Goal: Task Accomplishment & Management: Manage account settings

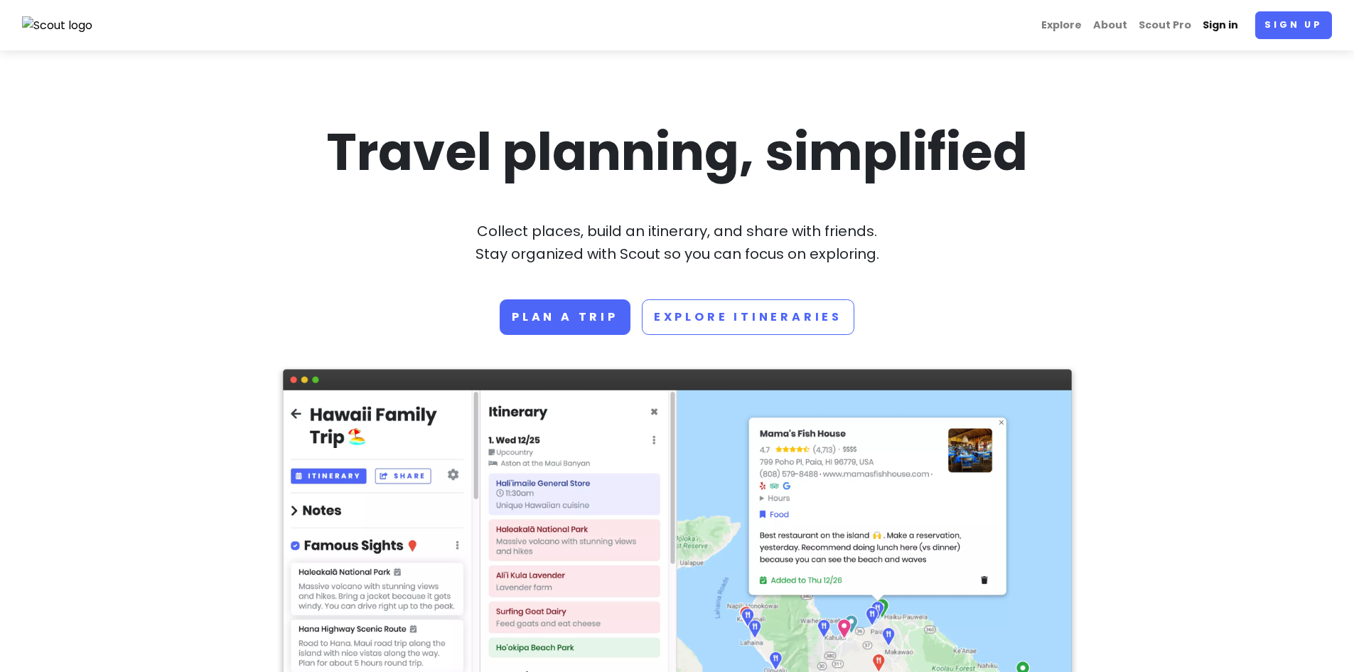
click at [1220, 28] on link "Sign in" at bounding box center [1220, 25] width 47 height 28
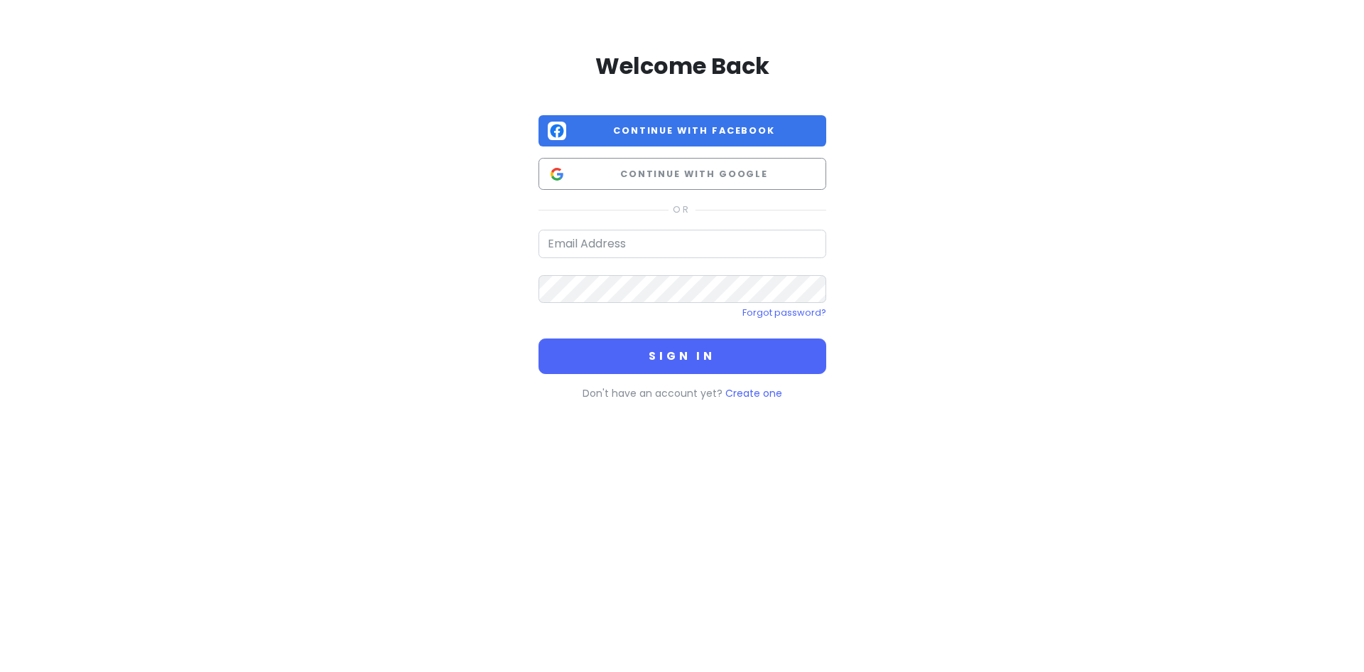
click at [752, 190] on div "Welcome Back Continue with Facebook Continue with Google Forgot password? Sign …" at bounding box center [683, 226] width 288 height 350
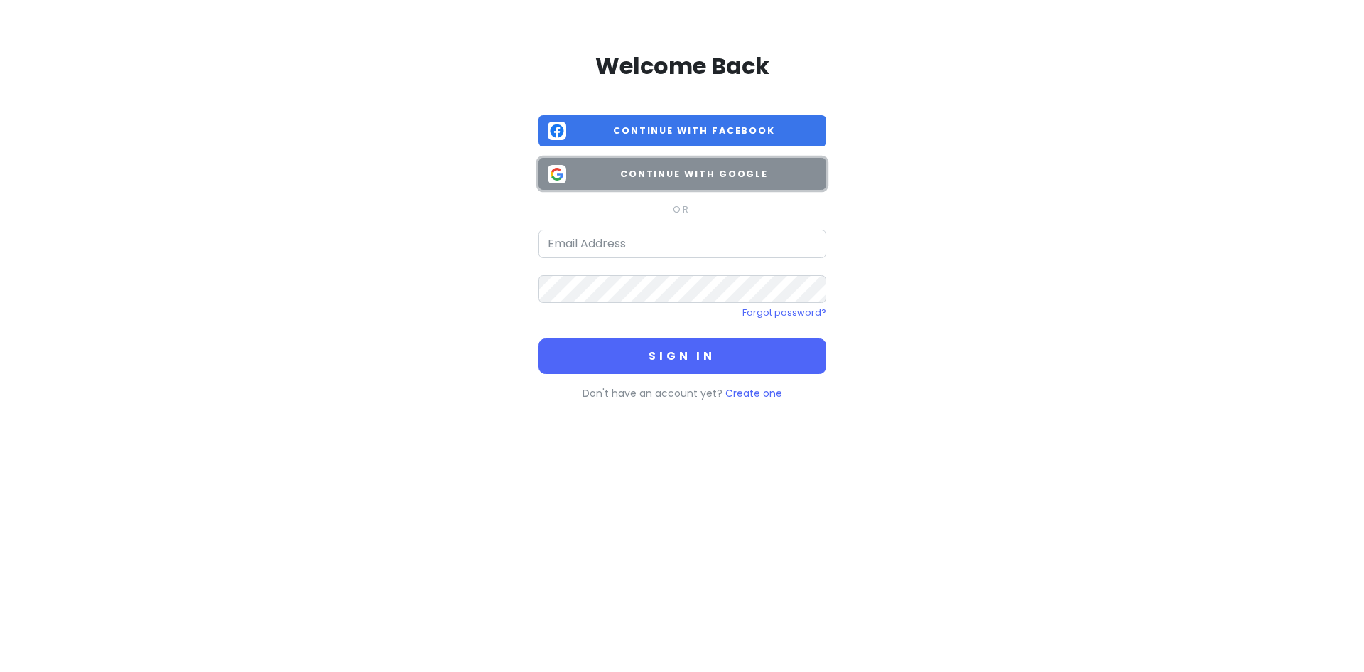
click at [758, 171] on span "Continue with Google" at bounding box center [694, 174] width 245 height 14
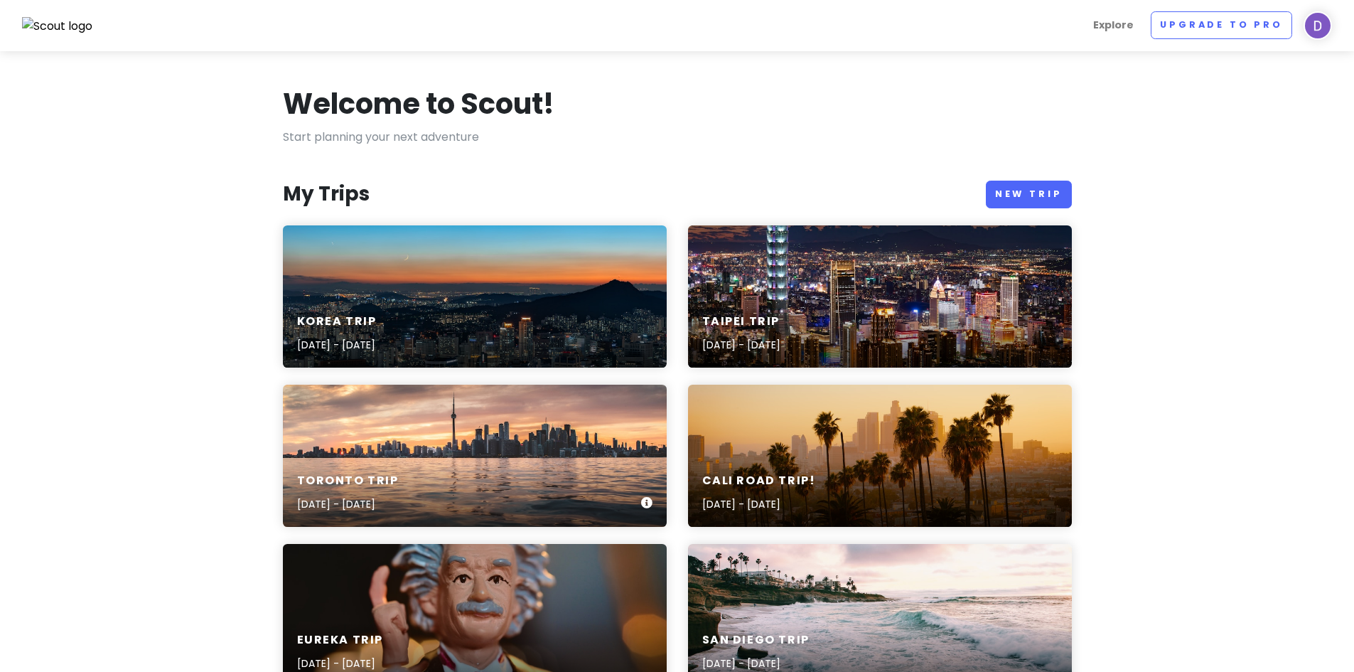
click at [524, 448] on div "Toronto Trip [DATE] - [DATE]" at bounding box center [475, 455] width 384 height 142
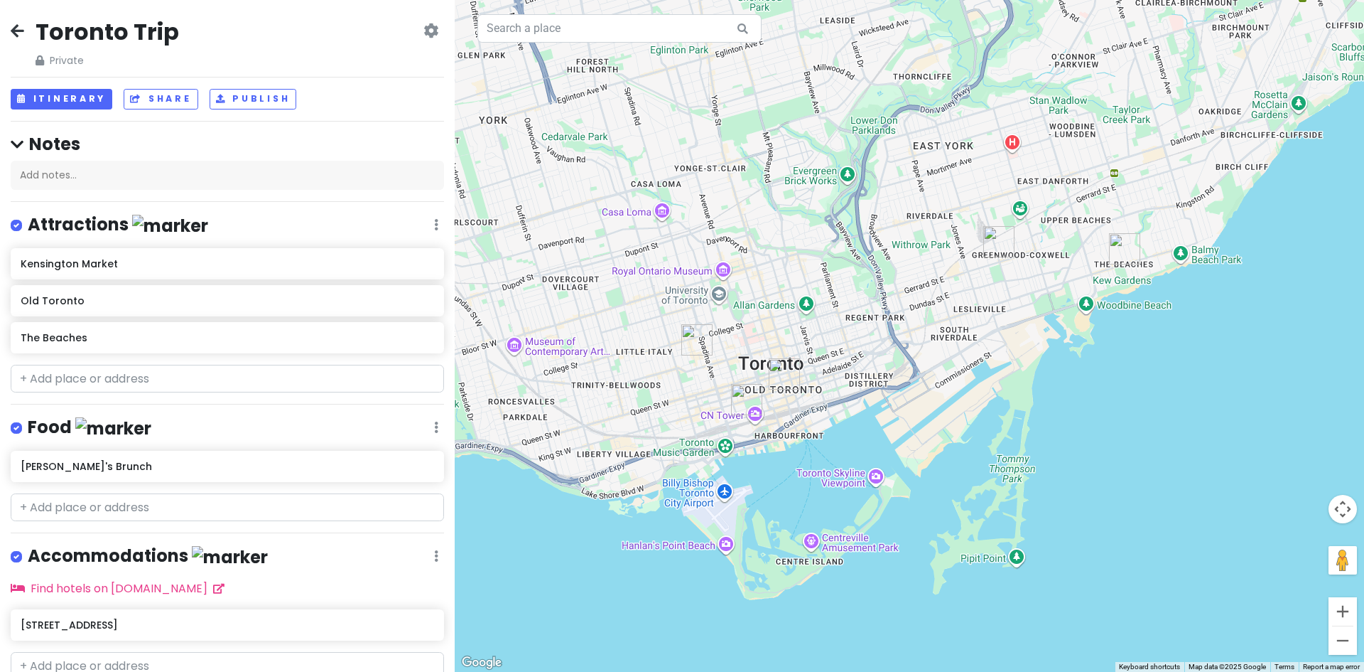
click at [995, 240] on img "Maha's Brunch" at bounding box center [998, 241] width 31 height 31
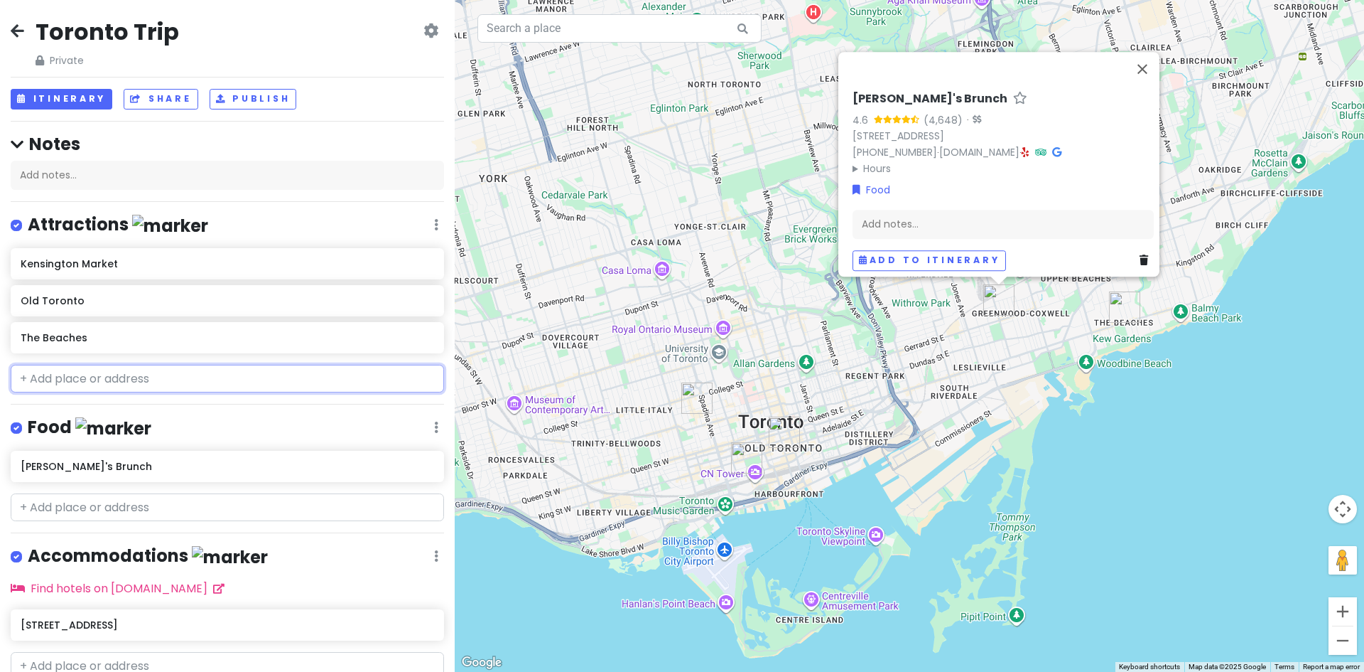
drag, startPoint x: 93, startPoint y: 373, endPoint x: 84, endPoint y: 374, distance: 9.3
click at [85, 374] on input "text" at bounding box center [227, 379] width 433 height 28
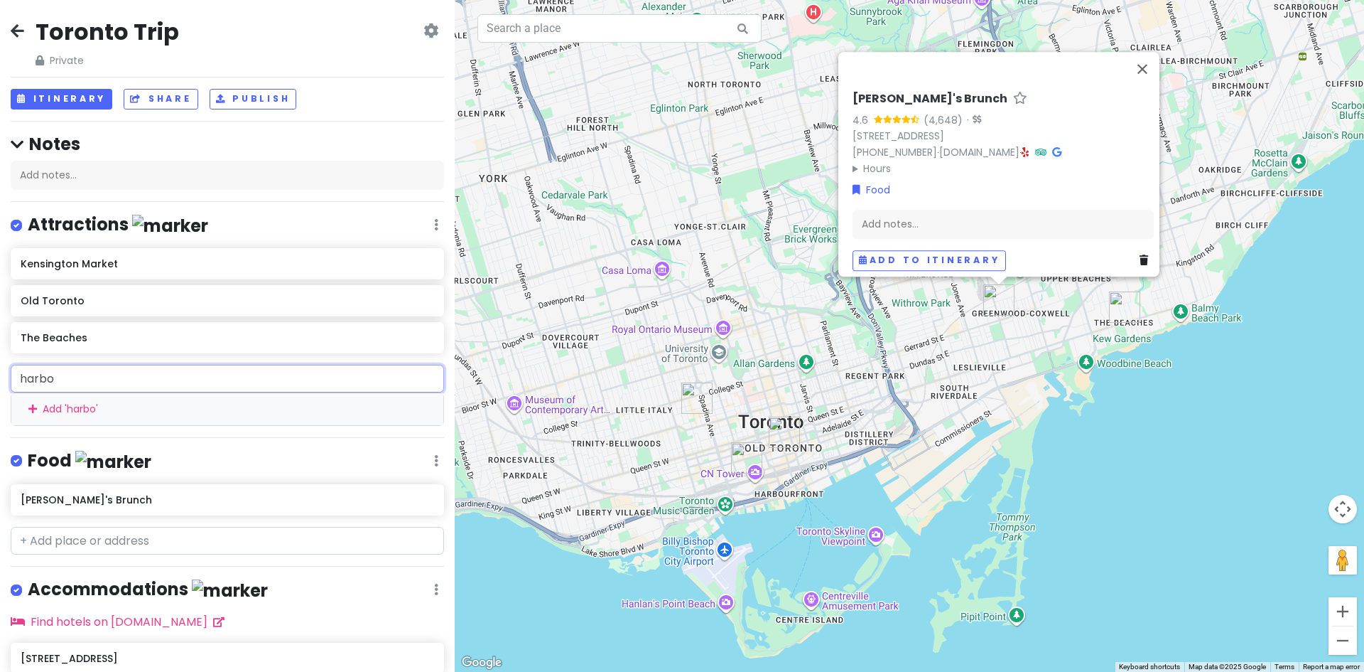
type input "harbor"
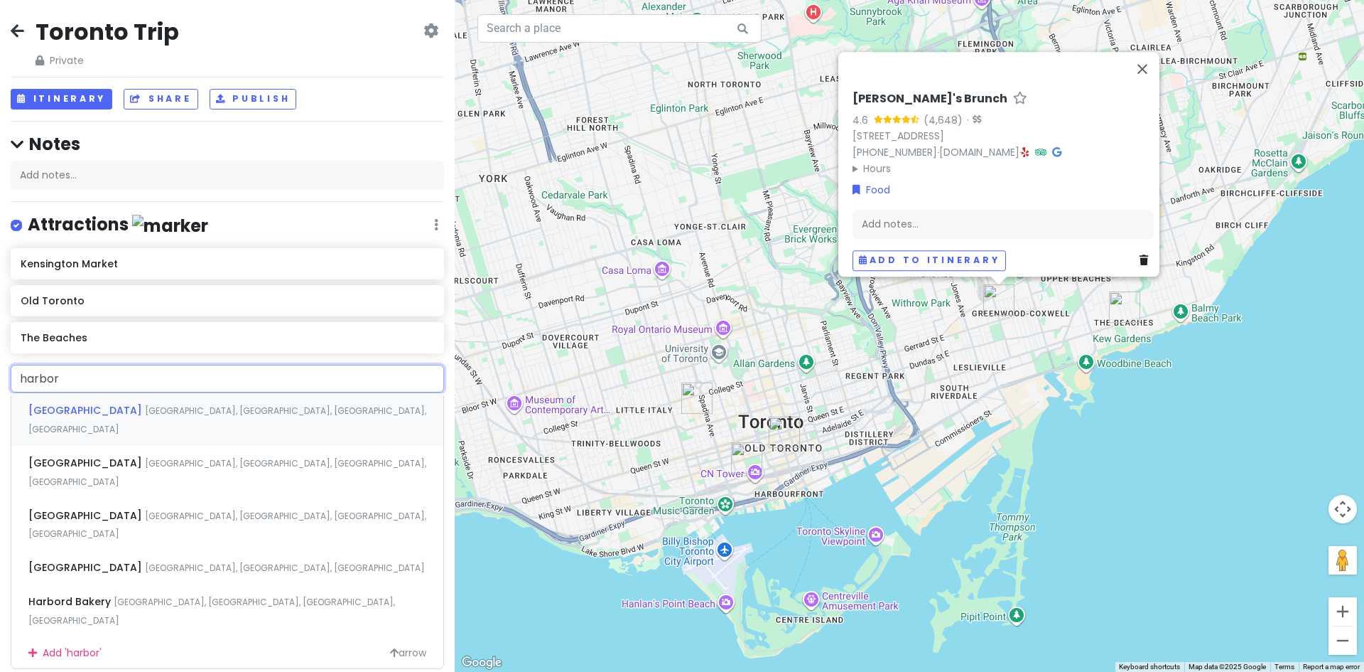
click at [140, 416] on div "[GEOGRAPHIC_DATA] [GEOGRAPHIC_DATA], [GEOGRAPHIC_DATA], [GEOGRAPHIC_DATA], [GEO…" at bounding box center [227, 419] width 432 height 53
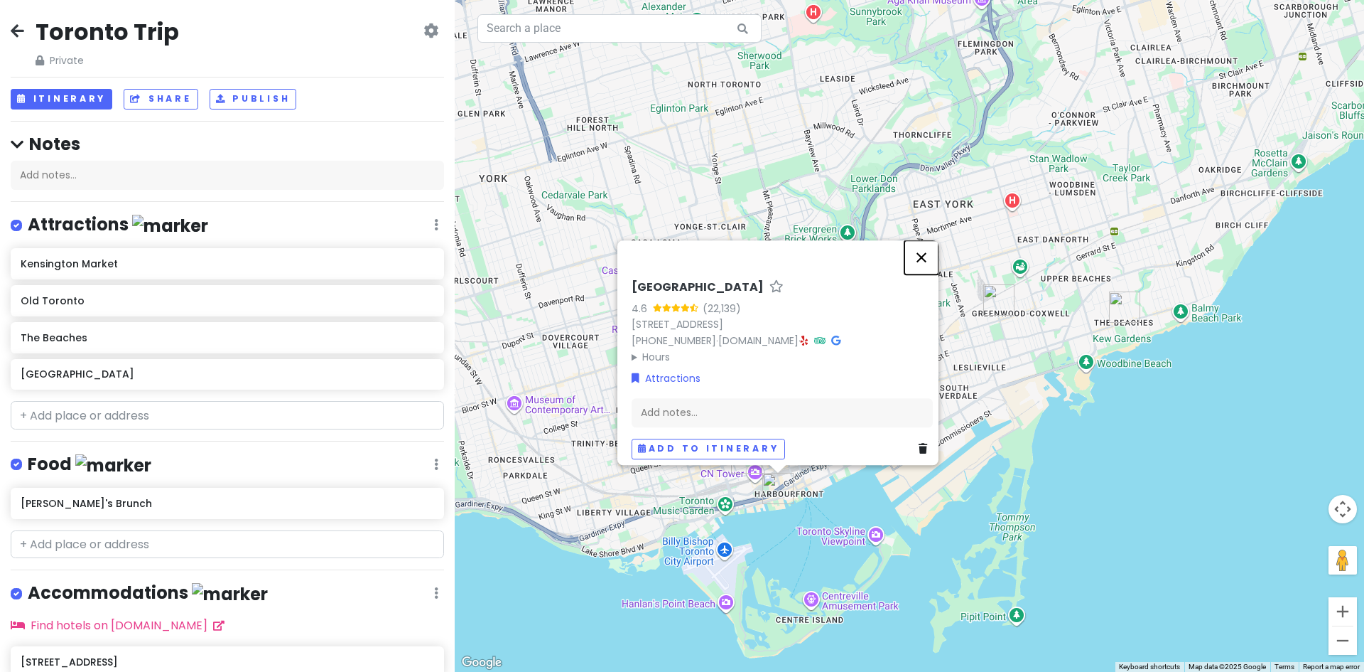
click at [924, 252] on button "Close" at bounding box center [922, 257] width 34 height 34
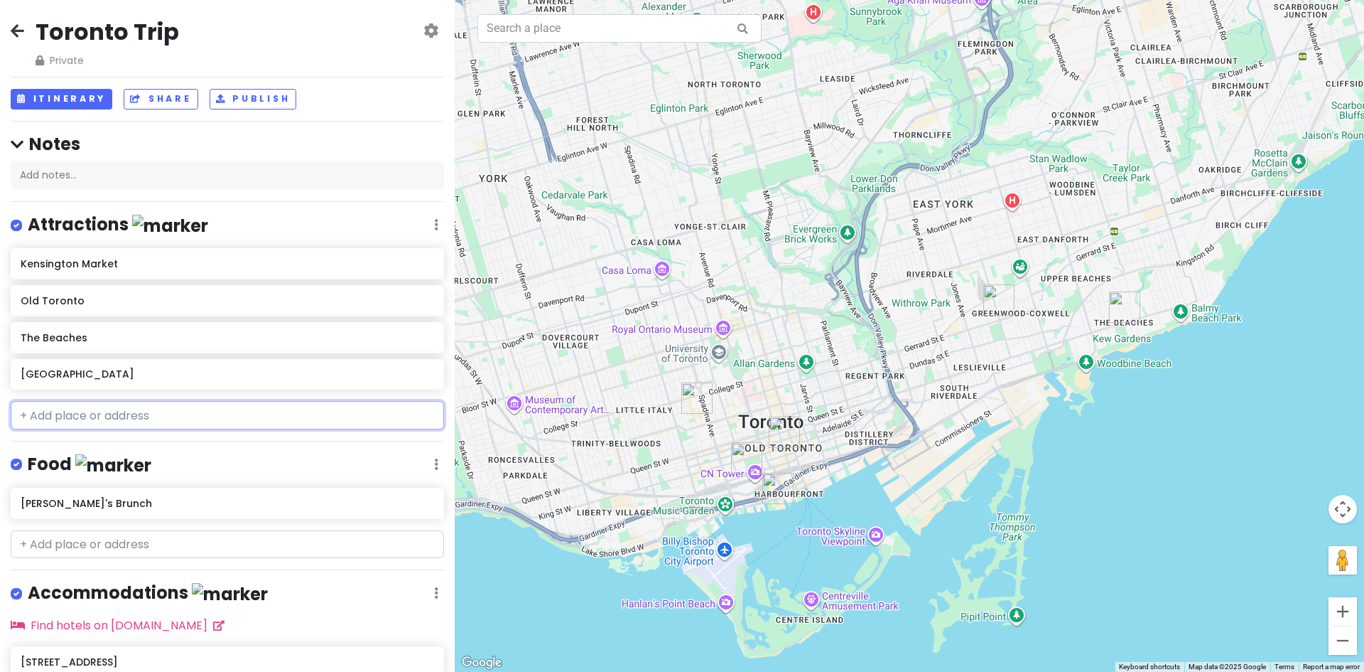
click at [184, 414] on input "text" at bounding box center [227, 415] width 433 height 28
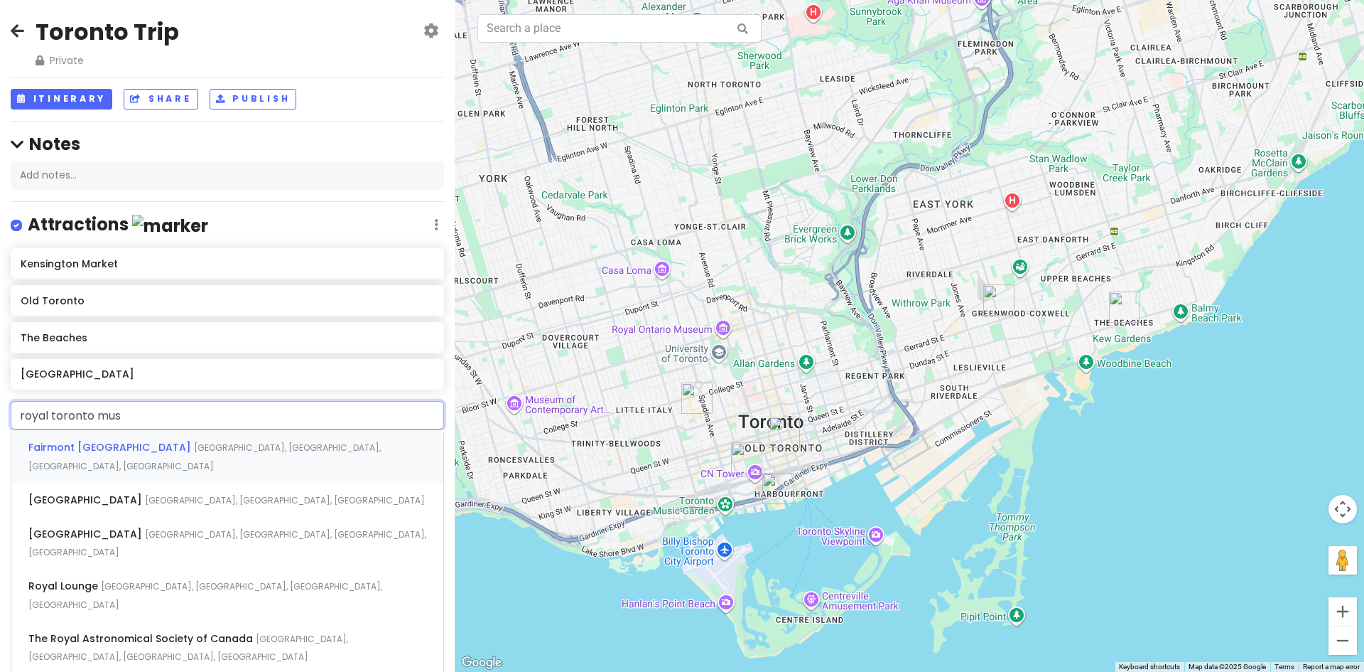
type input "royal toronto [MEDICAL_DATA]"
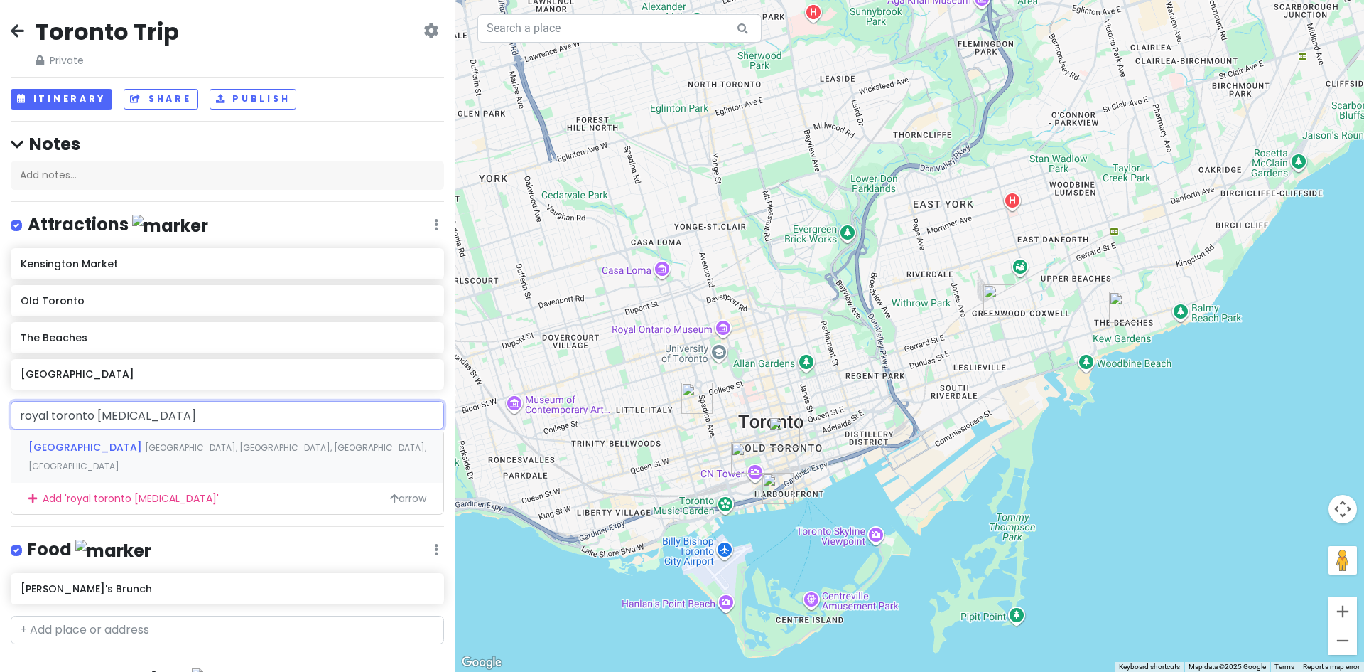
click at [147, 450] on span "[GEOGRAPHIC_DATA], [GEOGRAPHIC_DATA], [GEOGRAPHIC_DATA], [GEOGRAPHIC_DATA]" at bounding box center [227, 456] width 398 height 31
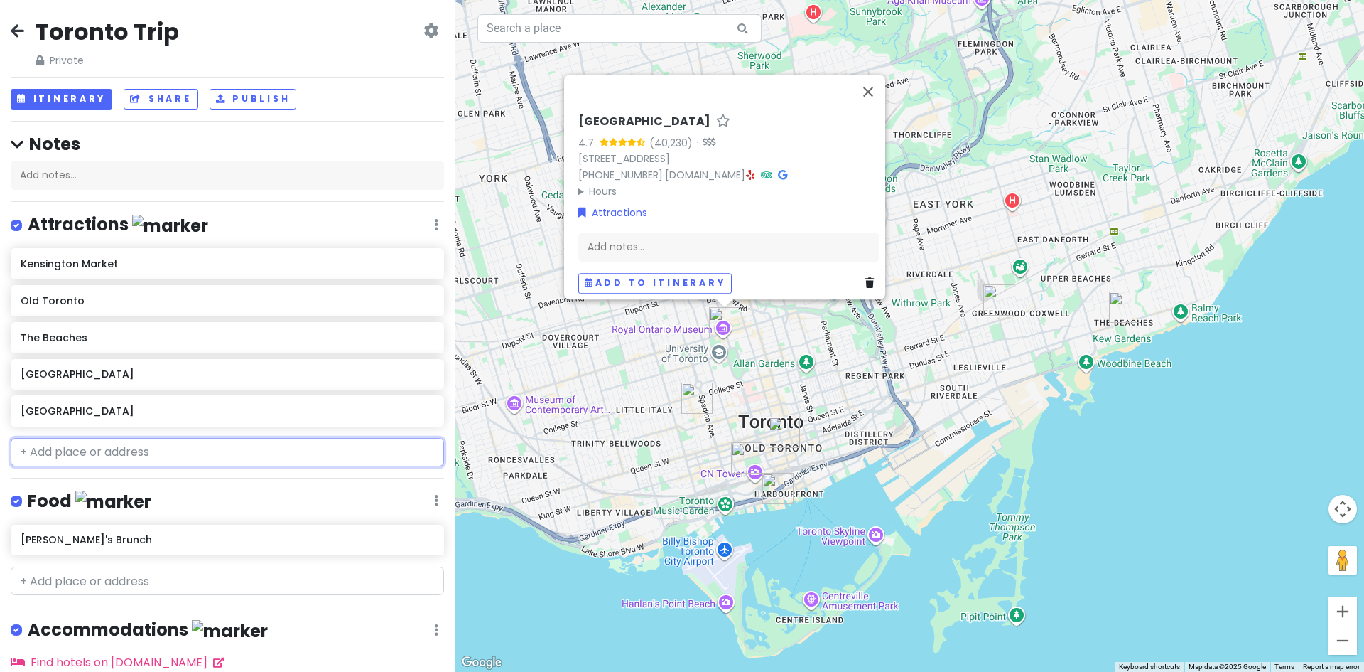
click at [134, 460] on input "text" at bounding box center [227, 452] width 433 height 28
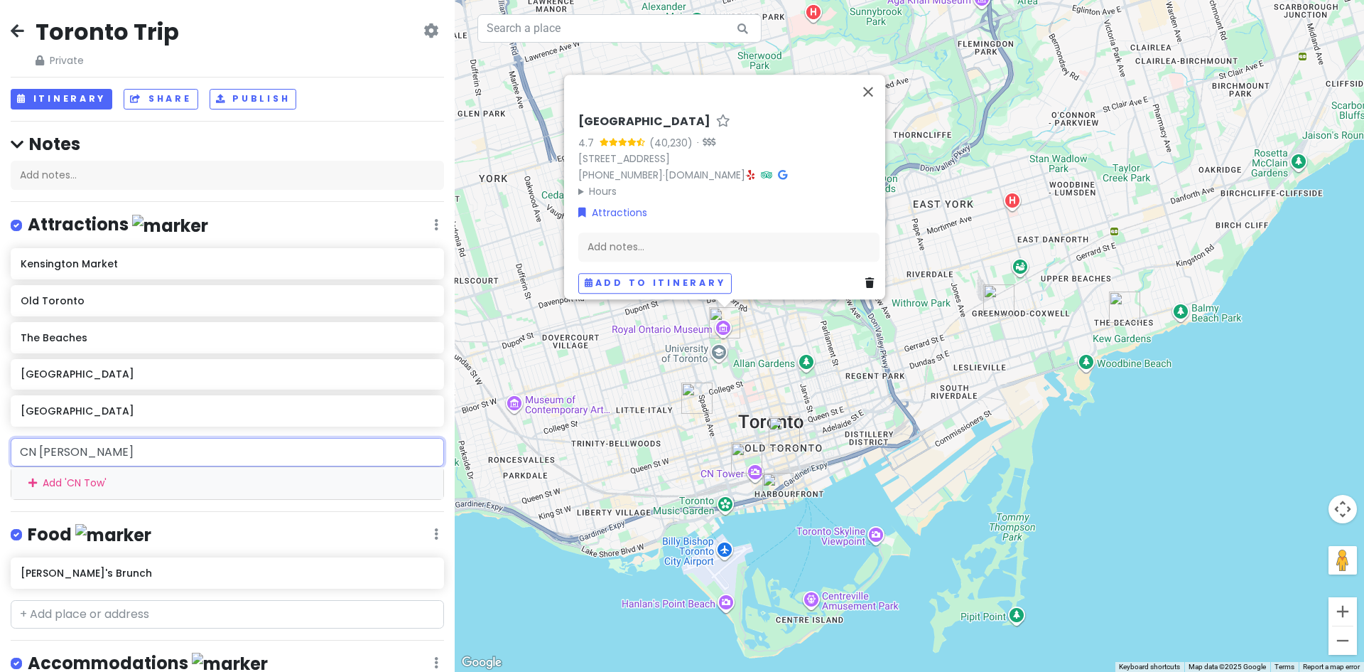
type input "[GEOGRAPHIC_DATA]"
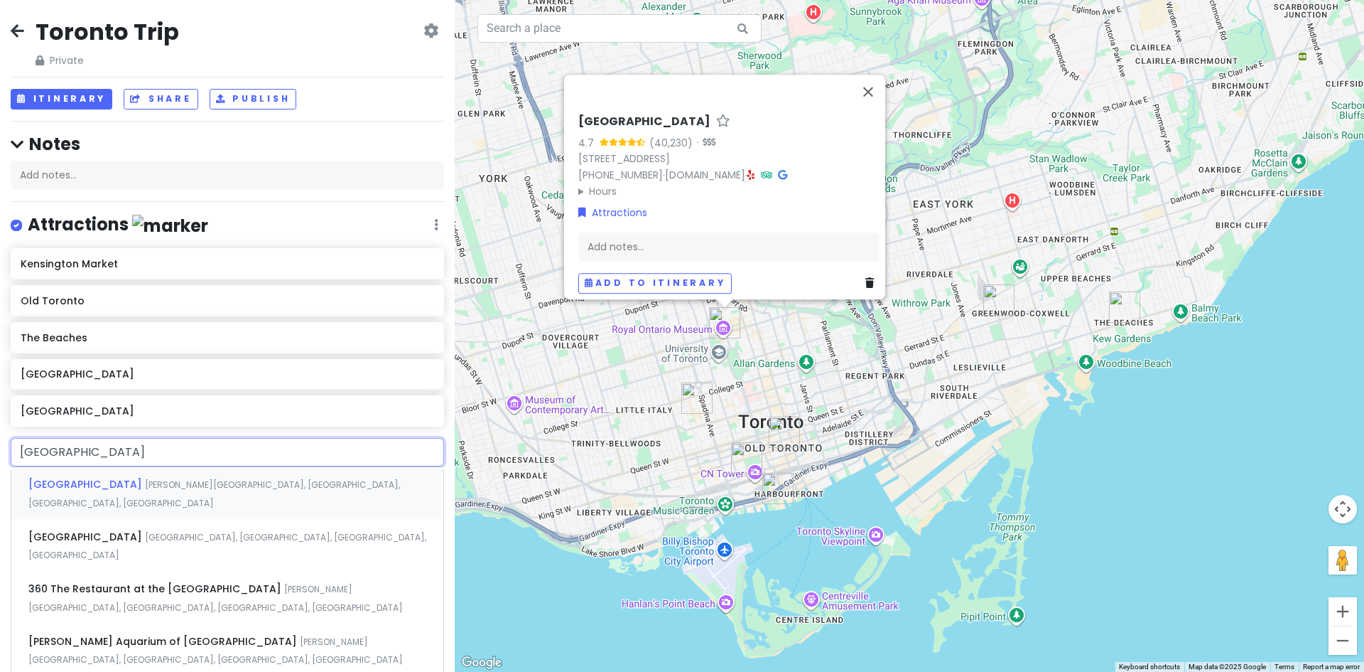
click at [204, 478] on span "[PERSON_NAME][GEOGRAPHIC_DATA], [GEOGRAPHIC_DATA], [GEOGRAPHIC_DATA], [GEOGRAPH…" at bounding box center [214, 493] width 372 height 31
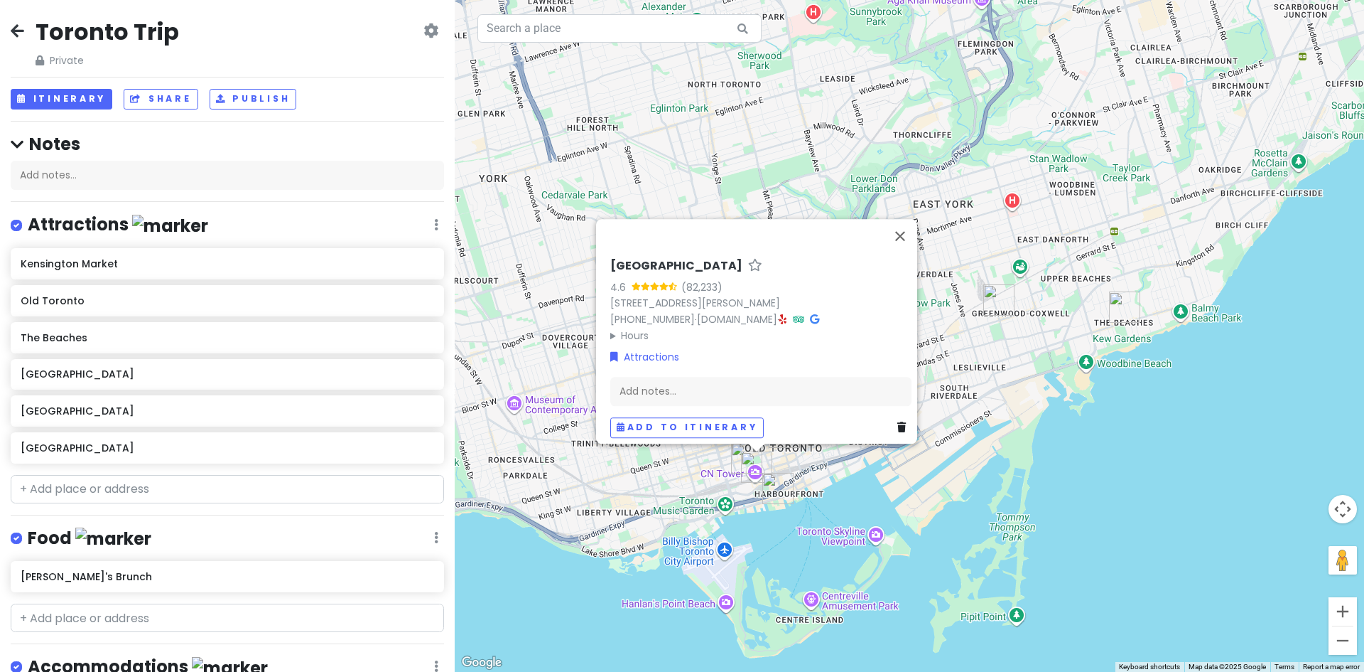
click at [927, 222] on div "CN Tower 4.6 (82,233) [STREET_ADDRESS][PERSON_NAME] [PHONE_NUMBER] · [DOMAIN_NA…" at bounding box center [910, 336] width 910 height 672
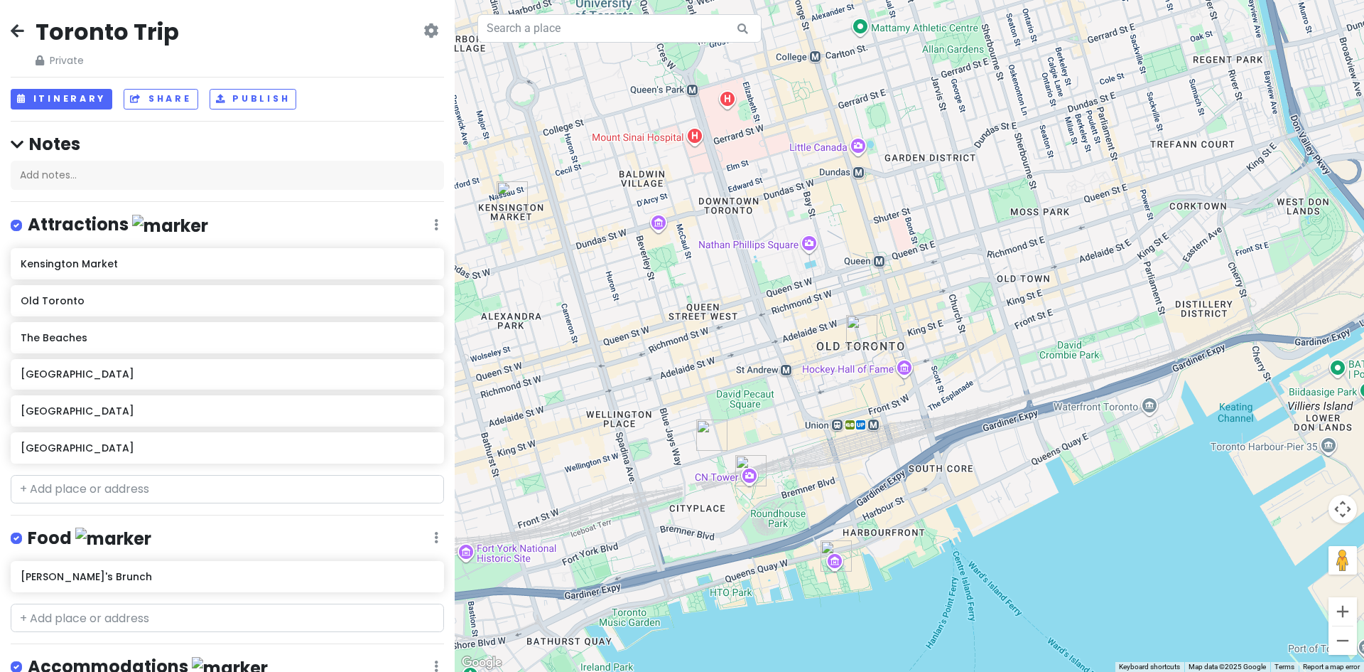
drag, startPoint x: 799, startPoint y: 428, endPoint x: 823, endPoint y: 416, distance: 27.3
click at [823, 416] on div at bounding box center [910, 336] width 910 height 672
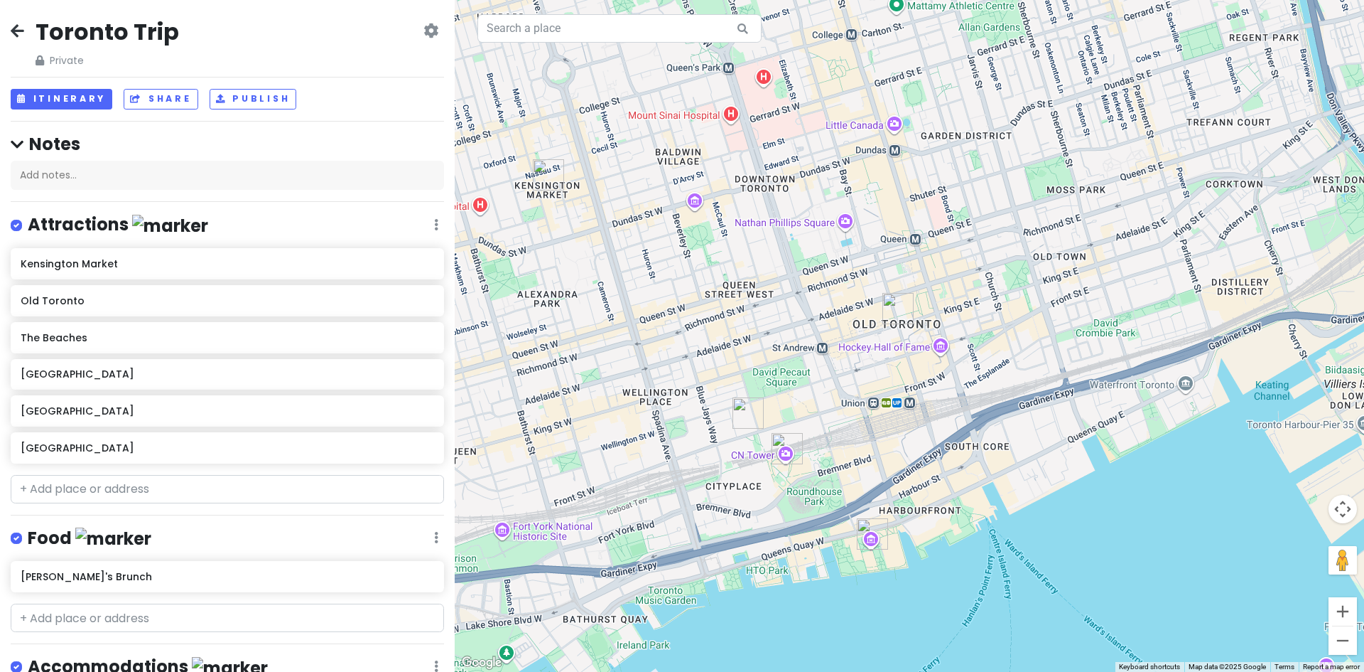
click at [746, 403] on img "300 Front St W #2514" at bounding box center [748, 412] width 31 height 31
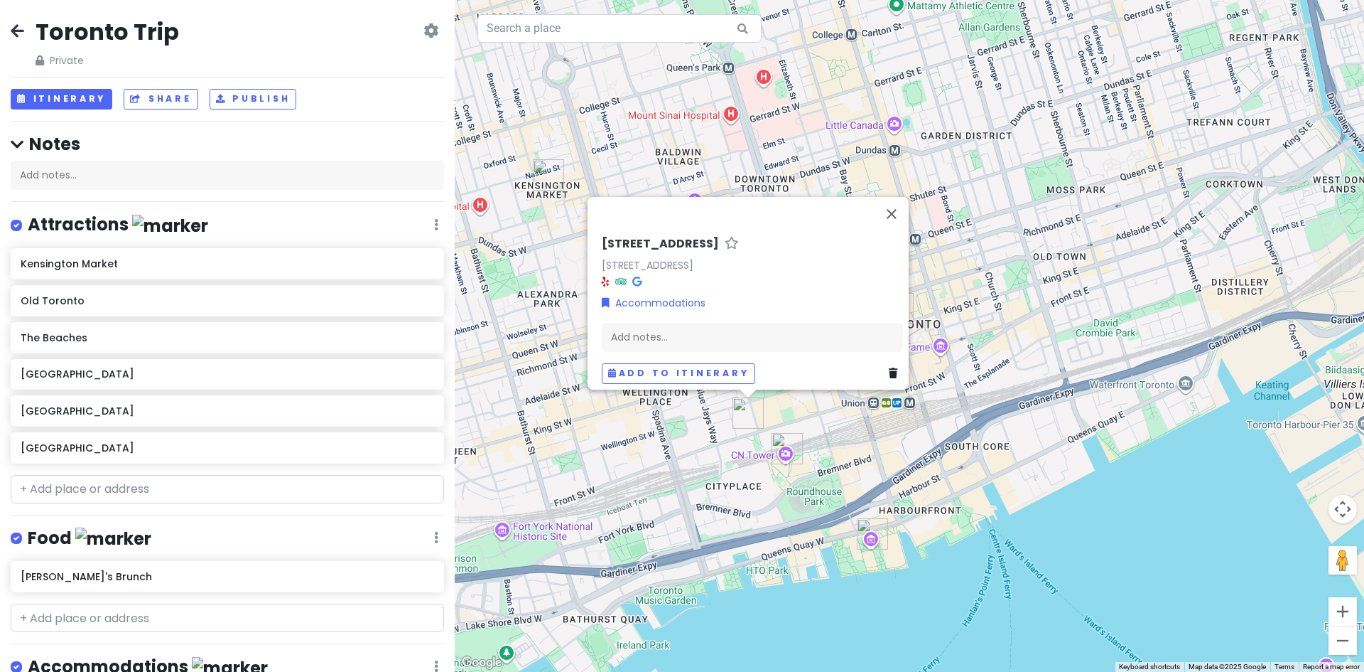
click at [853, 446] on div "[STREET_ADDRESS][GEOGRAPHIC_DATA][STREET_ADDRESS][GEOGRAPHIC_DATA] Accommodatio…" at bounding box center [910, 336] width 910 height 672
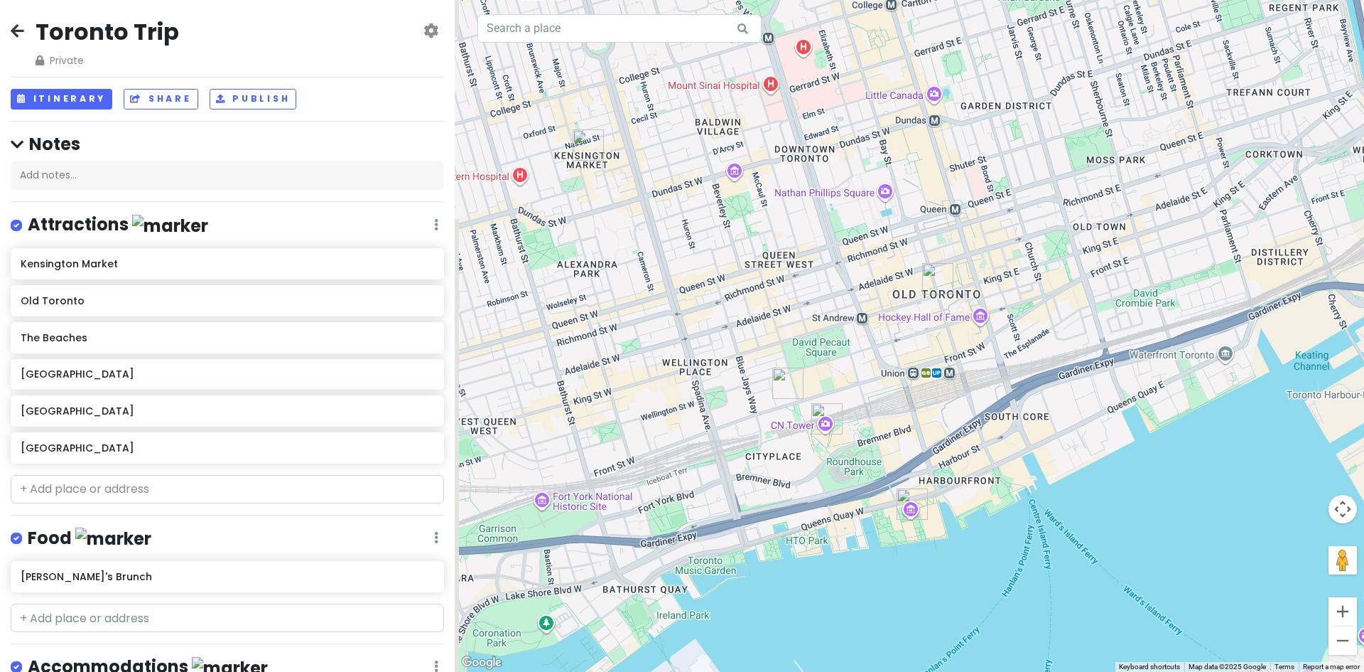
drag, startPoint x: 868, startPoint y: 444, endPoint x: 910, endPoint y: 414, distance: 52.0
click at [910, 414] on div at bounding box center [910, 336] width 910 height 672
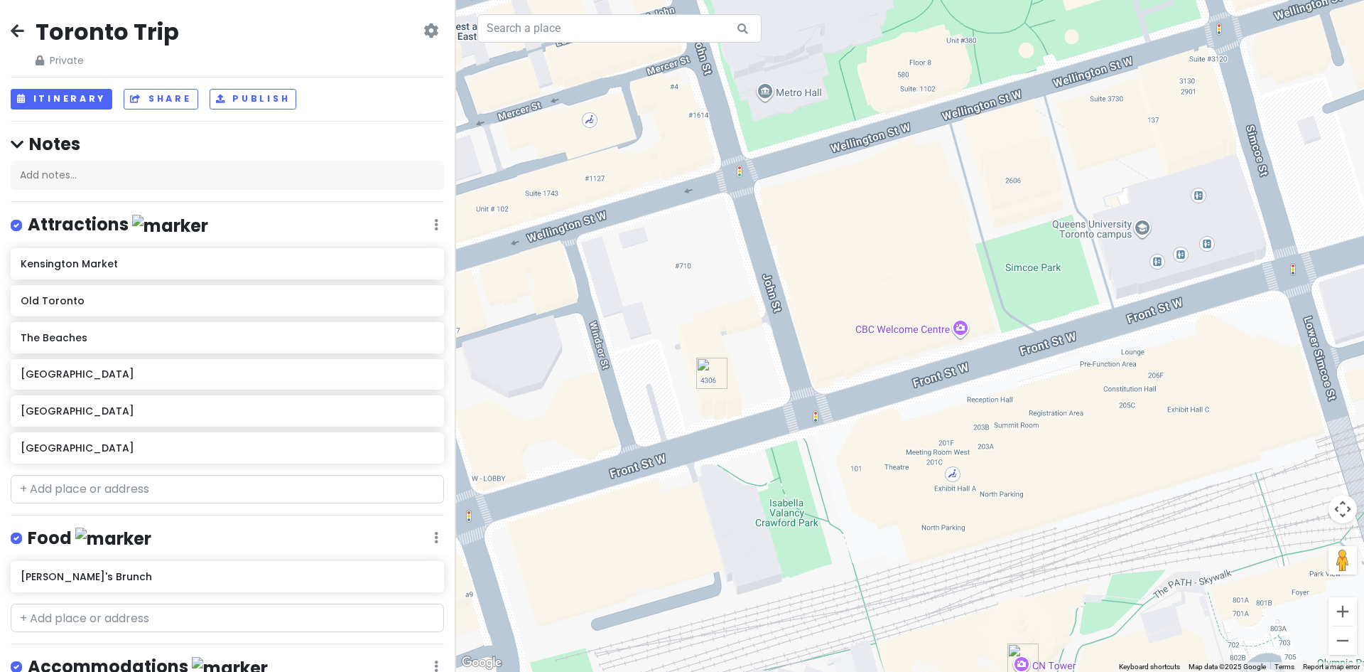
drag, startPoint x: 767, startPoint y: 399, endPoint x: 773, endPoint y: 394, distance: 8.1
click at [773, 394] on div at bounding box center [910, 336] width 910 height 672
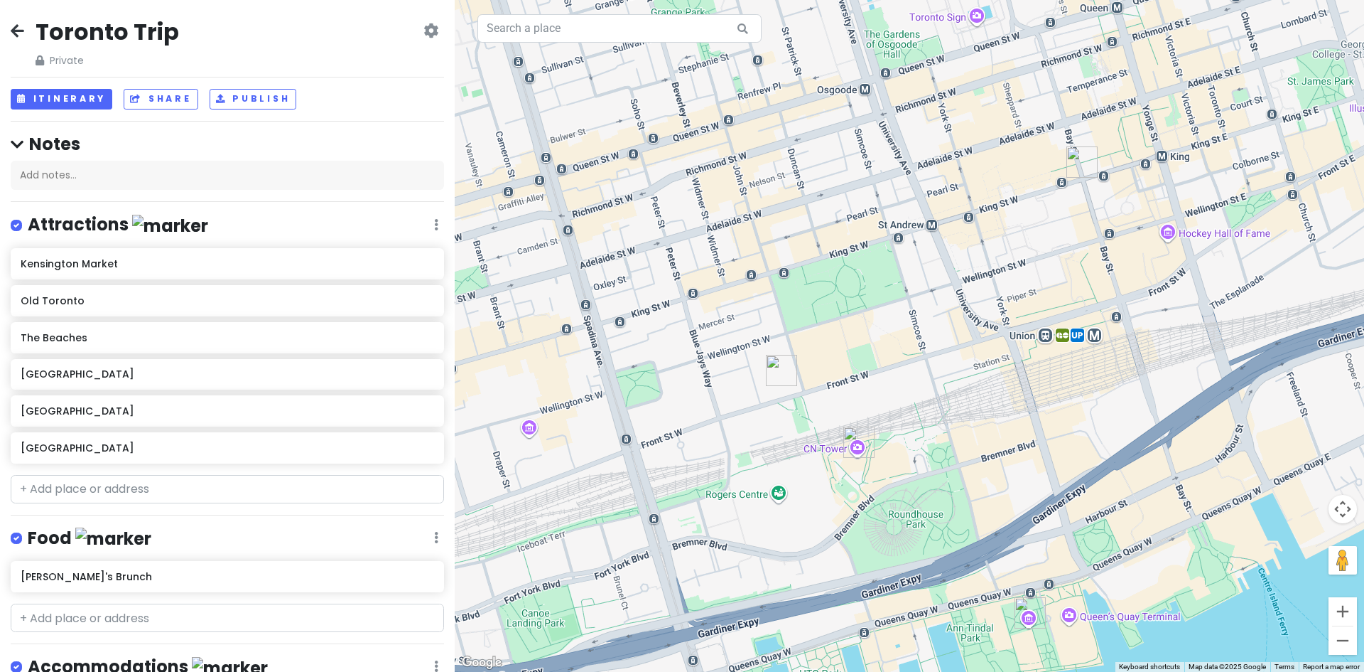
drag, startPoint x: 805, startPoint y: 385, endPoint x: 843, endPoint y: 358, distance: 46.9
click at [842, 358] on div at bounding box center [910, 336] width 910 height 672
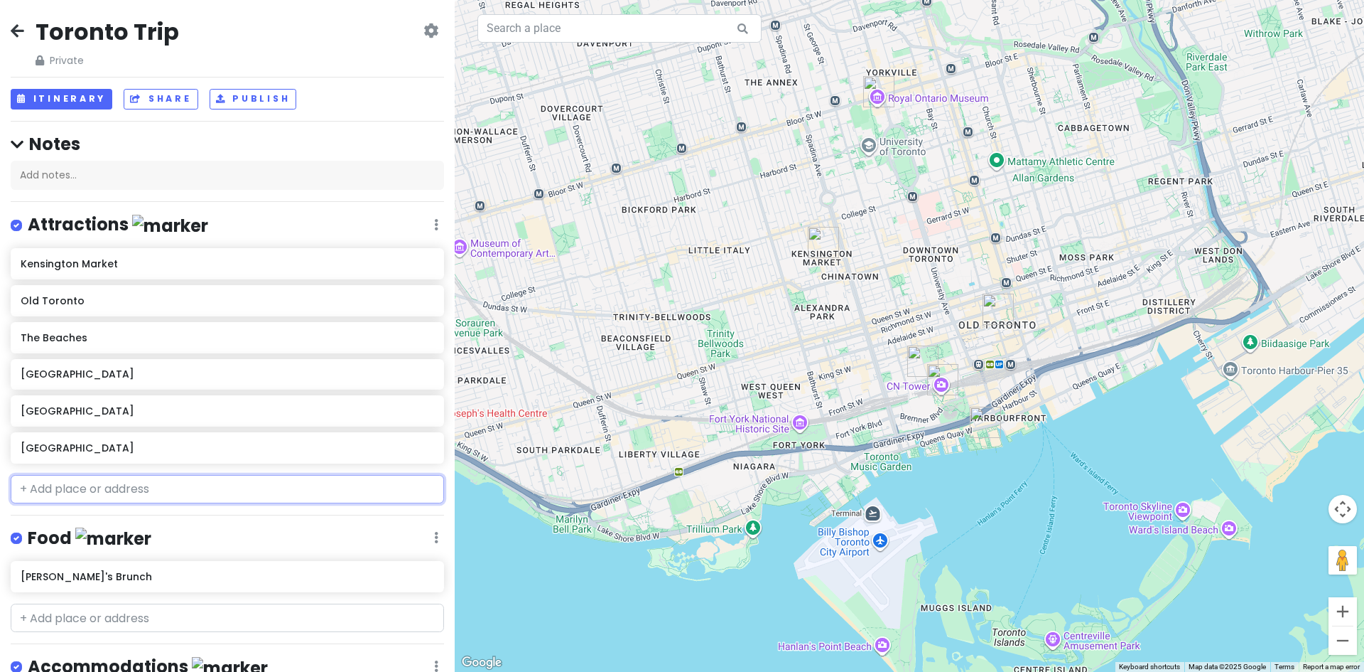
click at [80, 489] on input "text" at bounding box center [227, 489] width 433 height 28
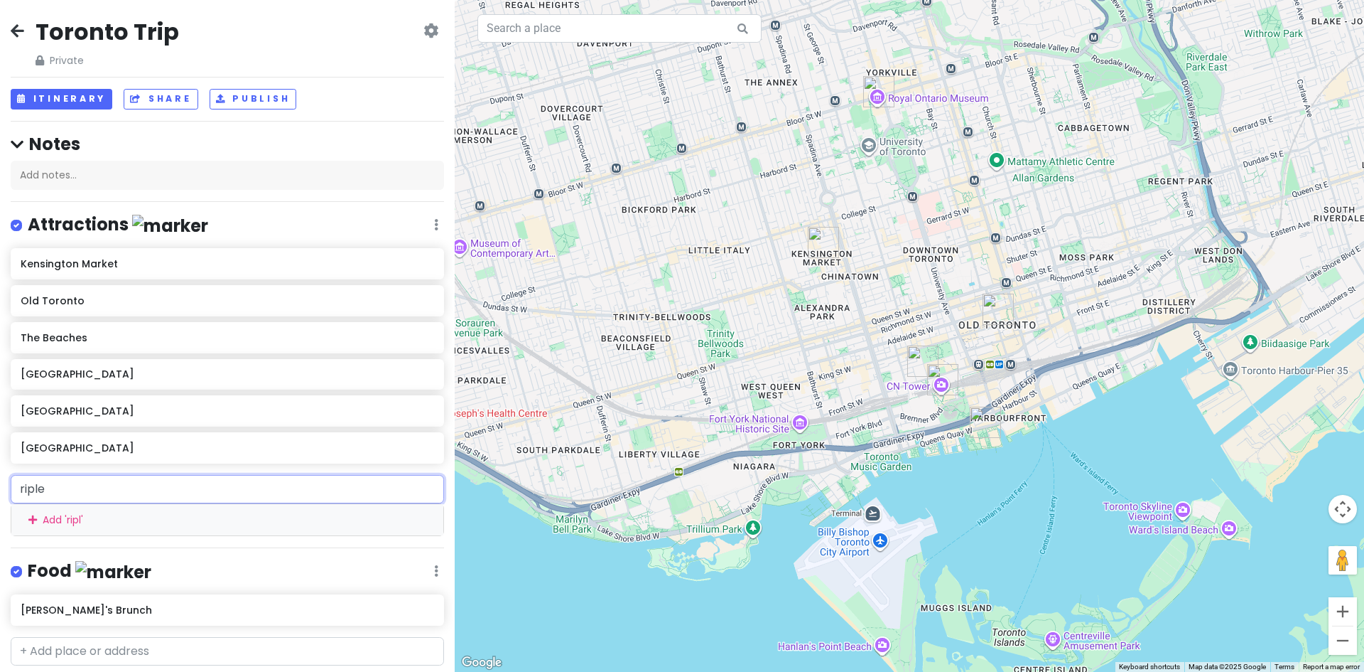
type input "[PERSON_NAME]"
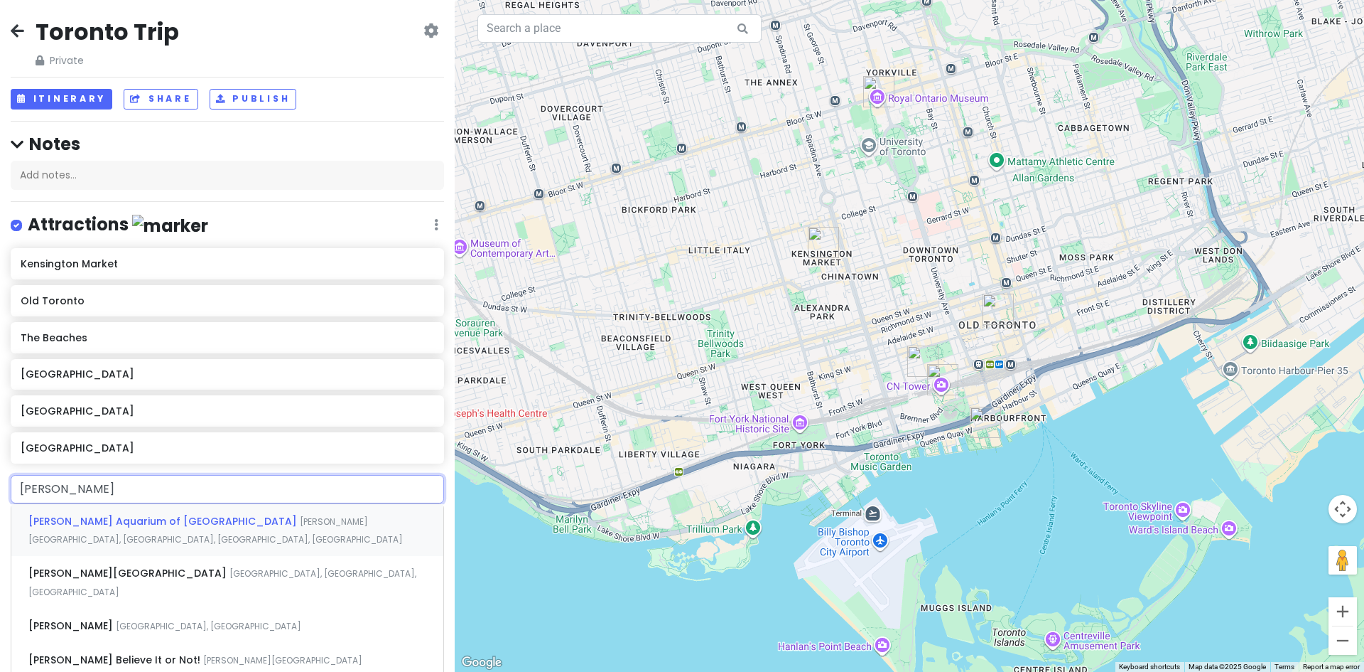
click at [194, 516] on span "[PERSON_NAME][GEOGRAPHIC_DATA], [GEOGRAPHIC_DATA], [GEOGRAPHIC_DATA], [GEOGRAPH…" at bounding box center [215, 530] width 374 height 31
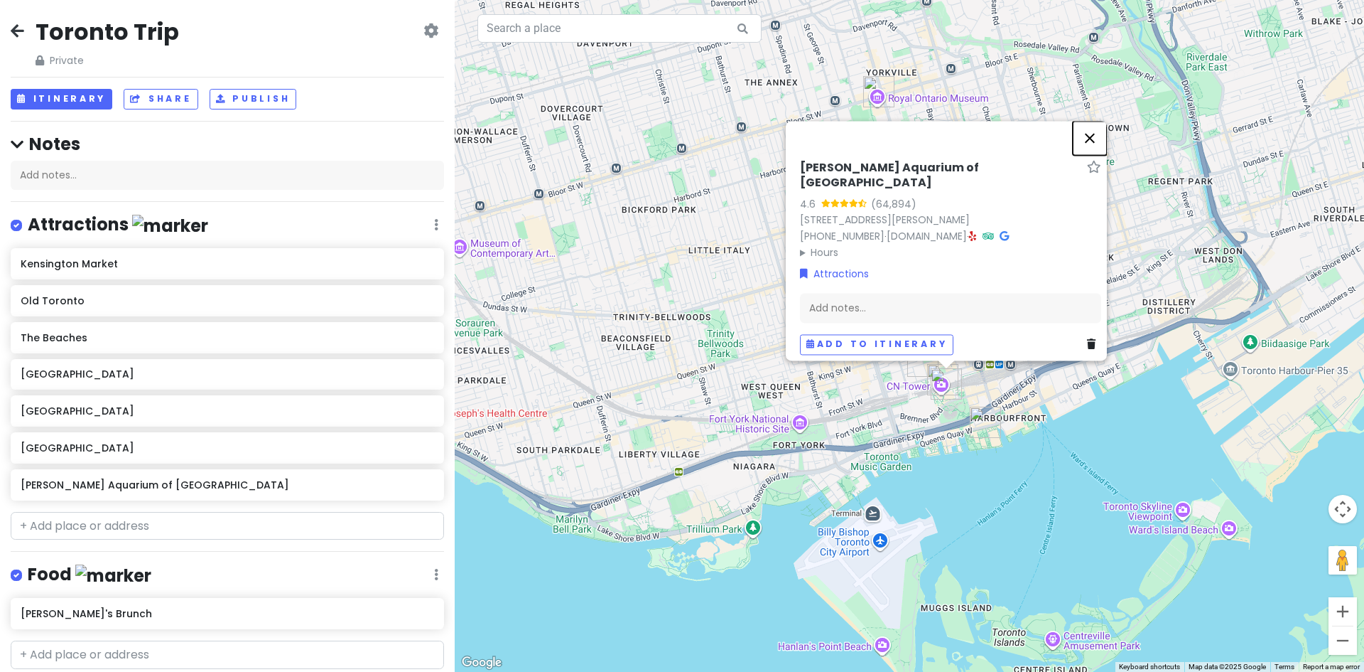
click at [1103, 144] on button "Close" at bounding box center [1090, 138] width 34 height 34
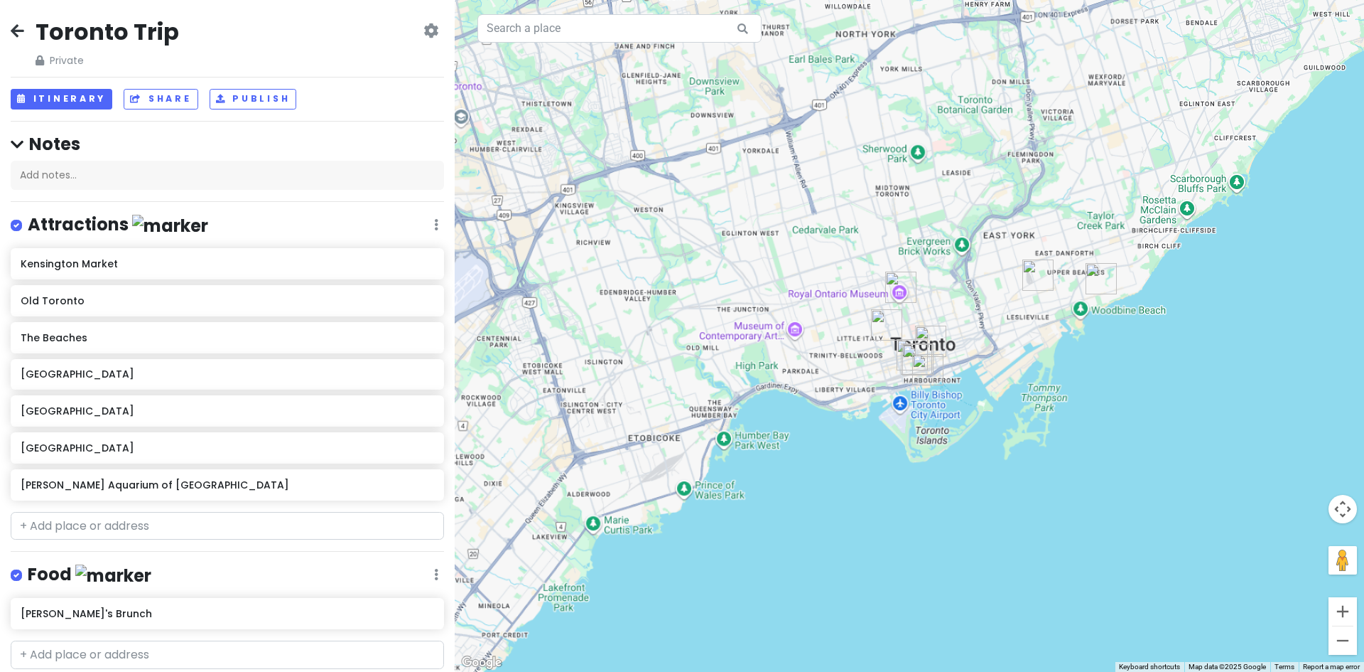
drag, startPoint x: 1285, startPoint y: 318, endPoint x: 1138, endPoint y: 342, distance: 149.1
click at [1138, 342] on div at bounding box center [910, 336] width 910 height 672
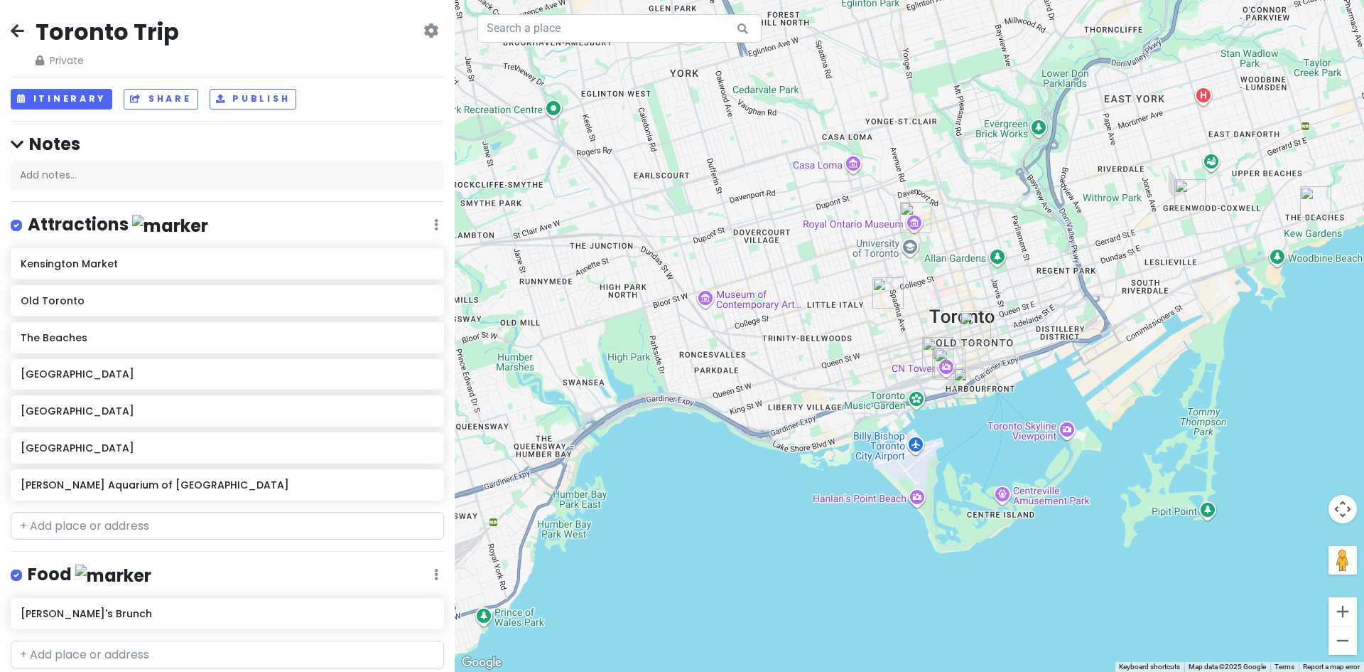
drag, startPoint x: 1031, startPoint y: 386, endPoint x: 1019, endPoint y: 390, distance: 12.8
click at [1019, 390] on div at bounding box center [910, 336] width 910 height 672
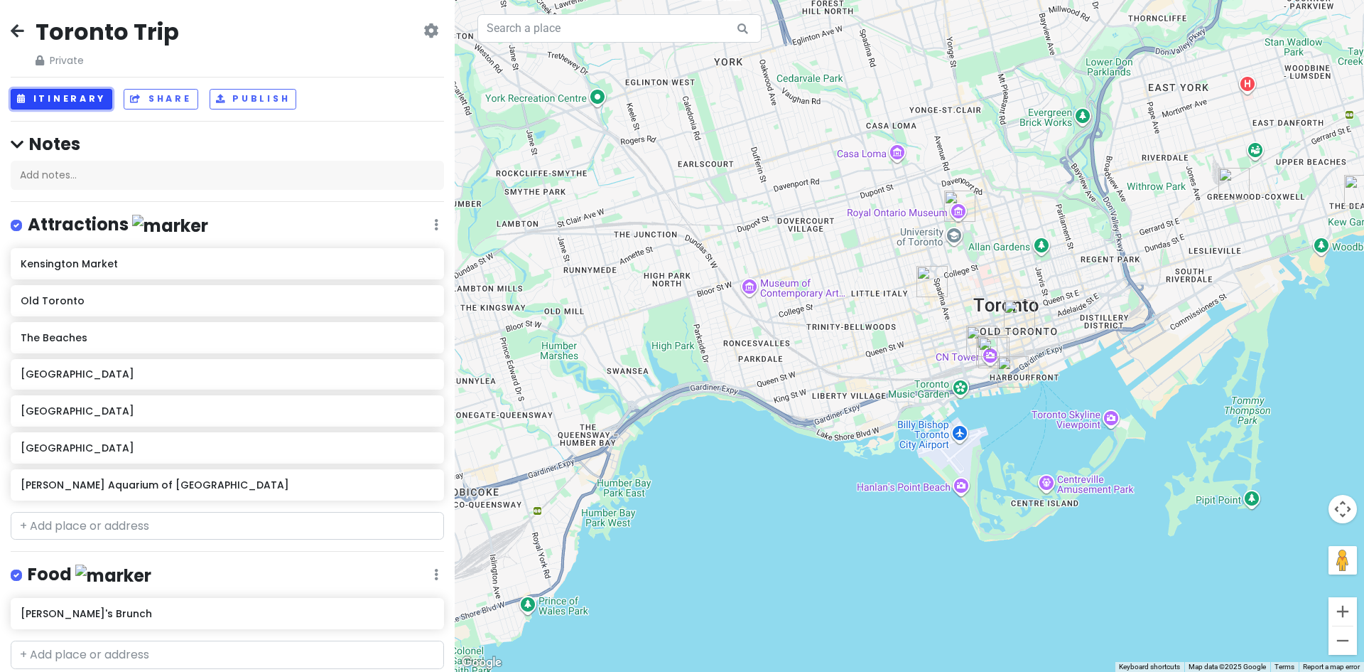
click at [77, 103] on button "Itinerary" at bounding box center [62, 99] width 102 height 21
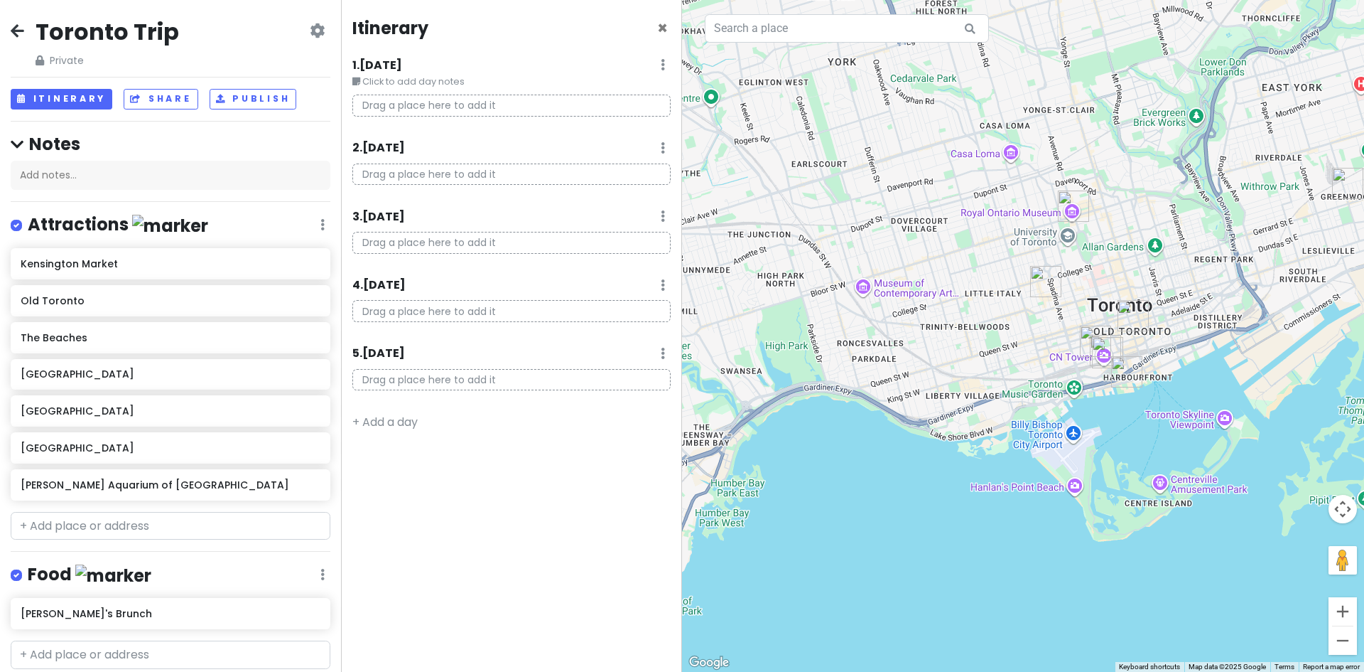
click at [401, 75] on small "Click to add day notes" at bounding box center [511, 82] width 318 height 14
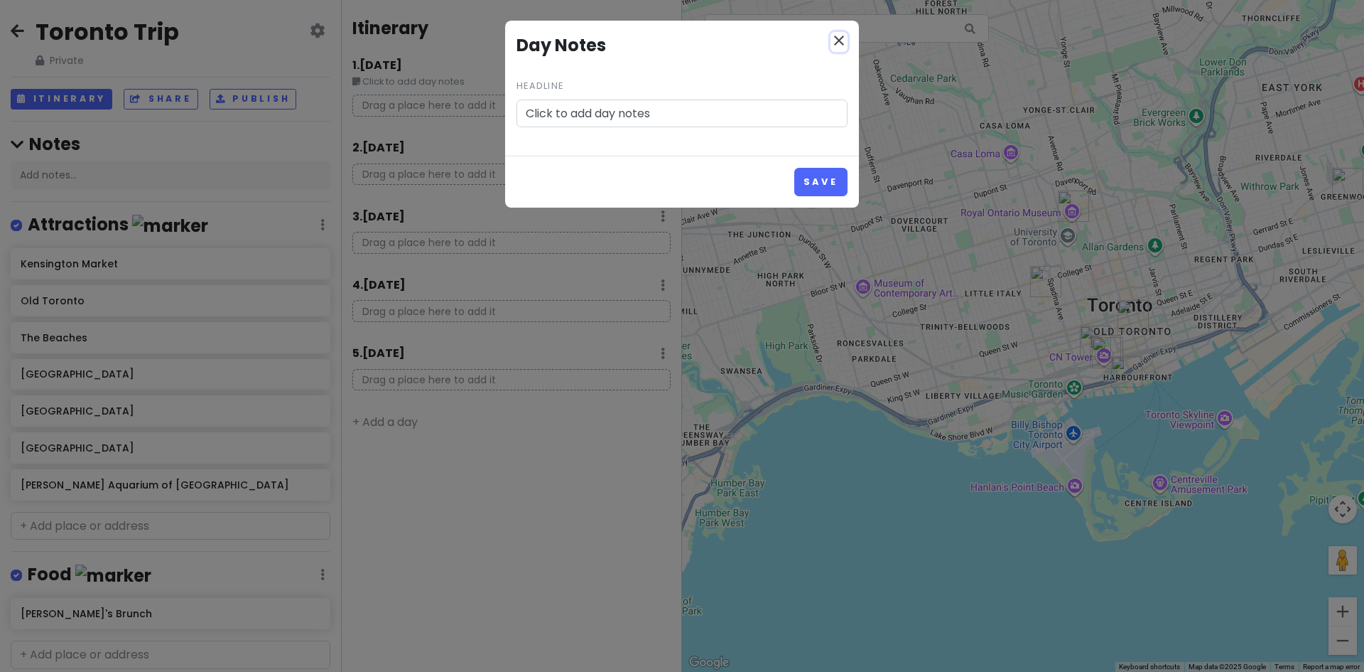
click at [844, 33] on icon "close" at bounding box center [839, 40] width 17 height 17
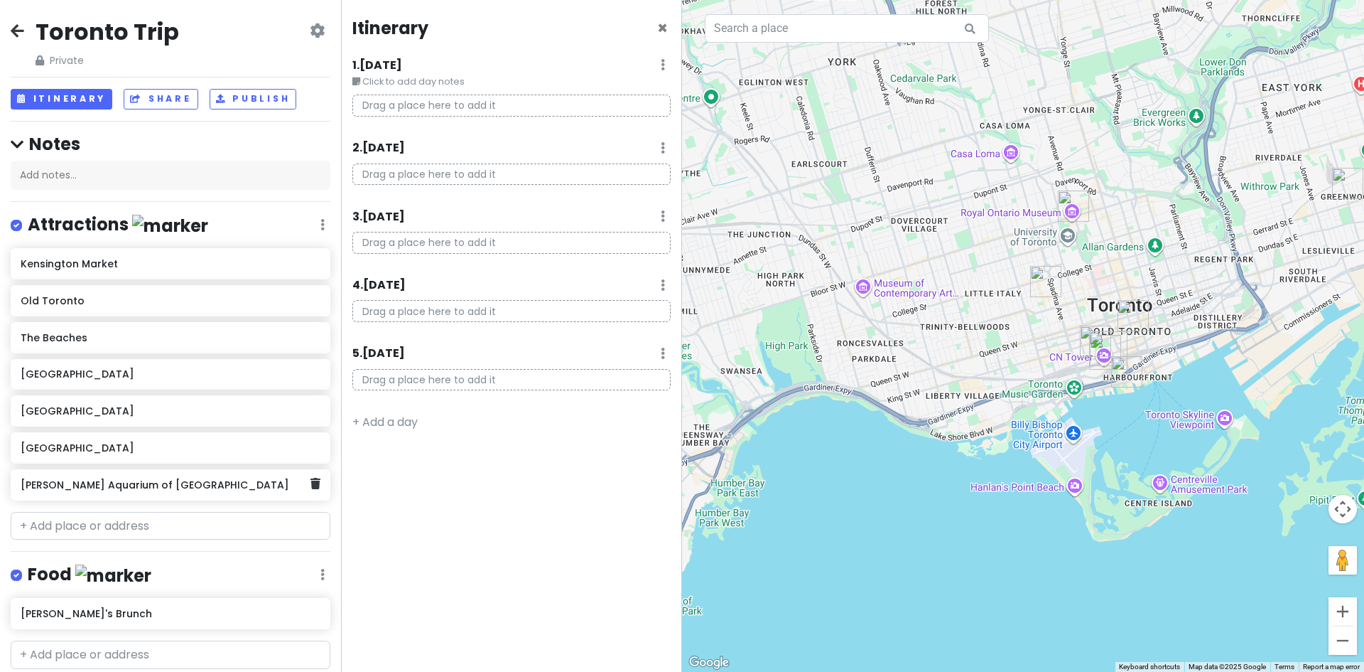
scroll to position [204, 0]
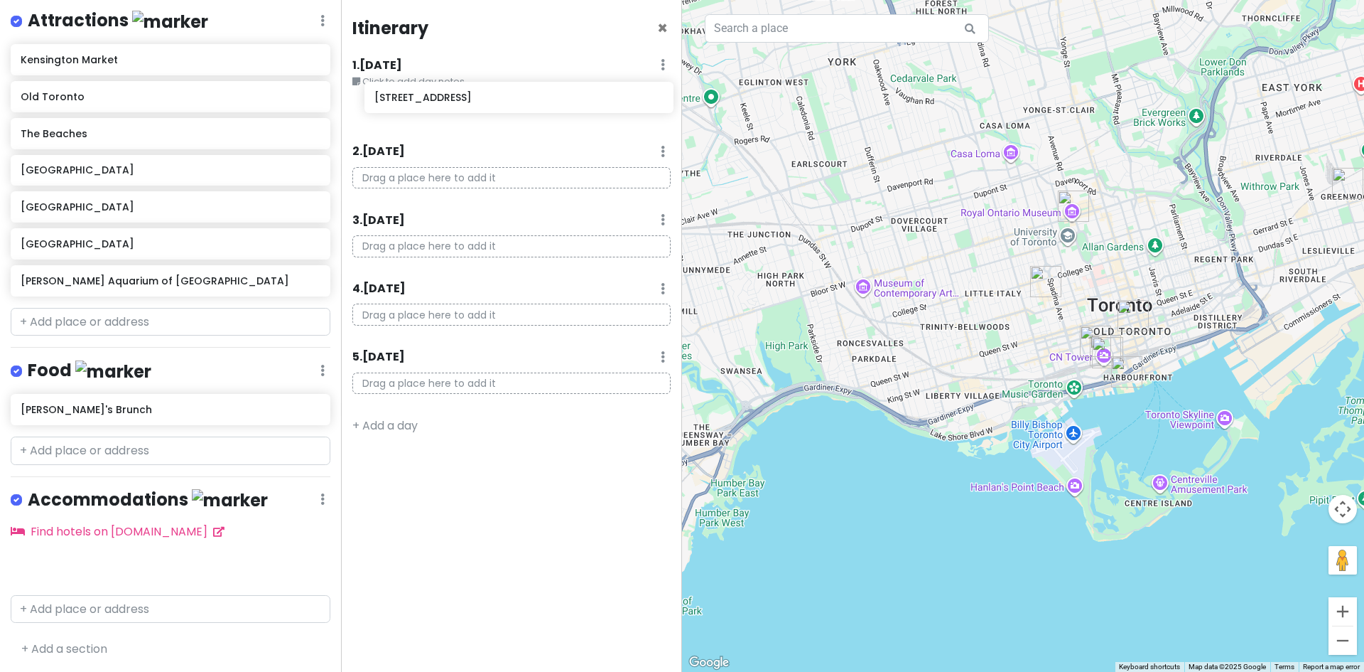
drag, startPoint x: 174, startPoint y: 576, endPoint x: 528, endPoint y: 109, distance: 585.8
click at [528, 109] on div "Toronto Trip Private Change Dates Make a Copy Delete Trip Go Pro ⚡️ Give Feedba…" at bounding box center [682, 336] width 1364 height 672
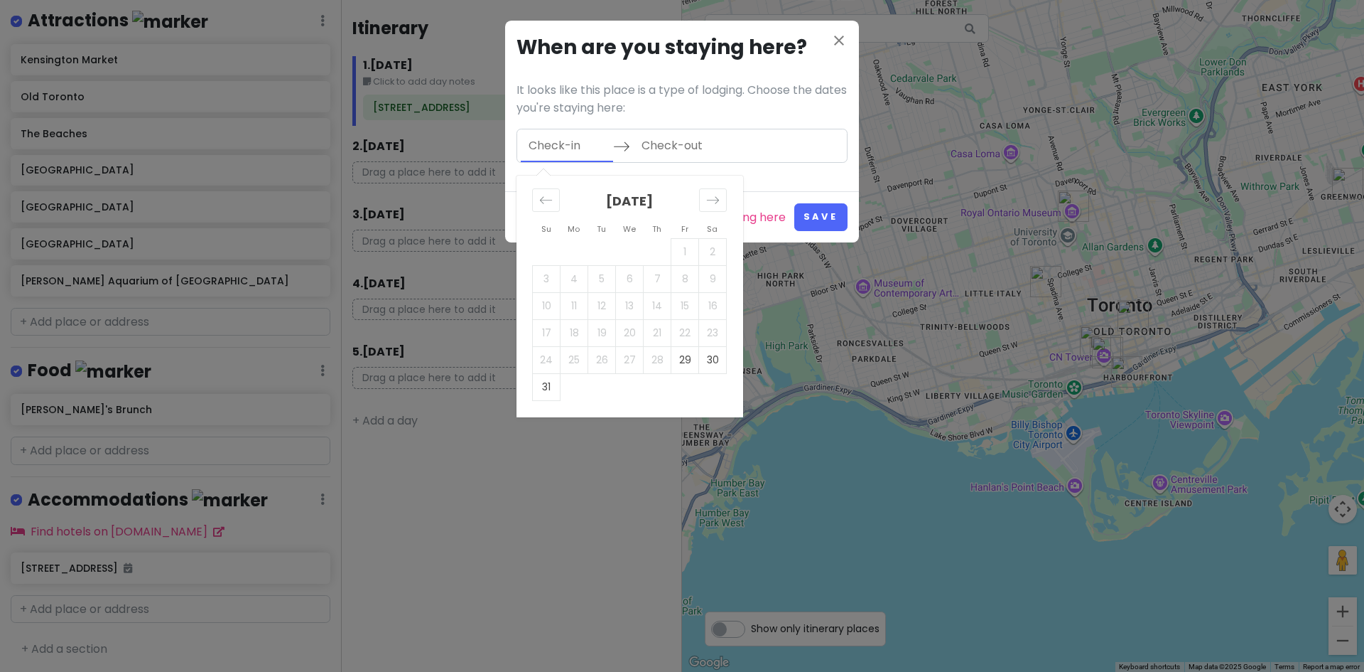
click at [597, 160] on input "Check-in" at bounding box center [567, 145] width 92 height 33
click at [683, 360] on td "29" at bounding box center [686, 359] width 28 height 27
type input "[DATE]"
click at [718, 208] on div "Move forward to switch to the next month." at bounding box center [713, 199] width 28 height 23
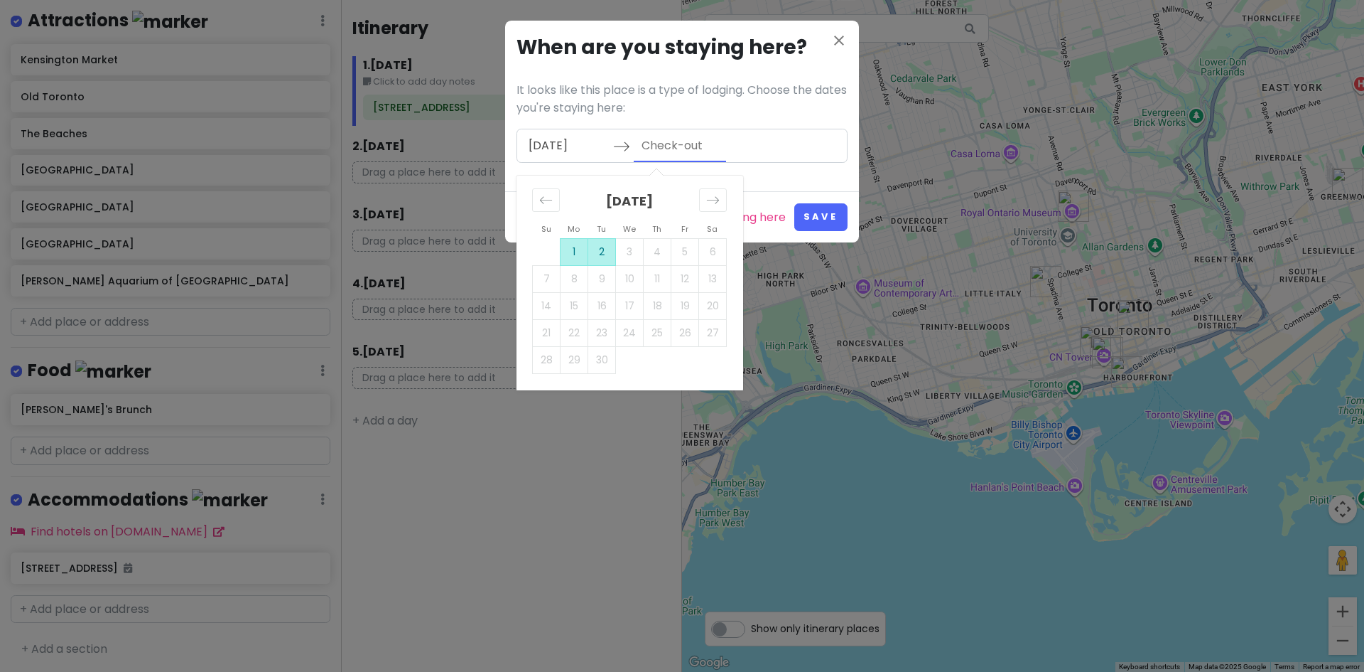
click at [593, 252] on td "2" at bounding box center [602, 251] width 28 height 27
type input "[DATE]"
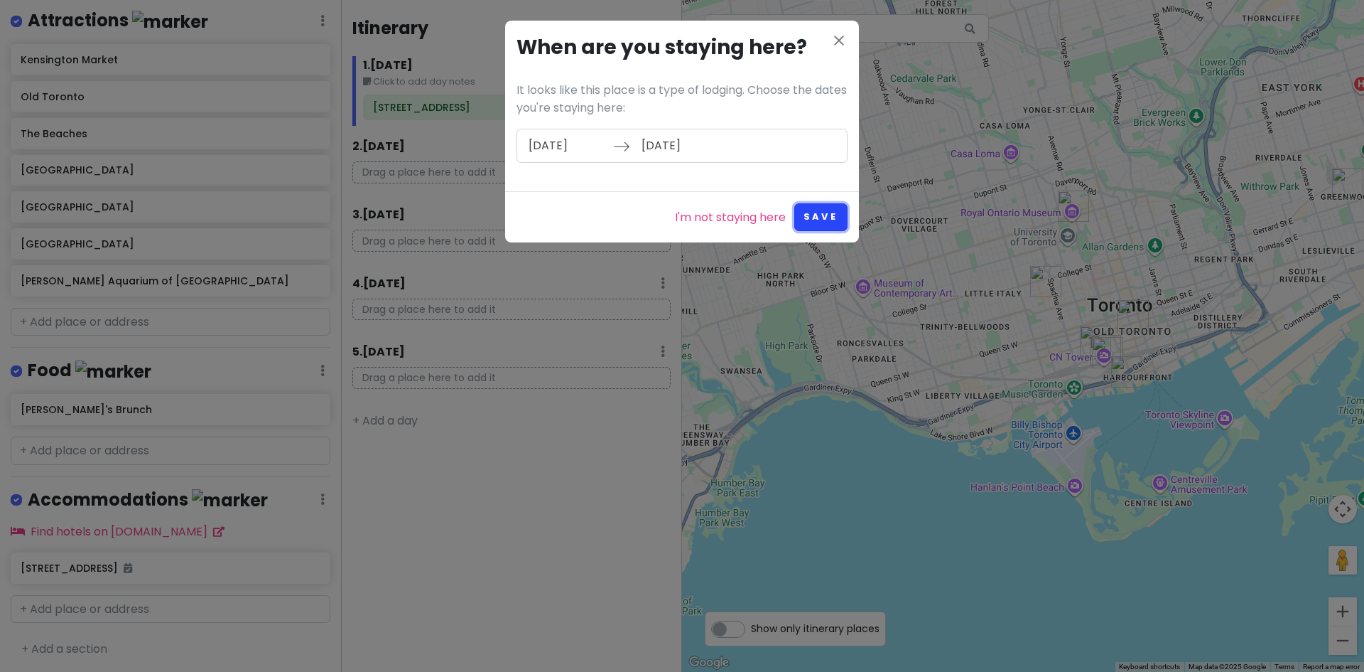
click at [814, 215] on button "Save" at bounding box center [820, 217] width 53 height 28
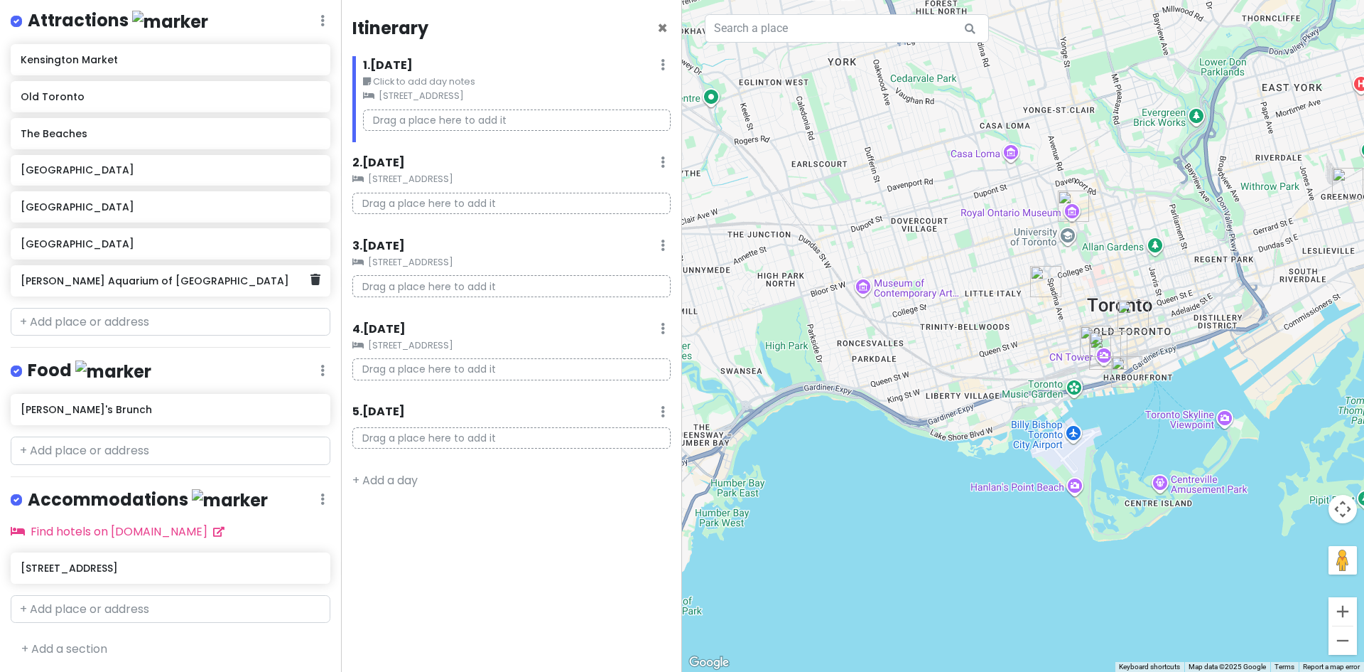
scroll to position [38, 0]
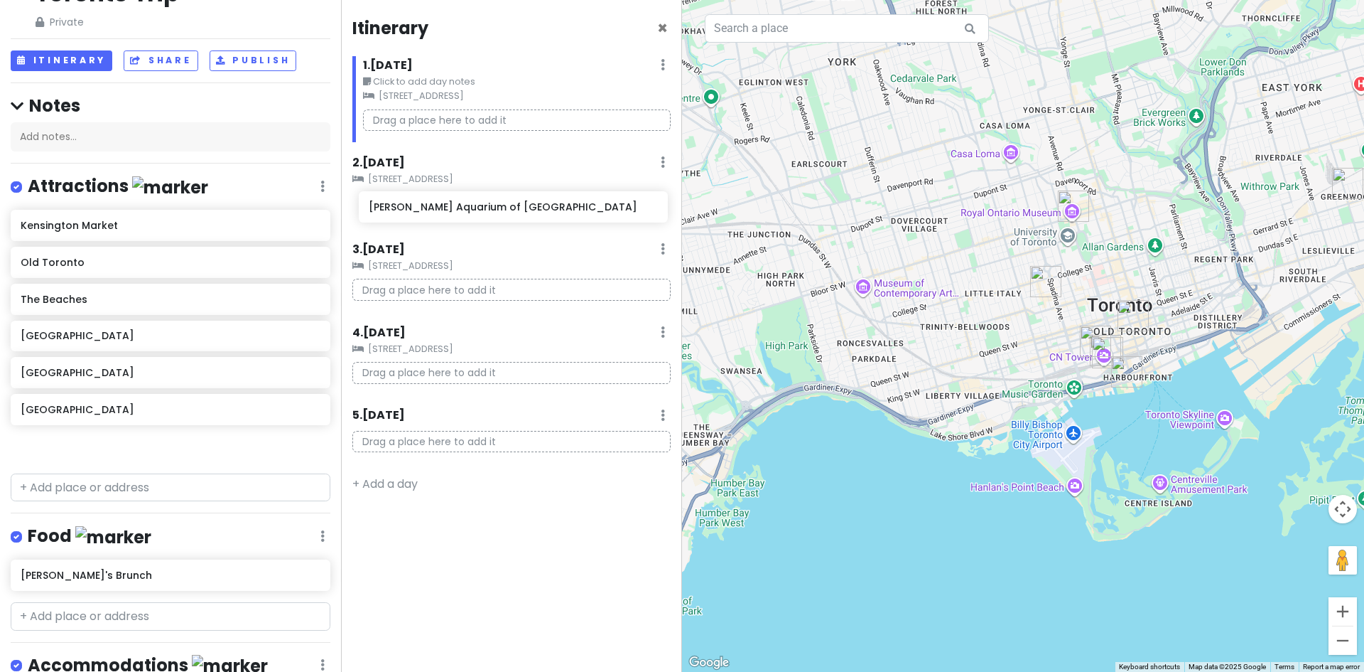
drag, startPoint x: 124, startPoint y: 445, endPoint x: 472, endPoint y: 207, distance: 421.8
click at [472, 207] on div "Toronto Trip Private Change Dates Make a Copy Delete Trip Go Pro ⚡️ Give Feedba…" at bounding box center [682, 336] width 1364 height 672
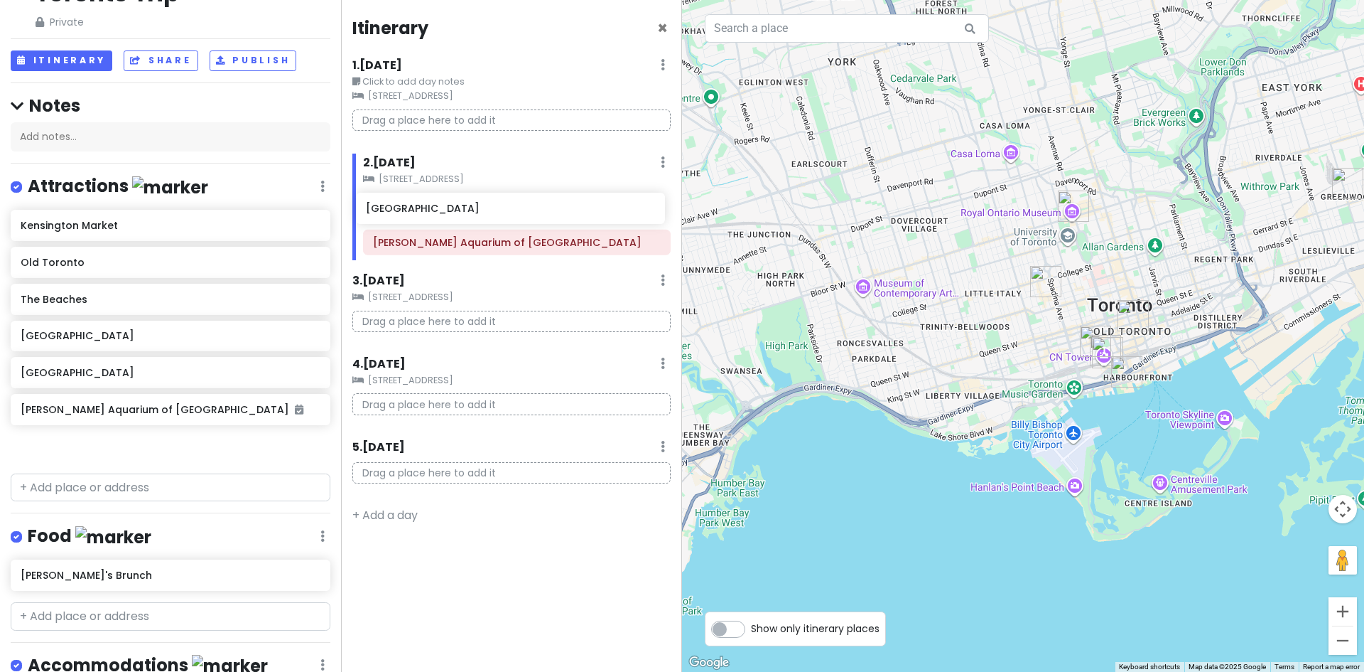
drag, startPoint x: 90, startPoint y: 413, endPoint x: 436, endPoint y: 217, distance: 398.0
click at [435, 215] on div "Toronto Trip Private Change Dates Make a Copy Delete Trip Go Pro ⚡️ Give Feedba…" at bounding box center [682, 336] width 1364 height 672
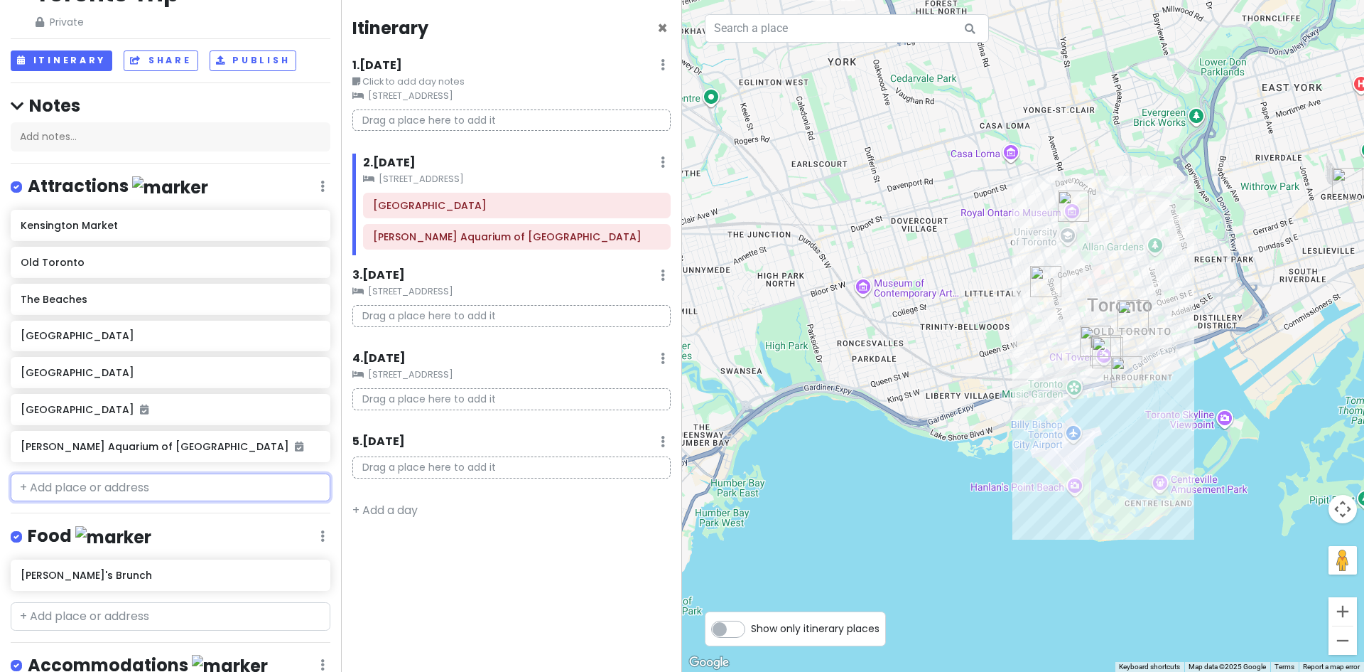
click at [99, 490] on input "text" at bounding box center [171, 487] width 320 height 28
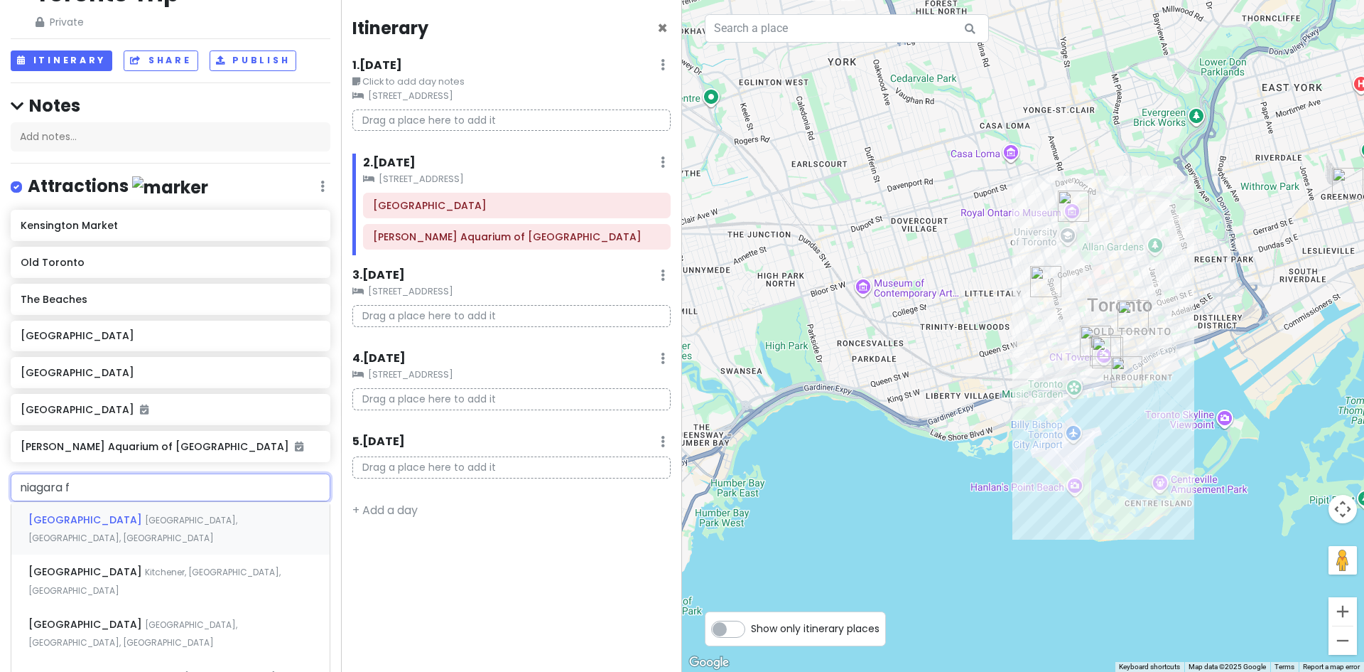
type input "niagara"
click at [105, 524] on span "[GEOGRAPHIC_DATA], [GEOGRAPHIC_DATA]" at bounding box center [132, 529] width 209 height 31
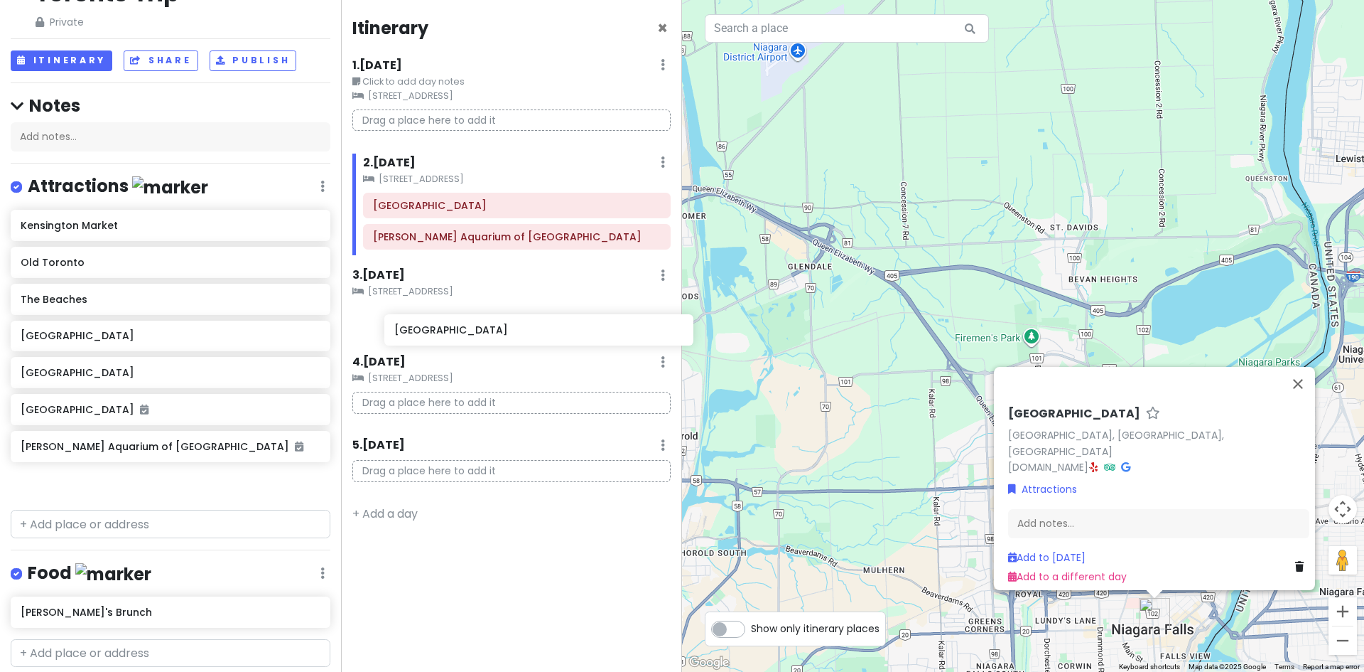
drag, startPoint x: 112, startPoint y: 487, endPoint x: 465, endPoint y: 341, distance: 382.0
click at [465, 341] on div "Toronto Trip Private Change Dates Make a Copy Delete Trip Go Pro ⚡️ Give Feedba…" at bounding box center [682, 336] width 1364 height 672
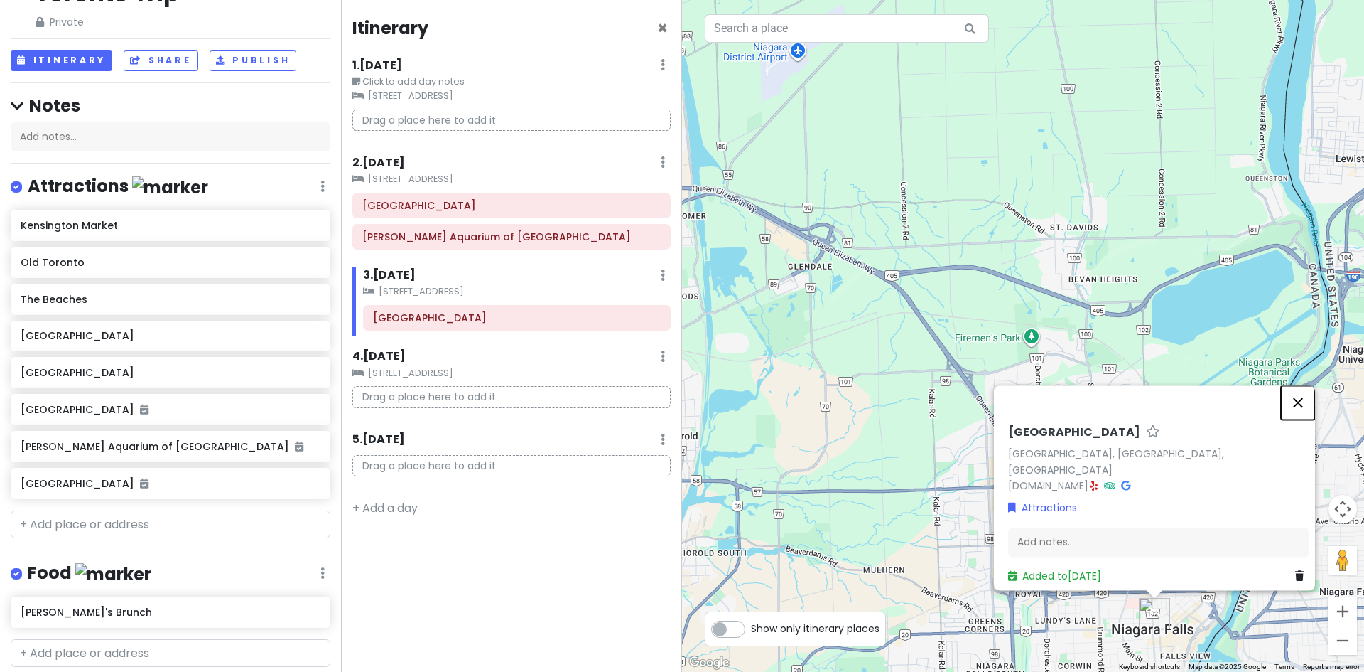
click at [1303, 414] on button "Close" at bounding box center [1298, 402] width 34 height 34
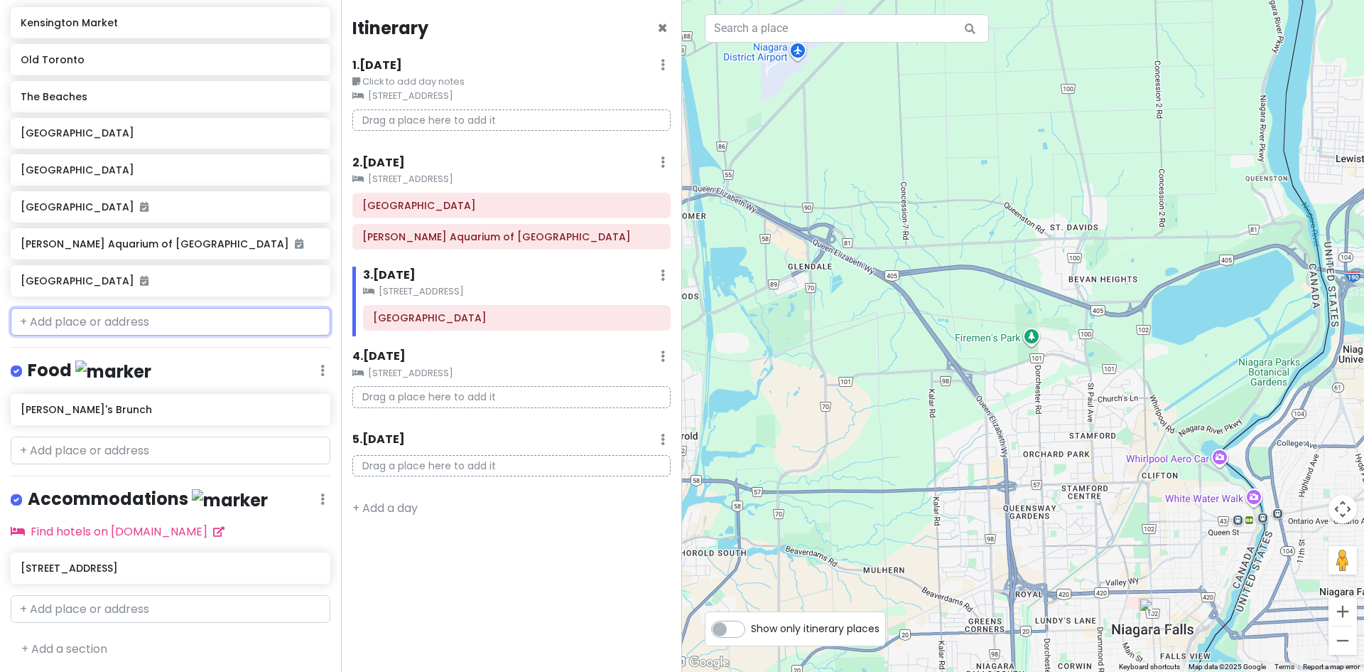
scroll to position [0, 0]
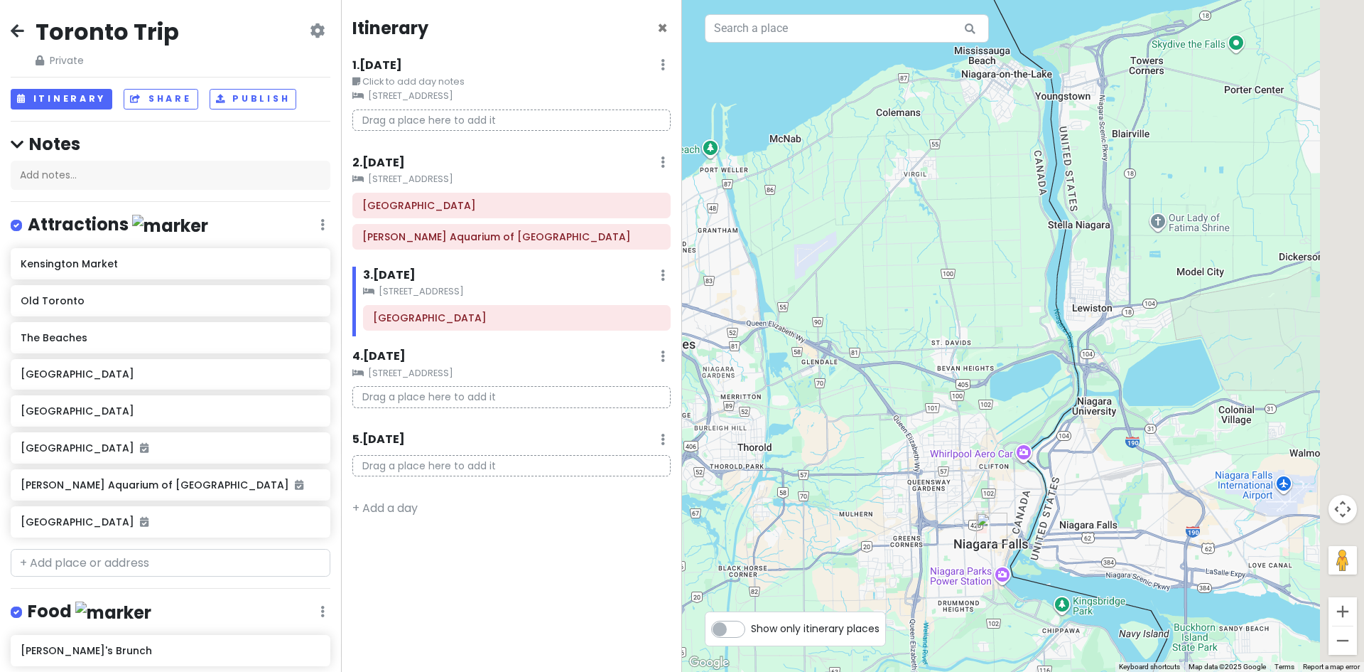
drag, startPoint x: 1227, startPoint y: 392, endPoint x: 1014, endPoint y: 416, distance: 213.8
click at [1015, 426] on div at bounding box center [1023, 336] width 682 height 672
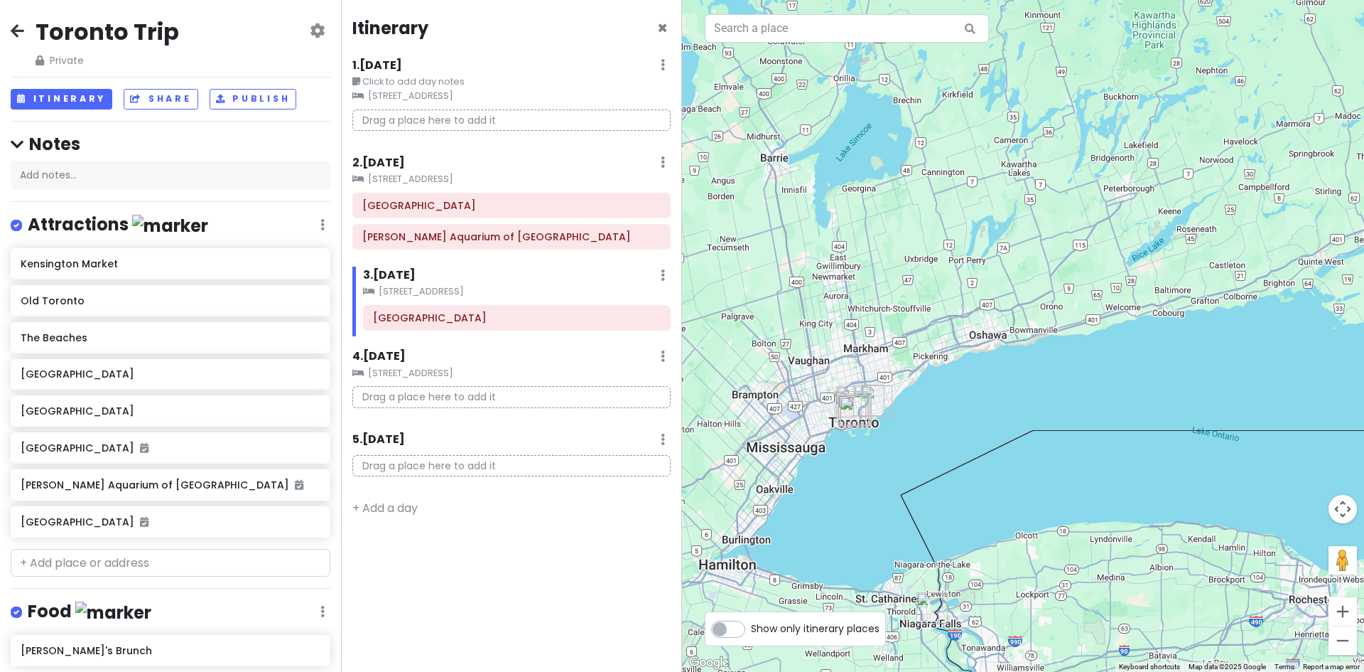
drag, startPoint x: 1064, startPoint y: 149, endPoint x: 1020, endPoint y: 387, distance: 242.0
click at [1062, 307] on div at bounding box center [1023, 336] width 682 height 672
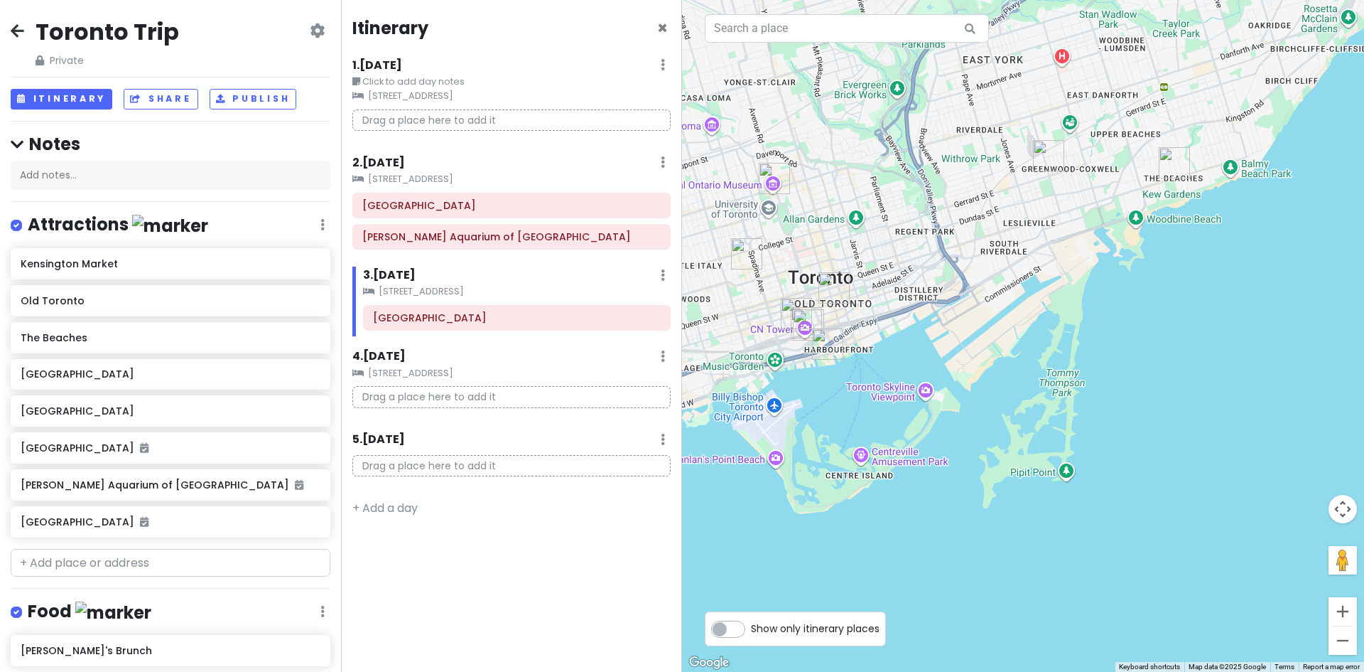
drag, startPoint x: 970, startPoint y: 450, endPoint x: 1123, endPoint y: 478, distance: 156.1
click at [1117, 477] on div at bounding box center [1023, 336] width 682 height 672
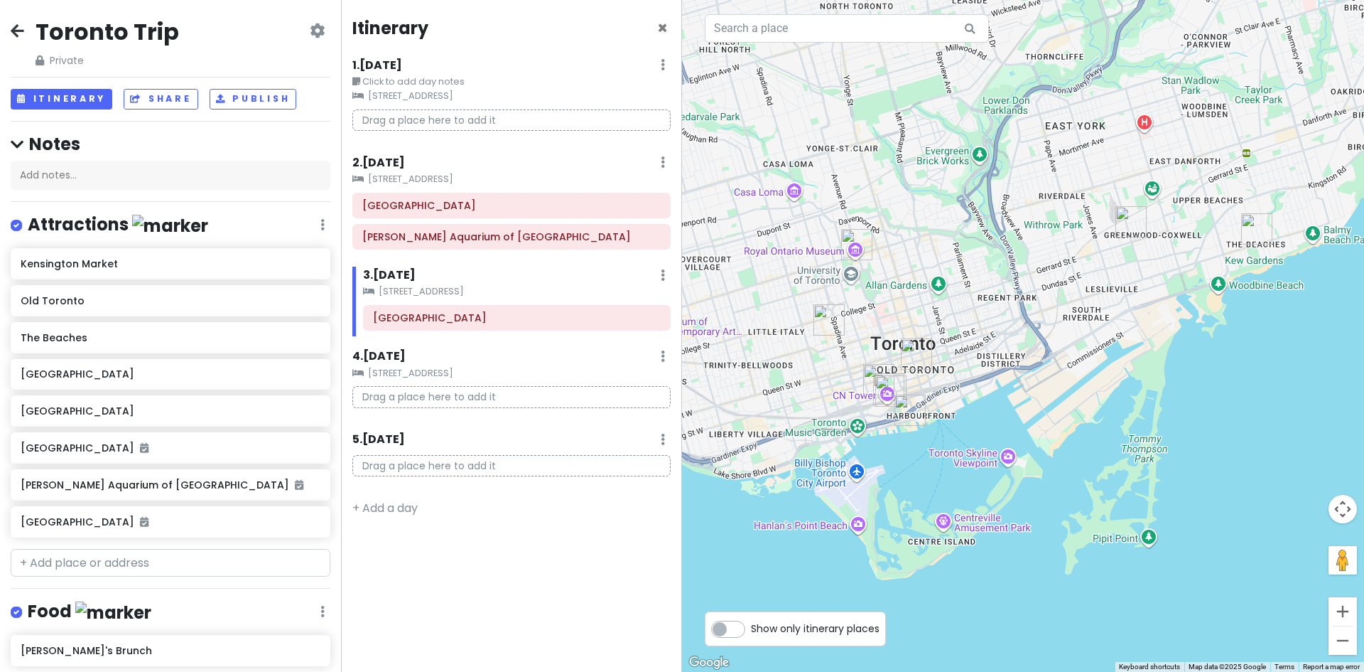
drag, startPoint x: 1077, startPoint y: 487, endPoint x: 1090, endPoint y: 437, distance: 51.4
click at [1090, 437] on div at bounding box center [1023, 336] width 682 height 672
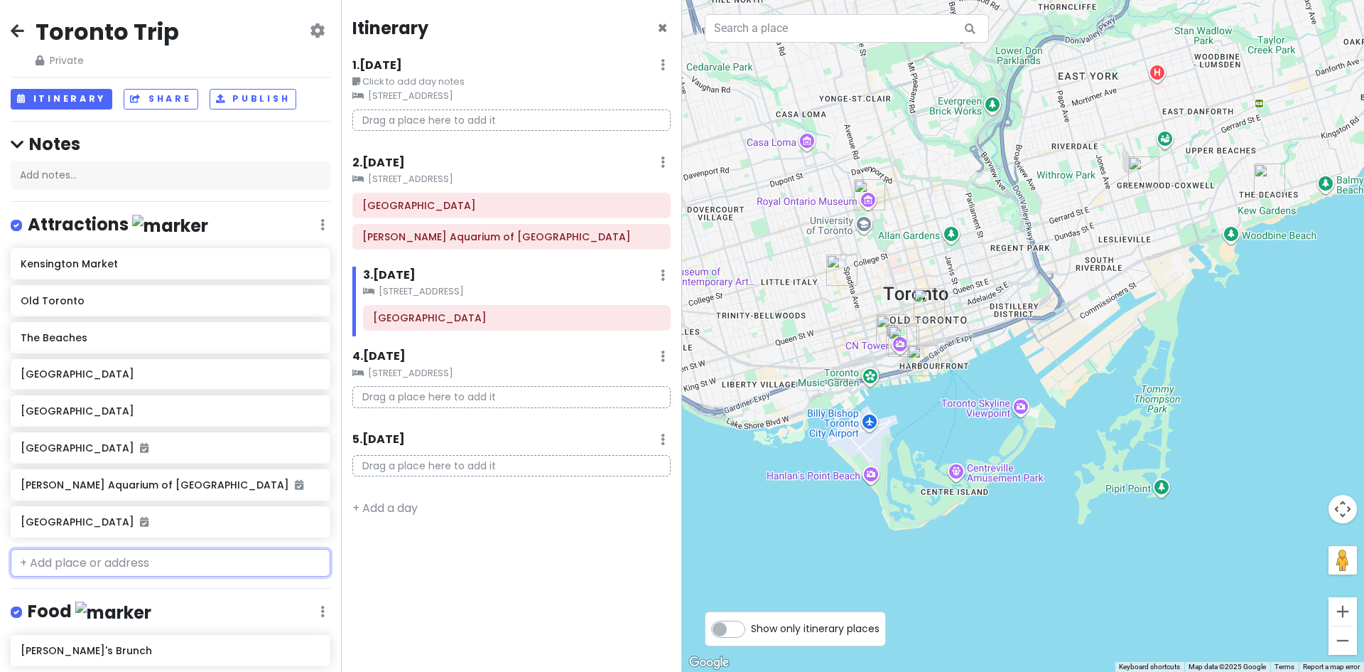
click at [203, 559] on input "text" at bounding box center [171, 563] width 320 height 28
type input "st"
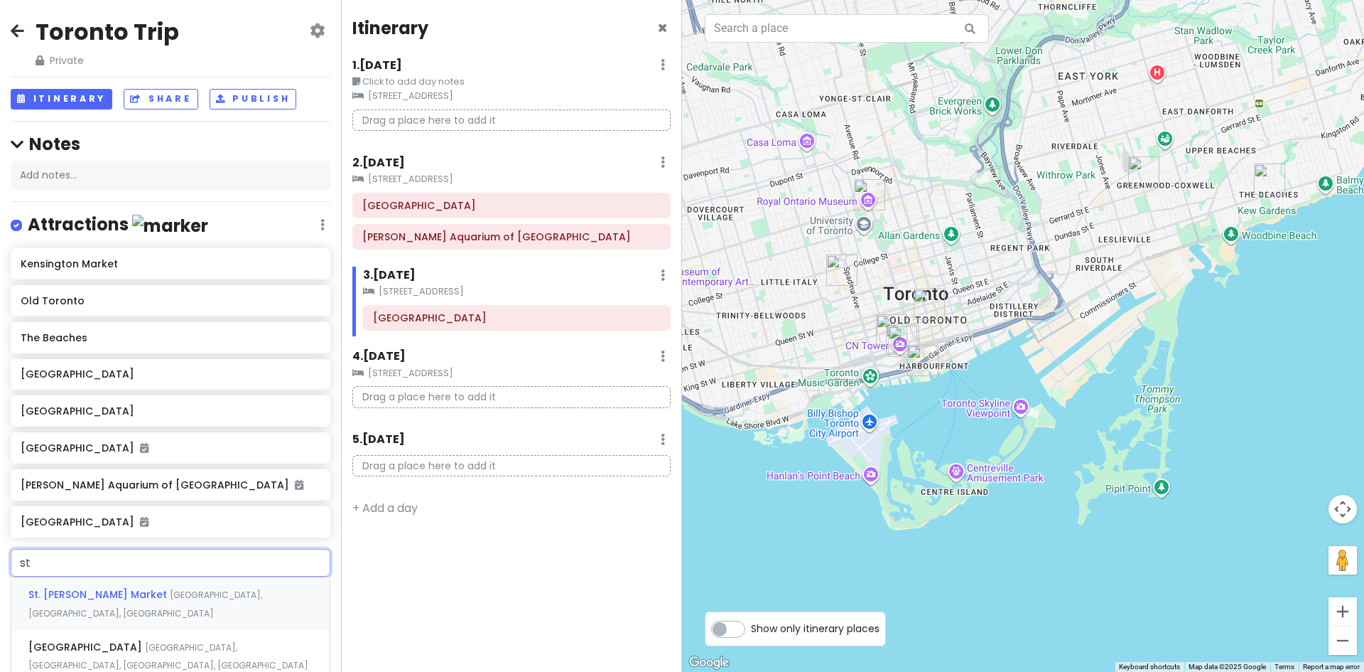
click at [212, 593] on span "[GEOGRAPHIC_DATA], [GEOGRAPHIC_DATA], [GEOGRAPHIC_DATA]" at bounding box center [145, 603] width 234 height 31
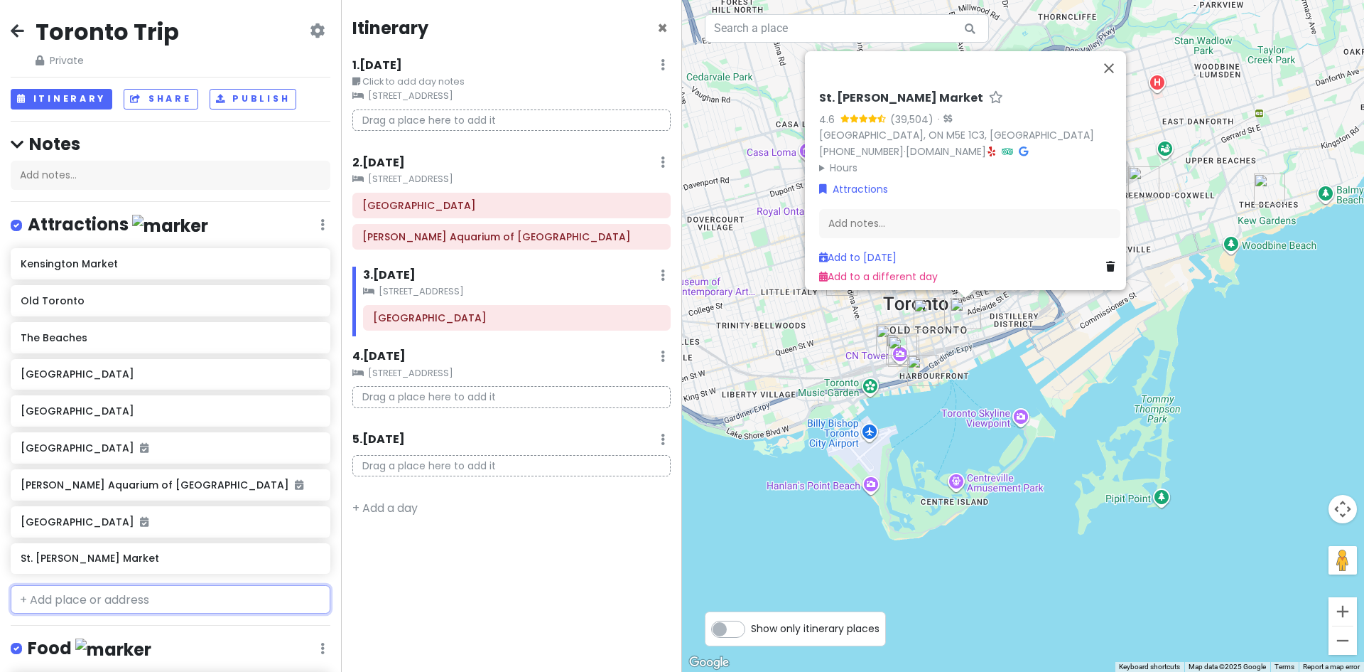
click at [190, 591] on input "text" at bounding box center [171, 599] width 320 height 28
type input "Dis"
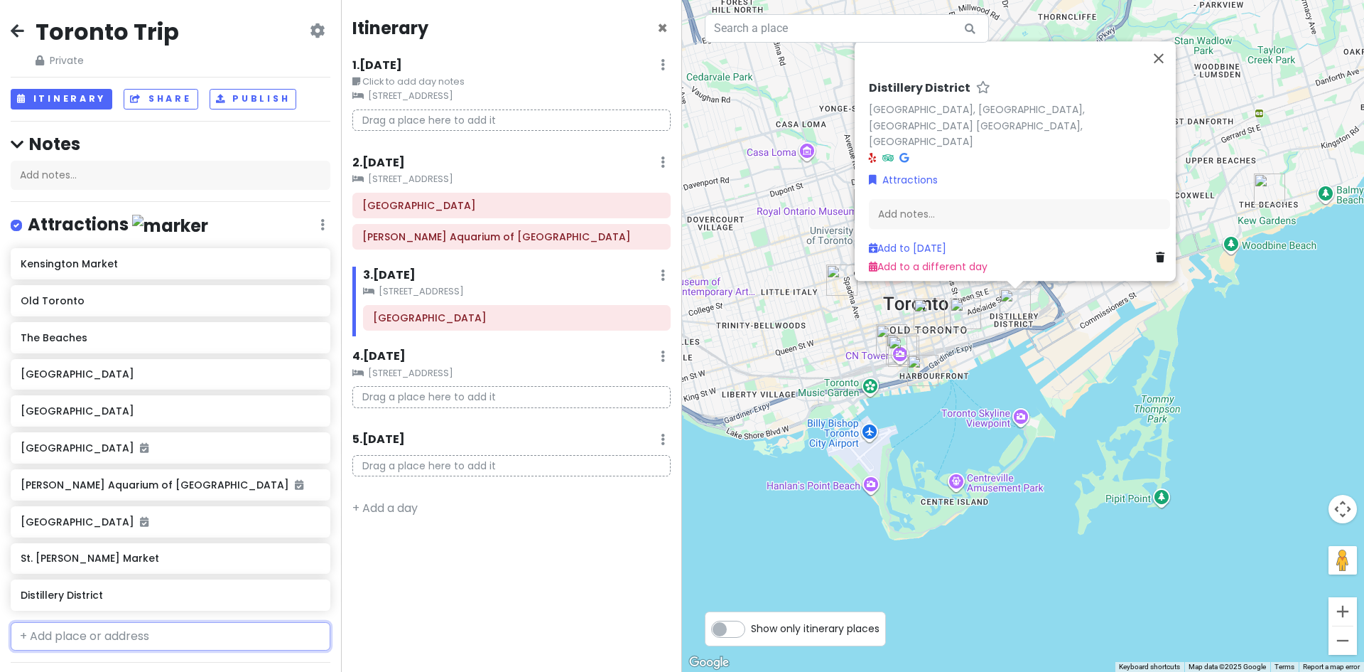
click at [133, 629] on input "text" at bounding box center [171, 636] width 320 height 28
type input "casa loma"
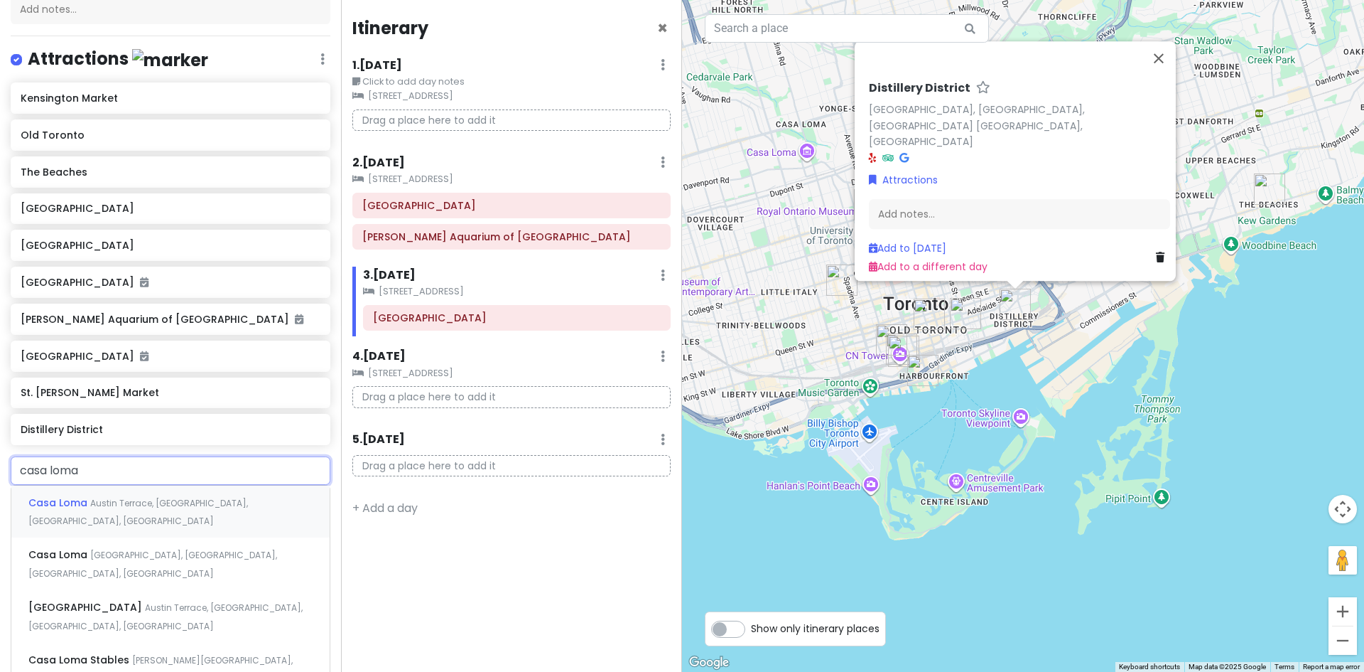
click at [171, 501] on span "Austin Terrace, [GEOGRAPHIC_DATA], [GEOGRAPHIC_DATA], [GEOGRAPHIC_DATA]" at bounding box center [138, 512] width 220 height 31
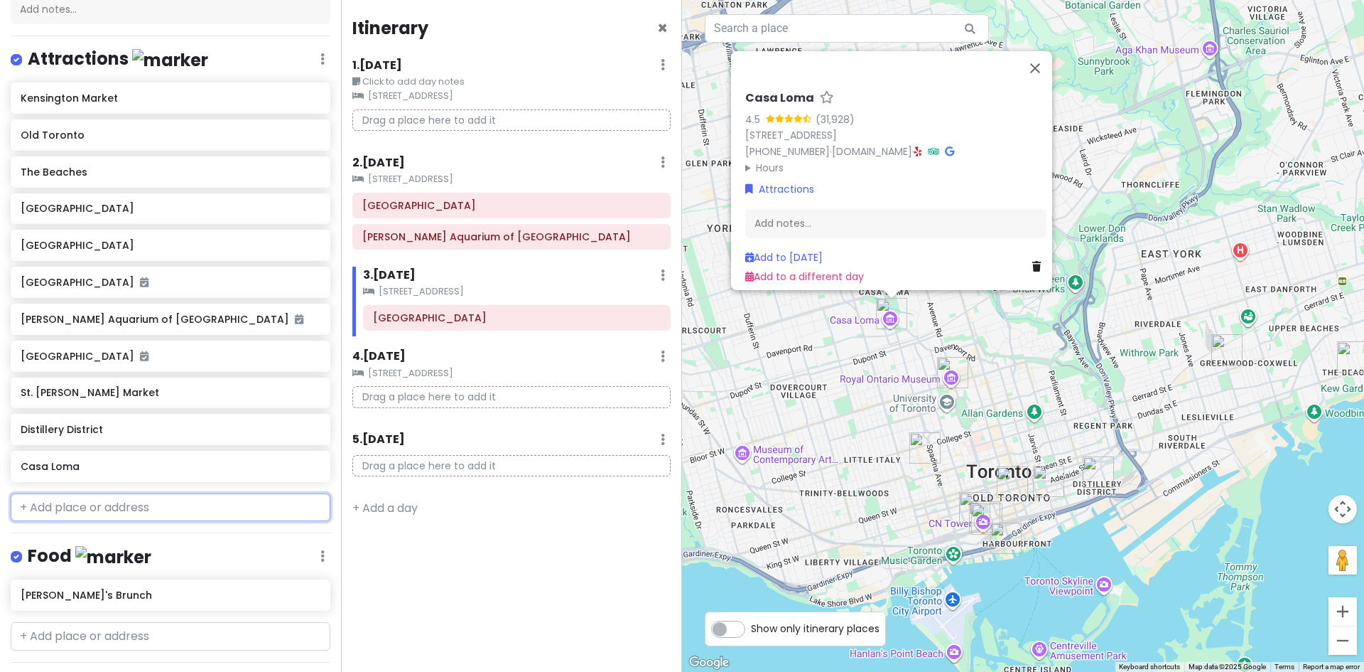
click at [127, 512] on input "text" at bounding box center [171, 507] width 320 height 28
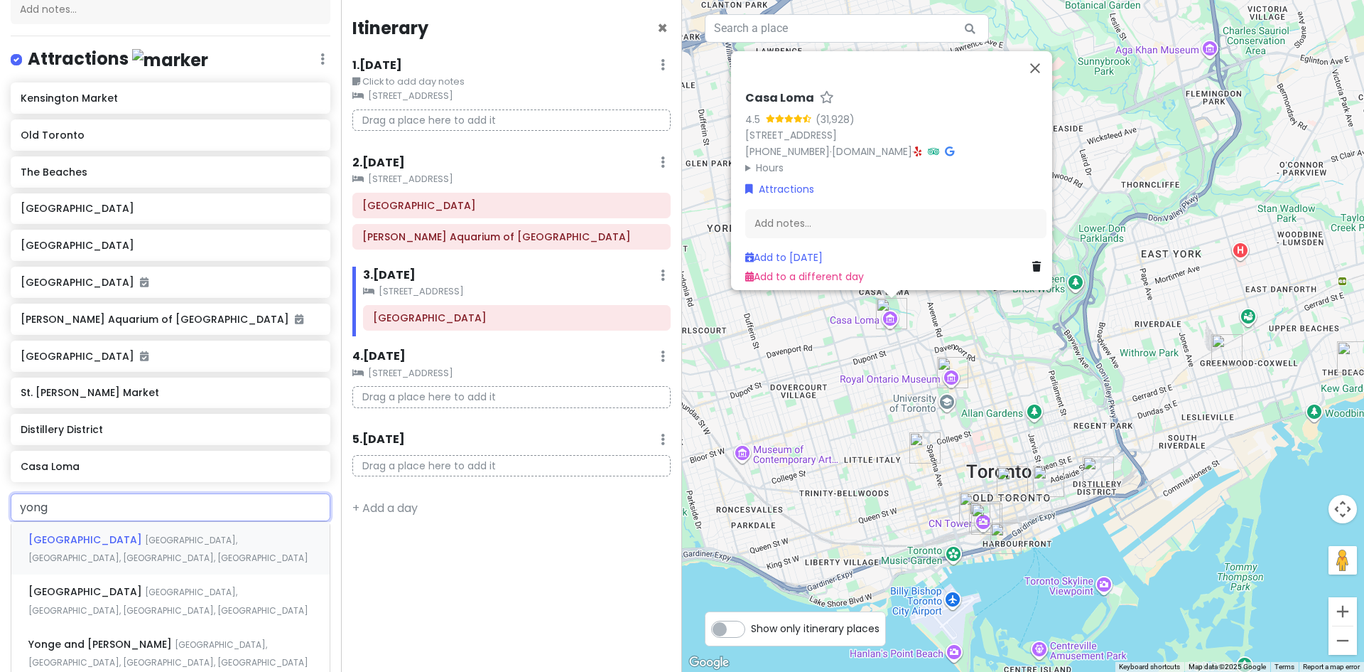
type input "yonge"
click at [230, 590] on div "[GEOGRAPHIC_DATA] [GEOGRAPHIC_DATA], [GEOGRAPHIC_DATA], [GEOGRAPHIC_DATA], [GEO…" at bounding box center [170, 600] width 318 height 53
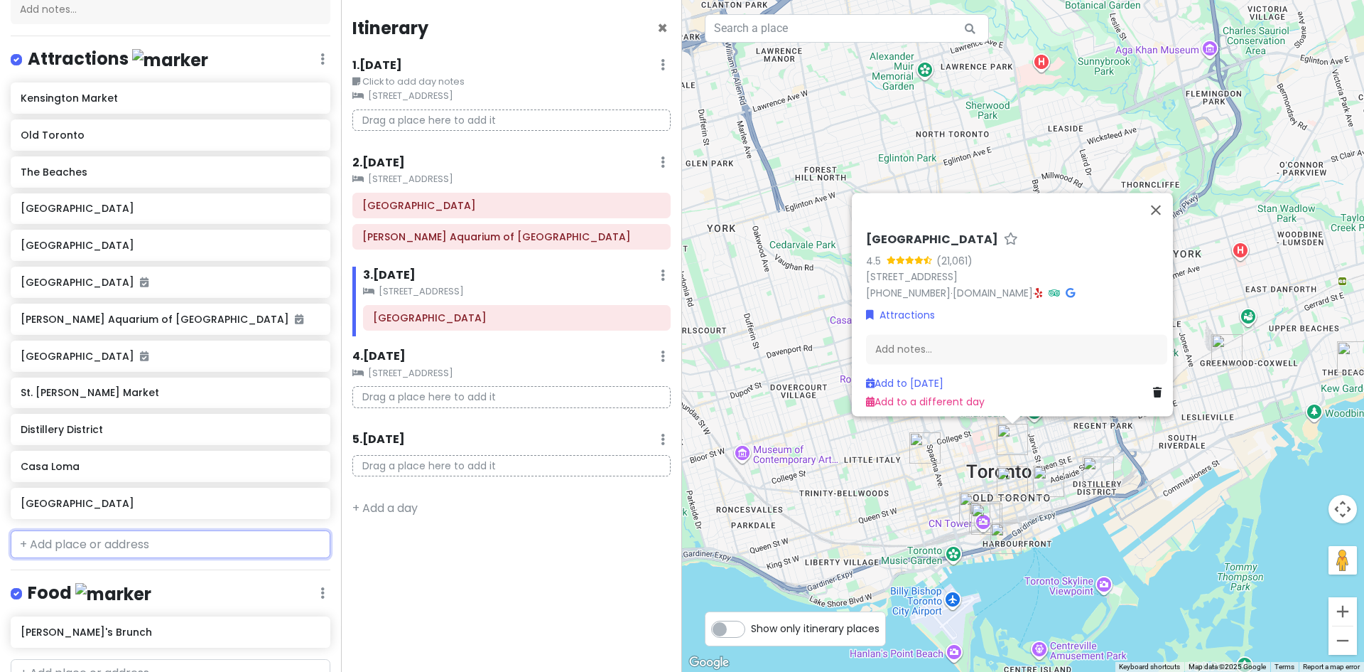
click at [40, 541] on input "text" at bounding box center [171, 544] width 320 height 28
type input "chinatown"
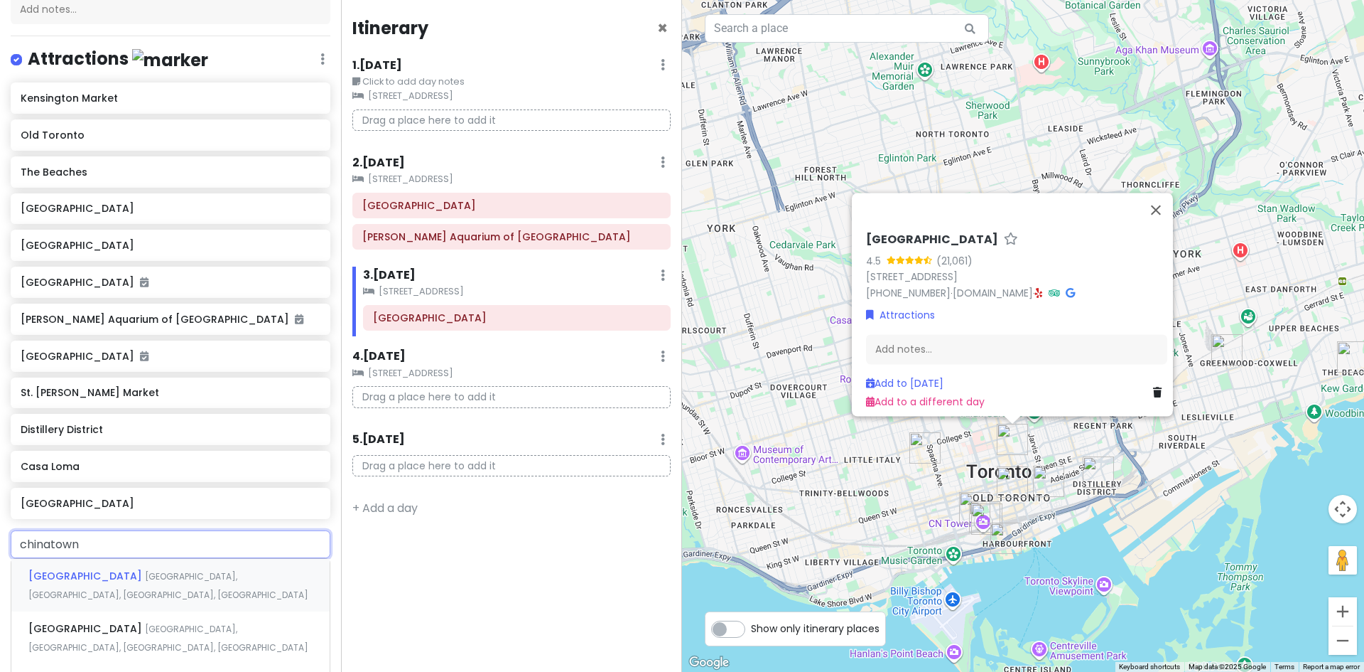
click at [157, 577] on span "[GEOGRAPHIC_DATA], [GEOGRAPHIC_DATA], [GEOGRAPHIC_DATA], [GEOGRAPHIC_DATA]" at bounding box center [168, 585] width 280 height 31
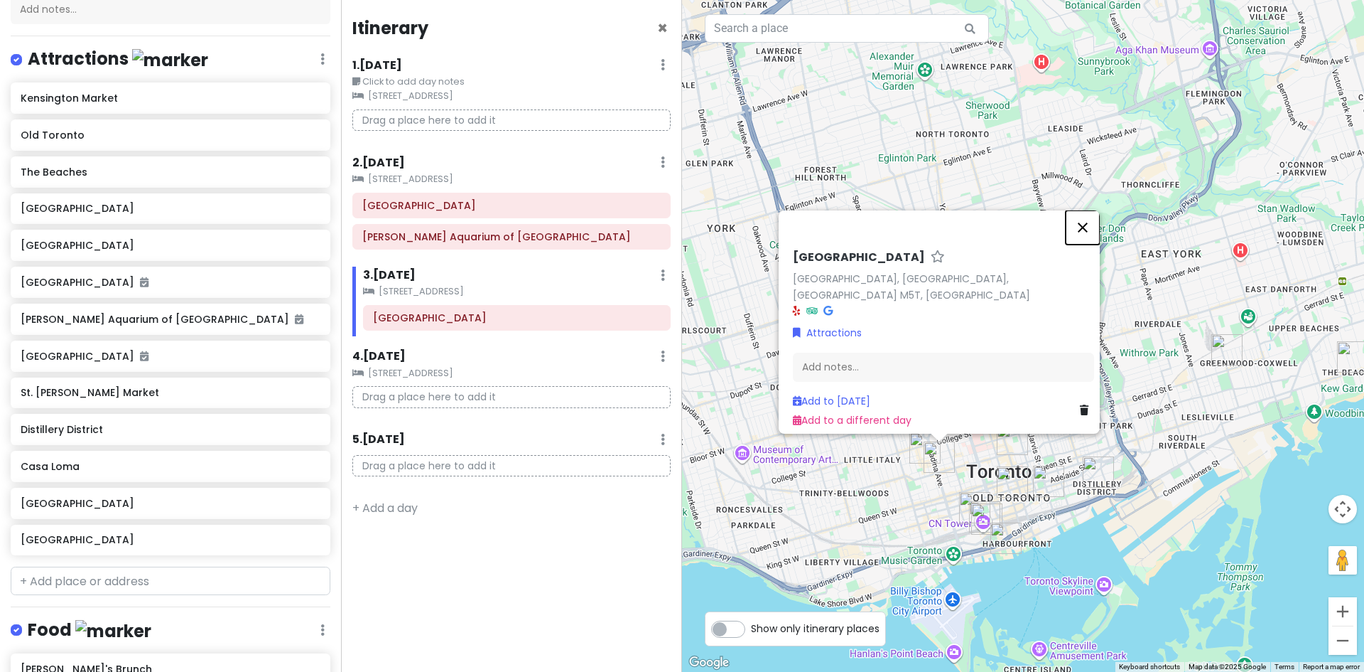
click at [1093, 227] on button "Close" at bounding box center [1083, 227] width 34 height 34
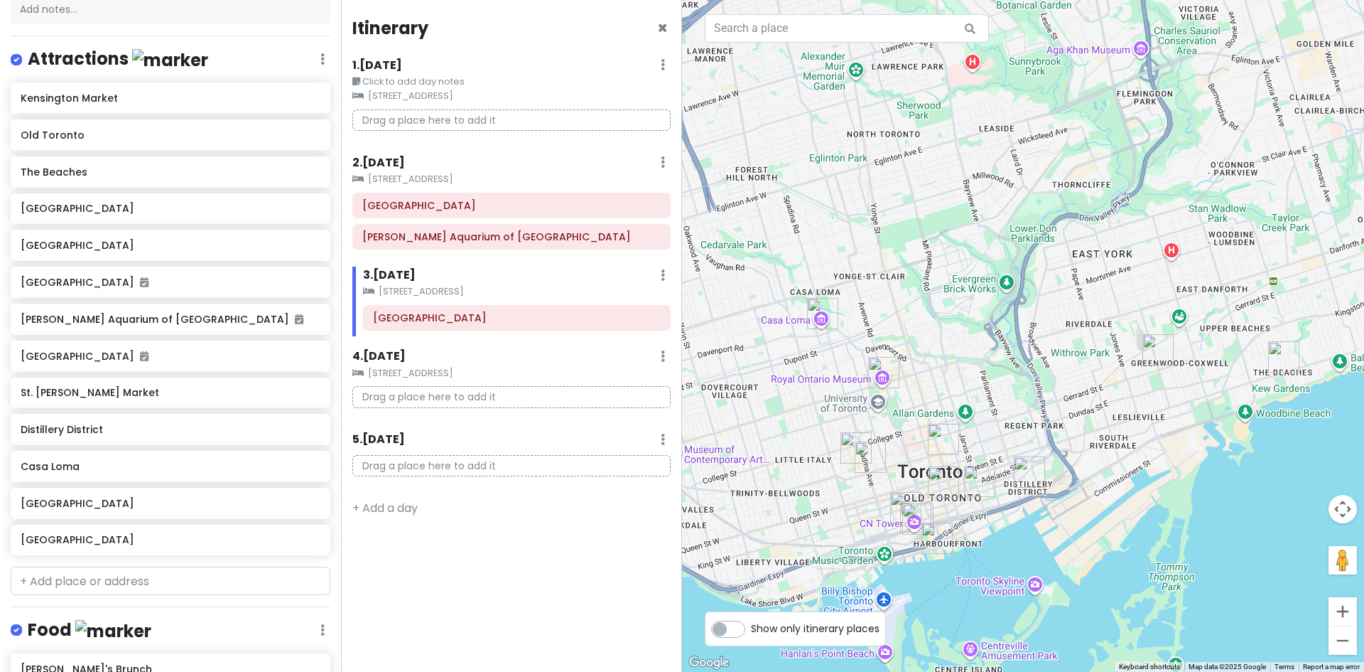
drag, startPoint x: 1074, startPoint y: 517, endPoint x: 1067, endPoint y: 517, distance: 7.8
click at [1067, 517] on div at bounding box center [1023, 336] width 682 height 672
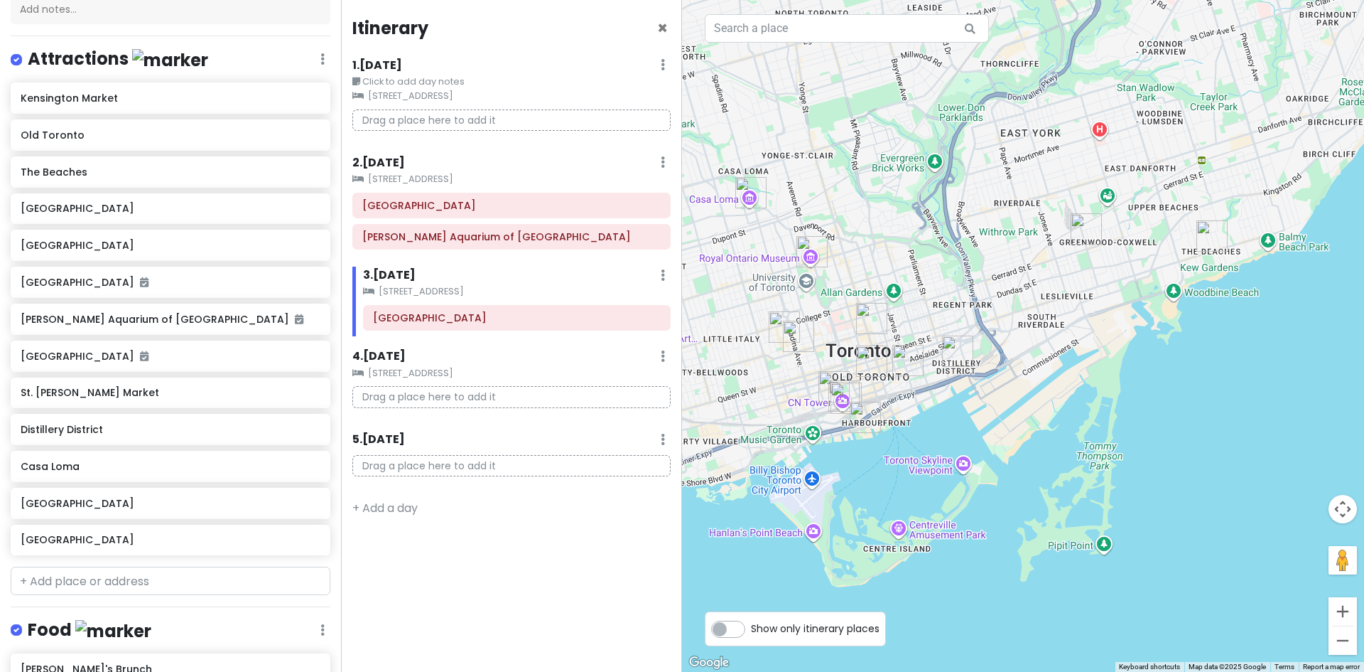
drag, startPoint x: 1221, startPoint y: 547, endPoint x: 1129, endPoint y: 399, distance: 174.5
click at [1129, 399] on div at bounding box center [1023, 336] width 682 height 672
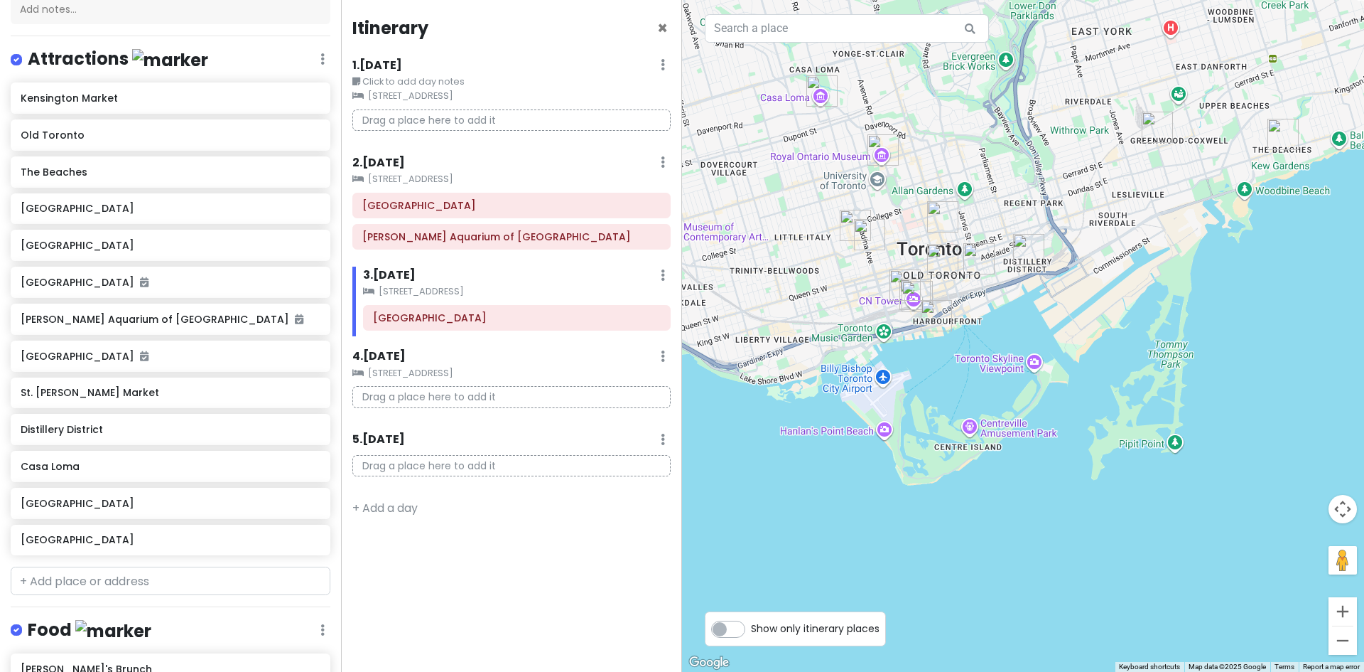
drag, startPoint x: 970, startPoint y: 468, endPoint x: 1076, endPoint y: 492, distance: 108.6
click at [1080, 491] on div at bounding box center [1023, 336] width 682 height 672
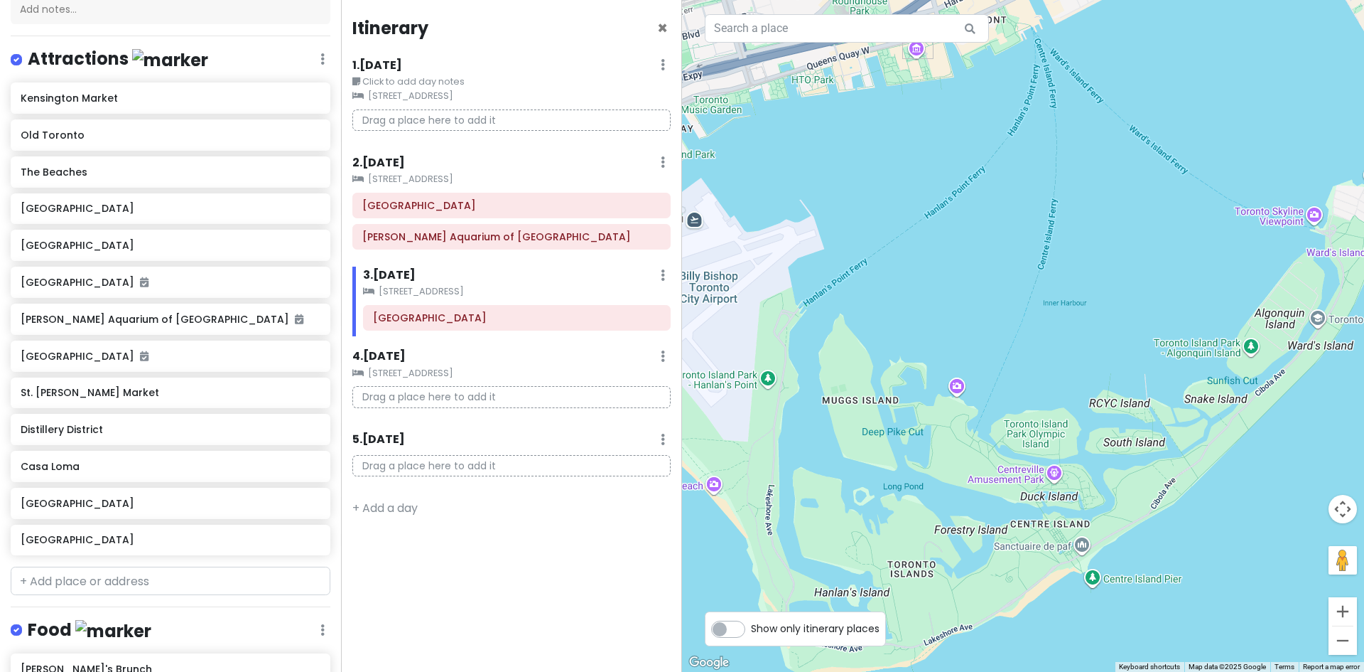
drag, startPoint x: 1023, startPoint y: 411, endPoint x: 1022, endPoint y: 317, distance: 94.5
click at [1022, 317] on div at bounding box center [1023, 336] width 682 height 672
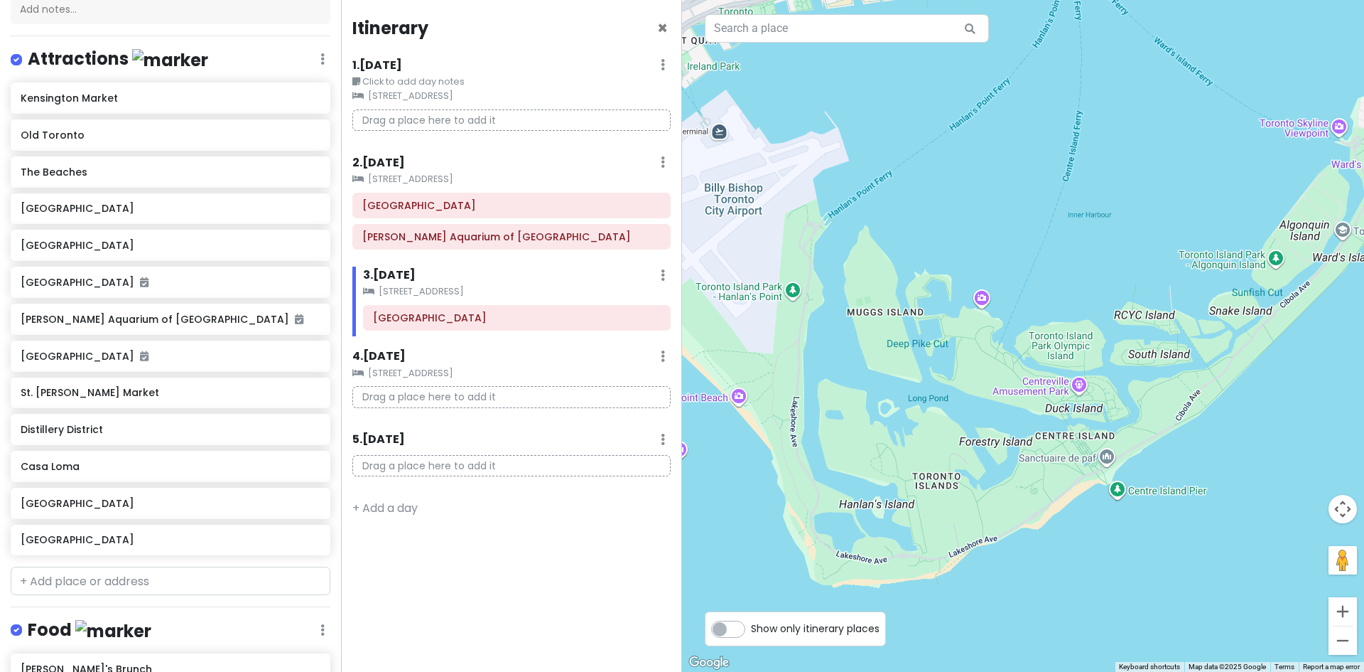
click at [1047, 247] on div at bounding box center [1023, 336] width 682 height 672
click at [142, 568] on input "text" at bounding box center [171, 580] width 320 height 28
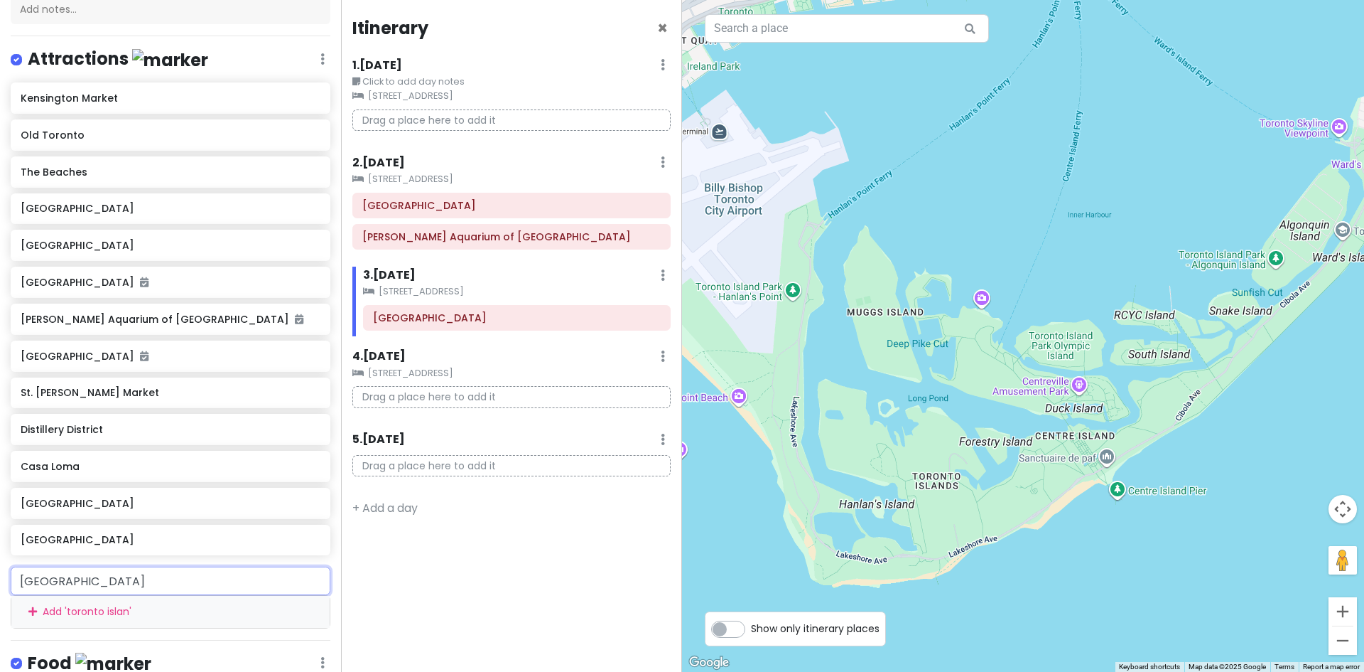
type input "[GEOGRAPHIC_DATA]"
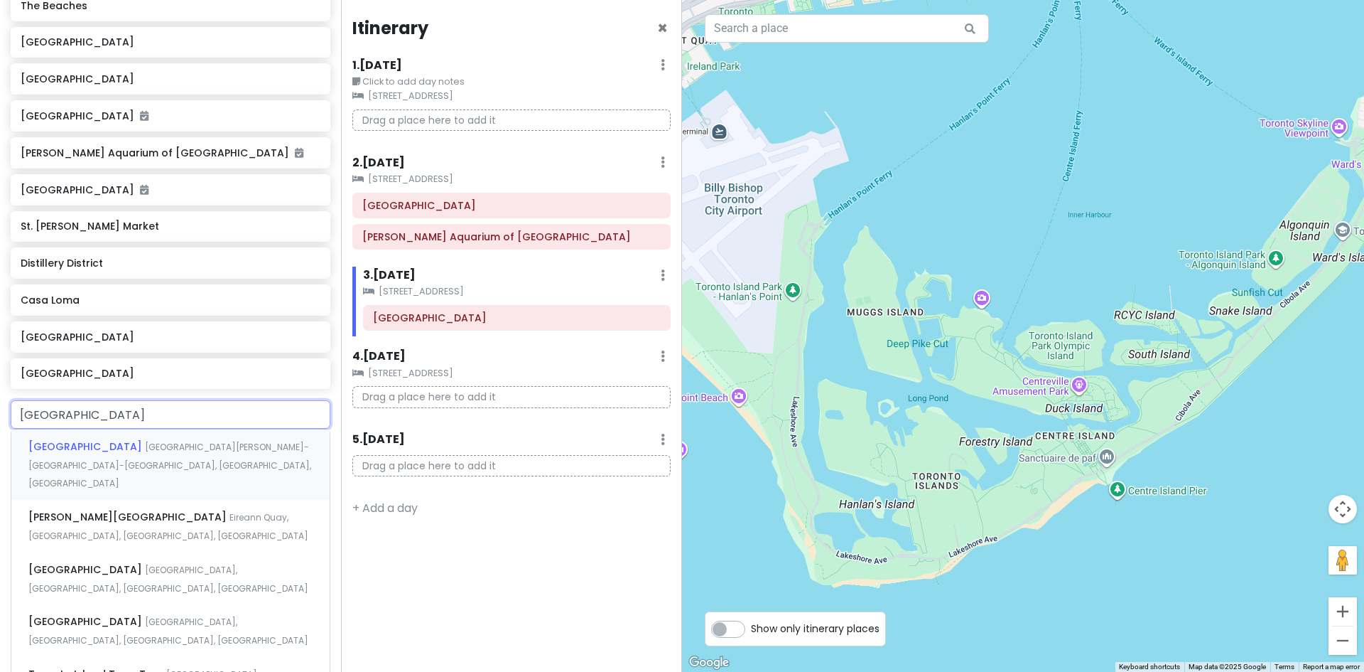
click at [124, 455] on div "[GEOGRAPHIC_DATA] [GEOGRAPHIC_DATA][PERSON_NAME]-[GEOGRAPHIC_DATA], [GEOGRAPHIC…" at bounding box center [170, 464] width 318 height 70
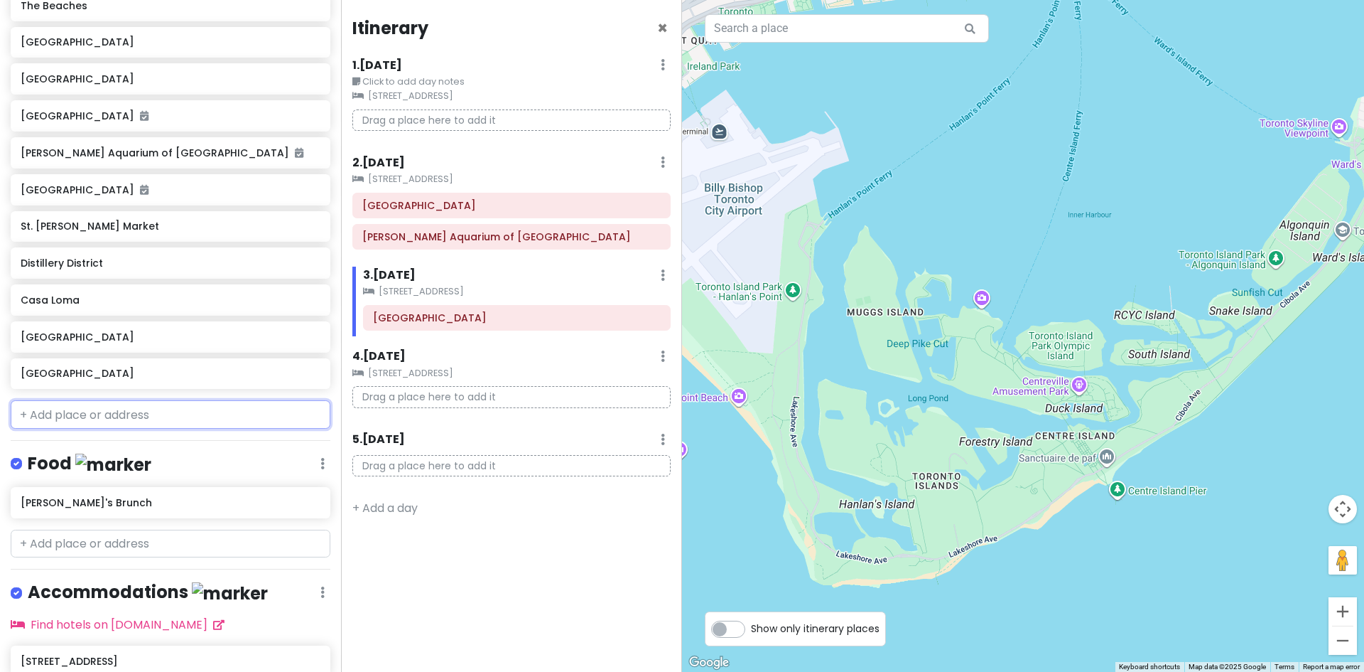
scroll to position [368, 0]
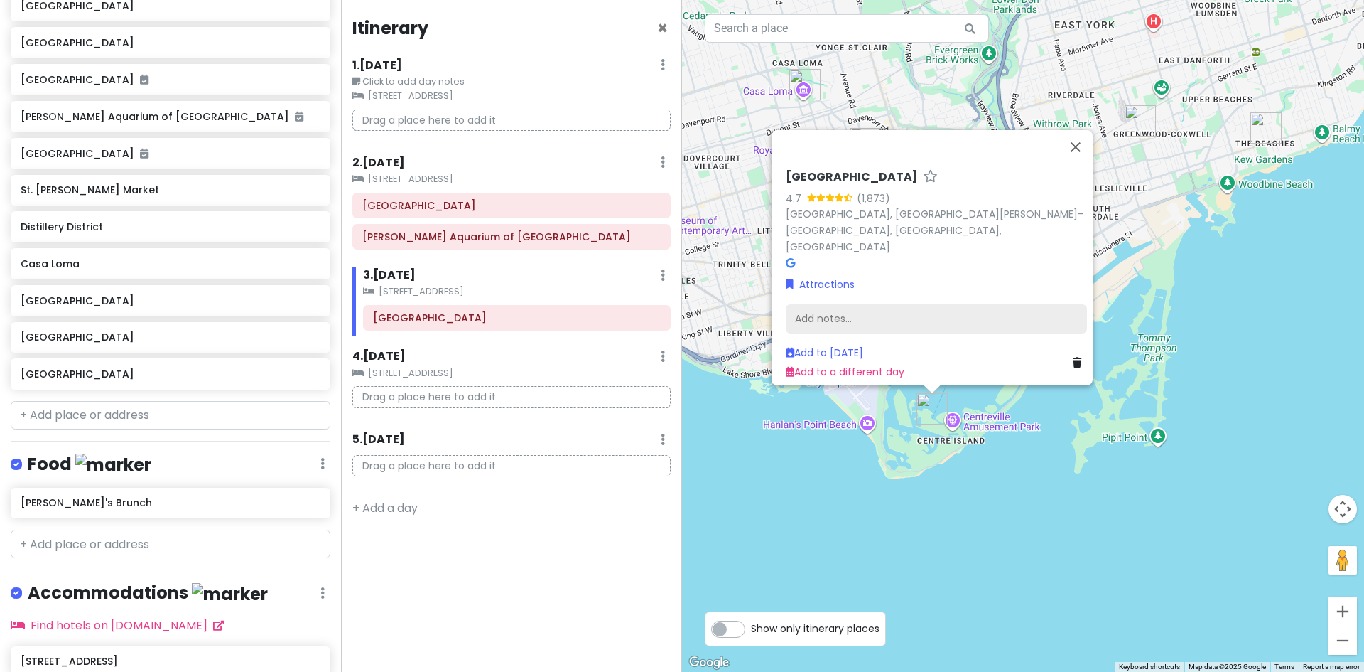
click at [823, 306] on div "Add notes..." at bounding box center [936, 318] width 301 height 30
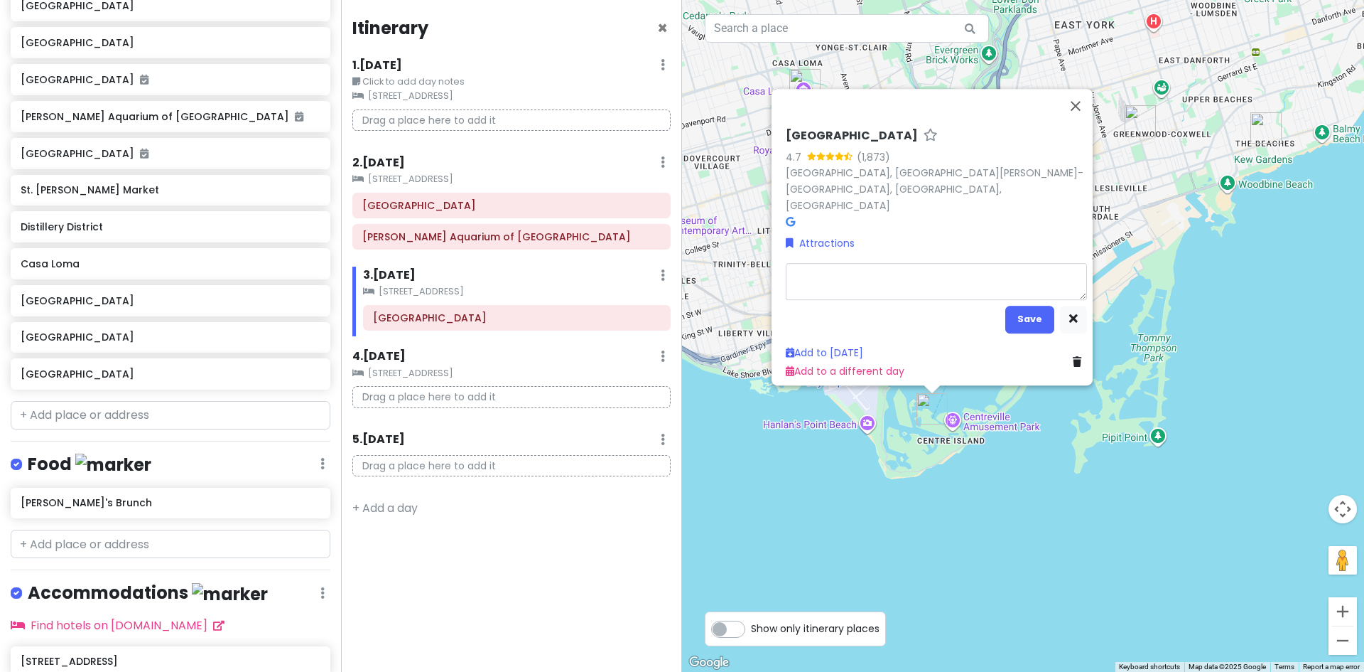
type textarea "x"
type textarea "s"
type textarea "x"
type textarea "su"
type textarea "x"
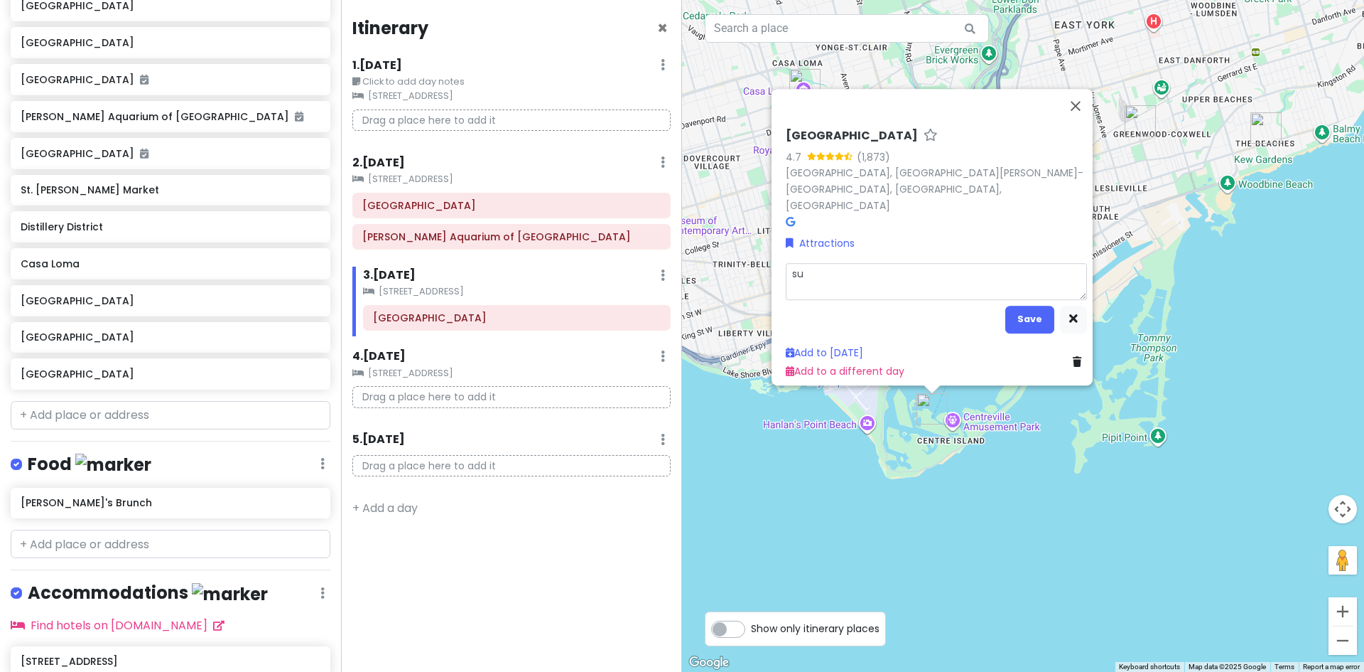
type textarea "sun"
type textarea "x"
type textarea "suns"
type textarea "x"
type textarea "sunse"
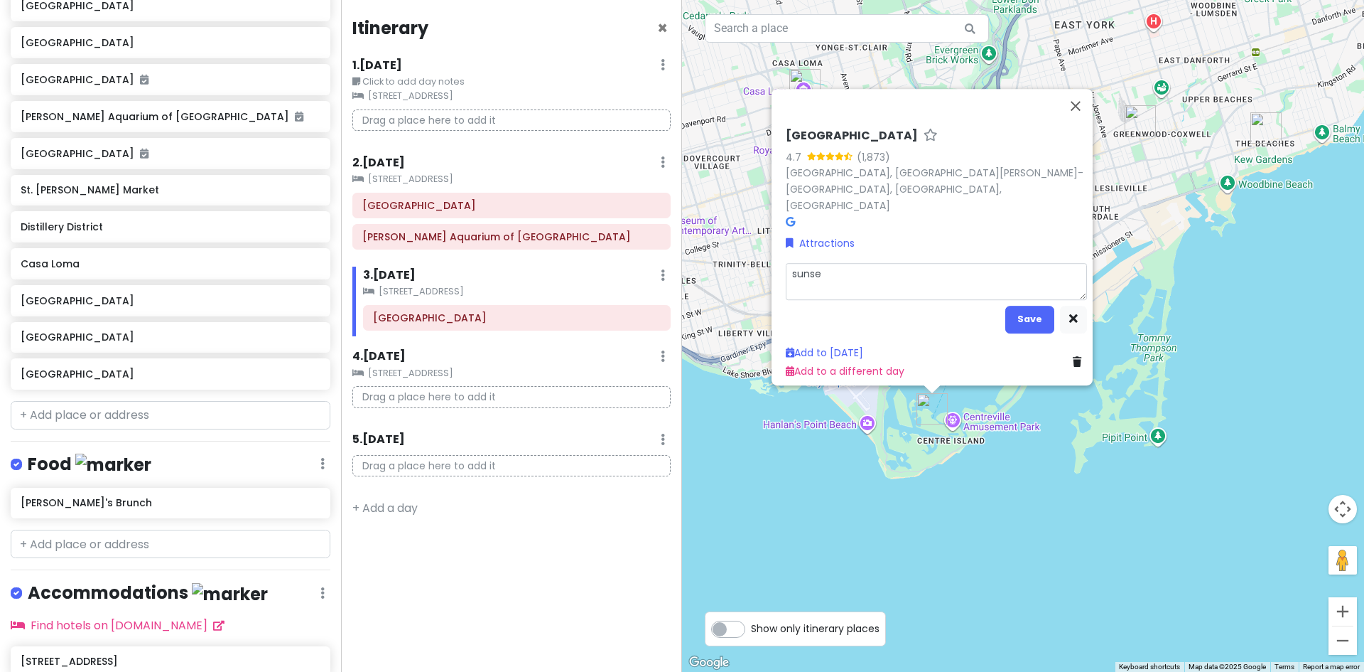
type textarea "x"
type textarea "sunset"
type textarea "x"
type textarea "sunset"
type textarea "x"
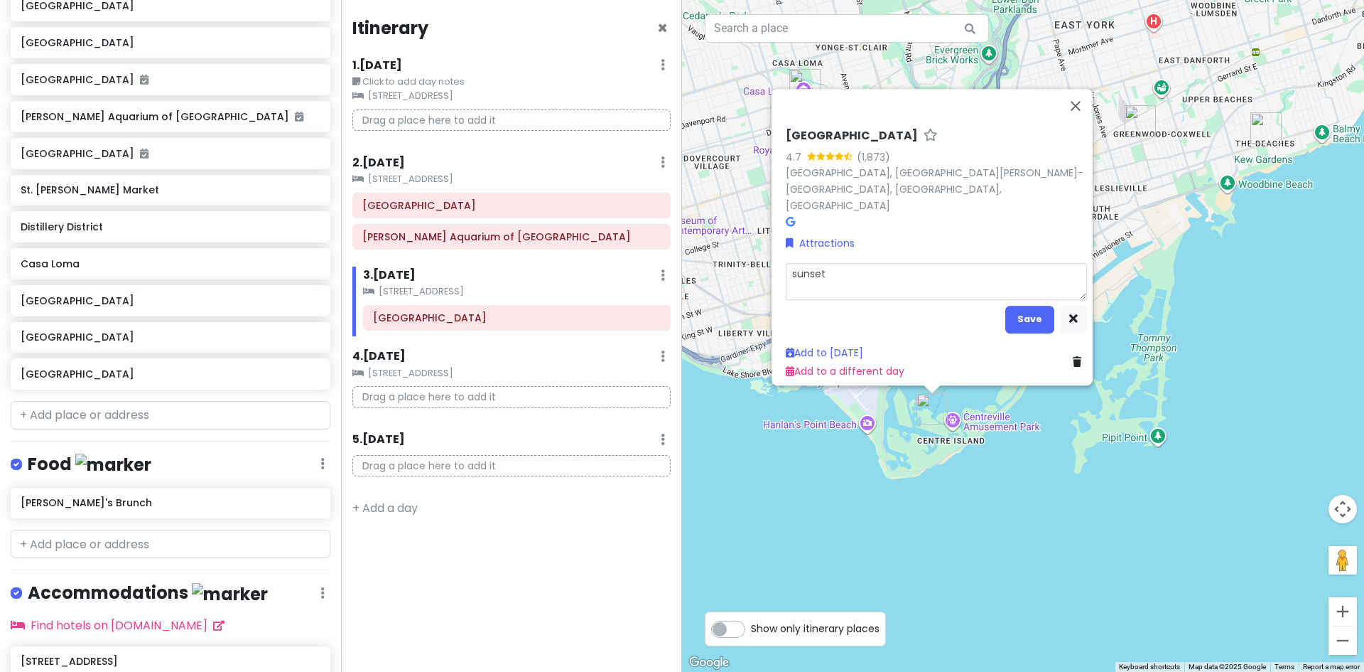
type textarea "sunset"
type textarea "x"
type textarea "sunse"
type textarea "x"
type textarea "suns"
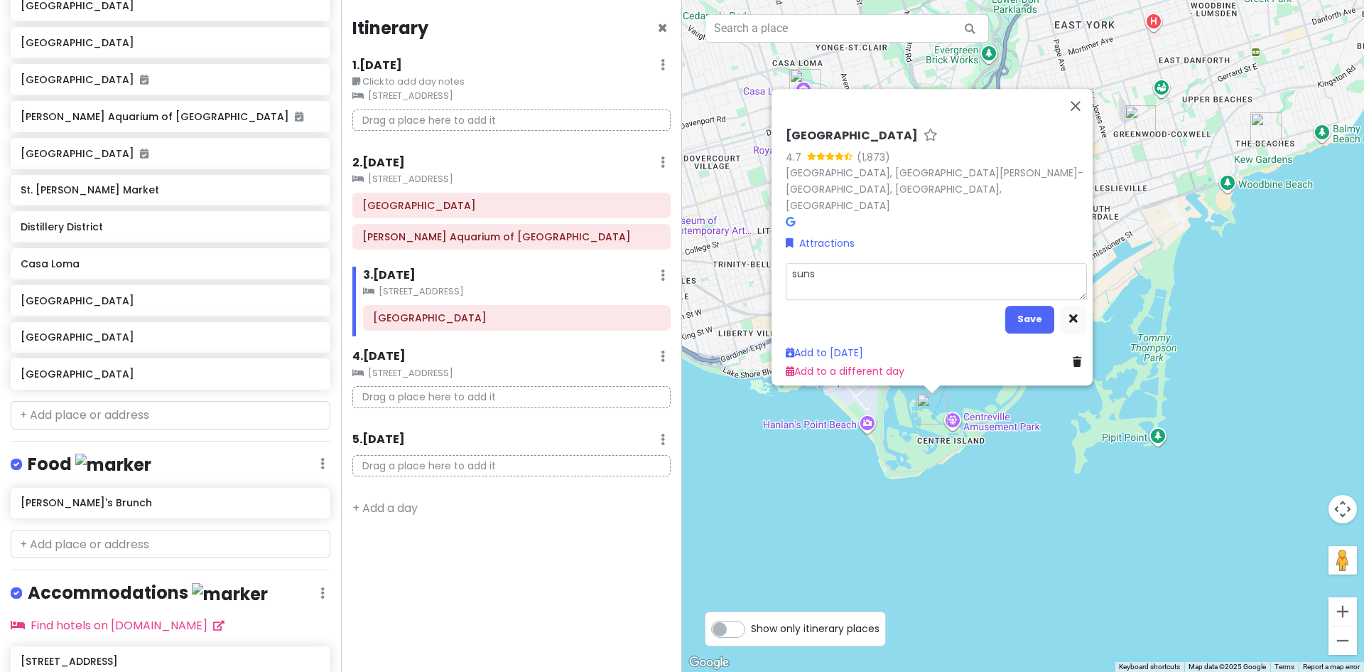
type textarea "x"
type textarea "sun"
type textarea "x"
type textarea "su"
type textarea "x"
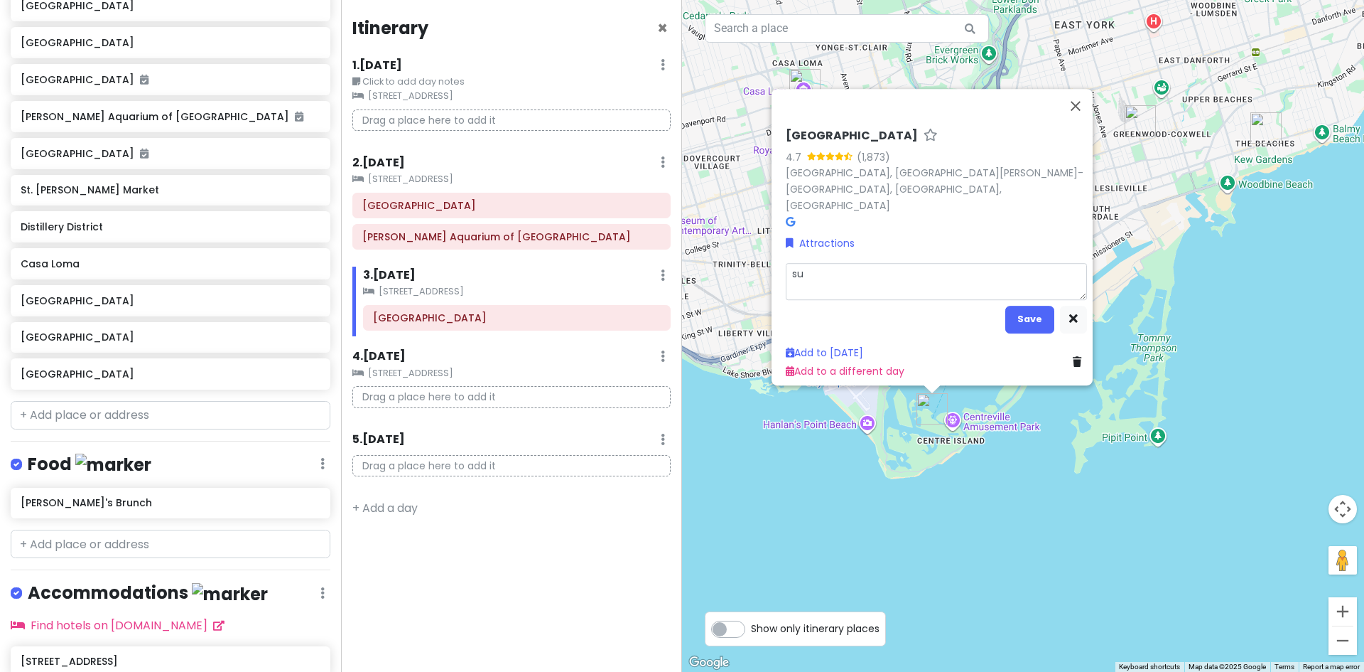
type textarea "s"
type textarea "x"
type textarea "s"
type textarea "x"
type textarea "su"
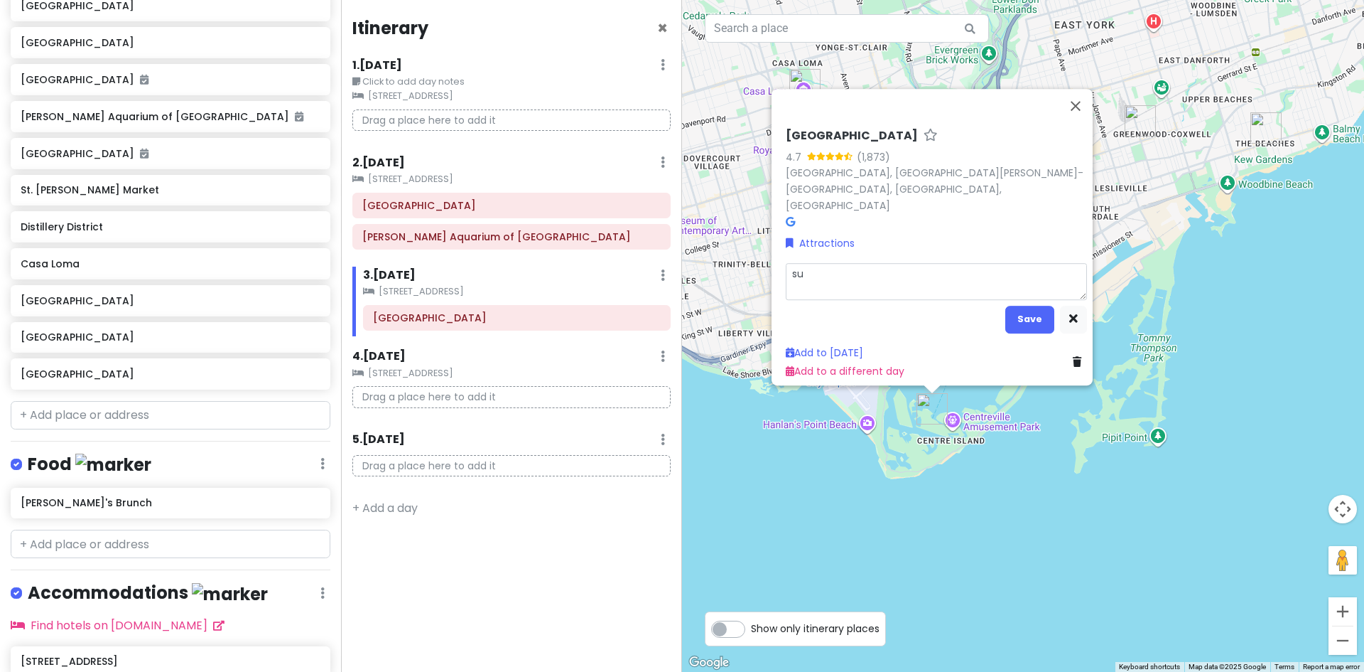
type textarea "x"
type textarea "sun"
type textarea "x"
type textarea "suns"
type textarea "x"
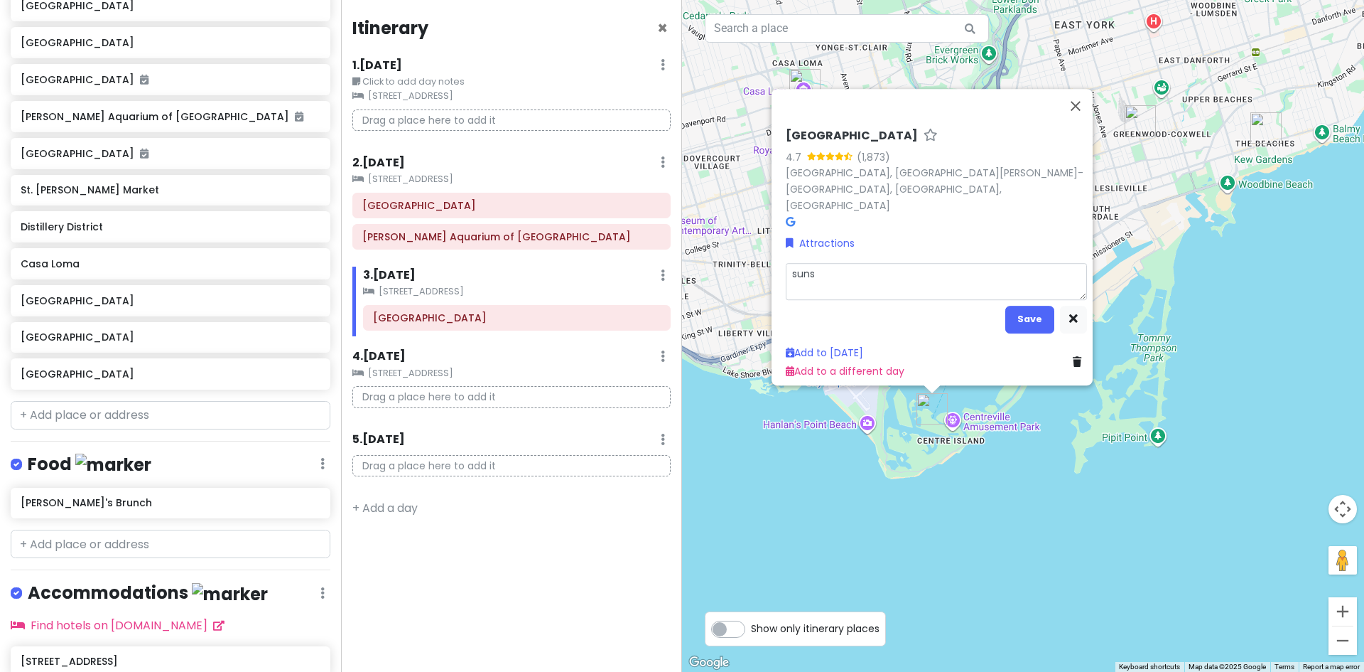
type textarea "sunse"
type textarea "x"
type textarea "sunset"
type textarea "x"
type textarea "sunset"
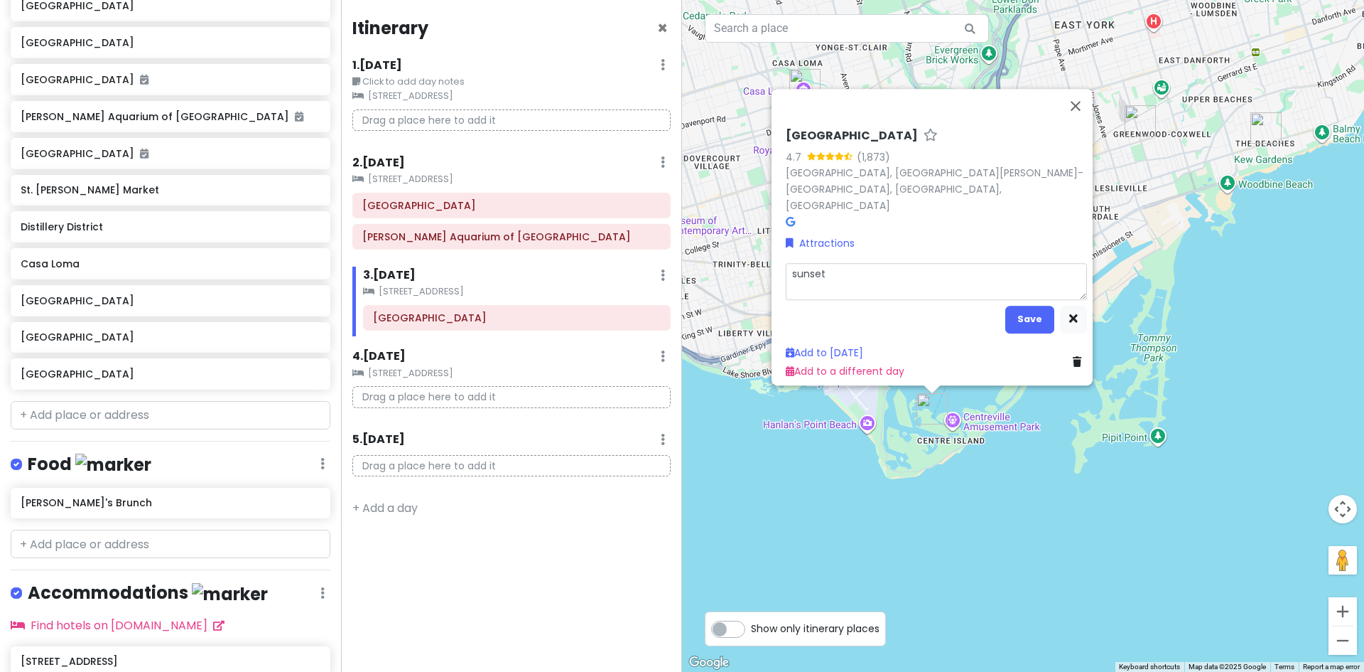
type textarea "x"
type textarea "sunset p"
type textarea "x"
type textarea "sunset pr"
type textarea "x"
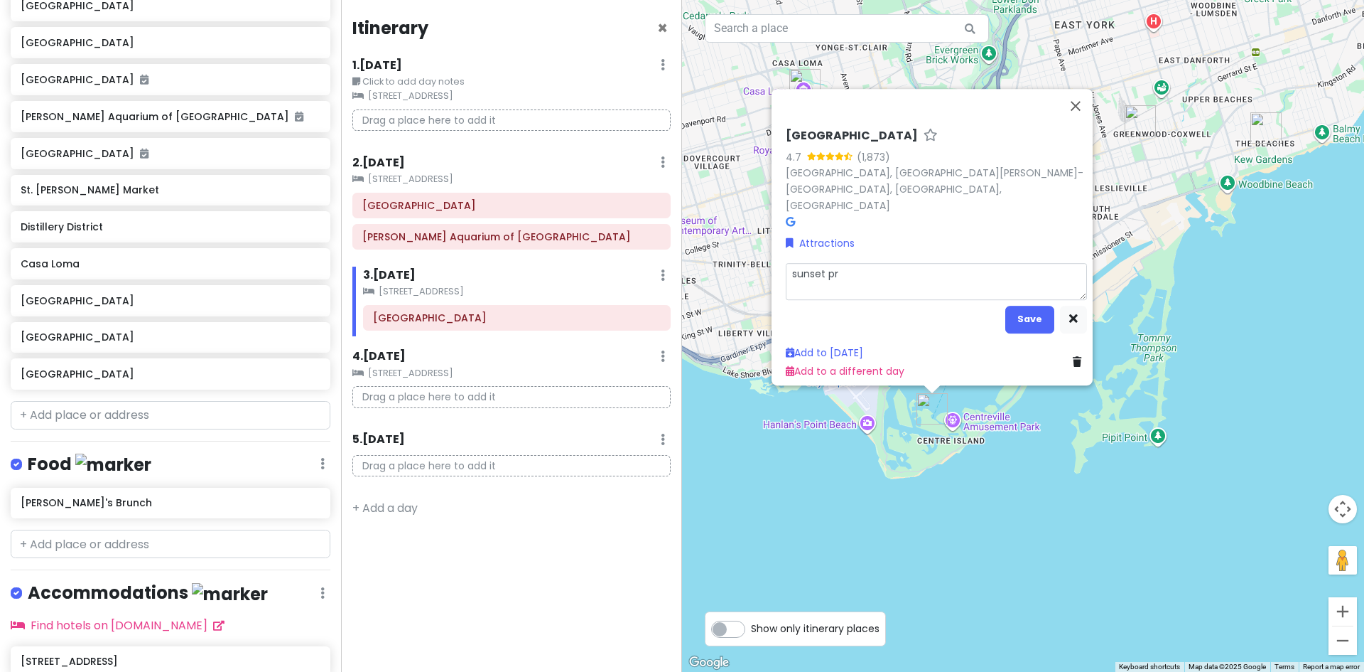
type textarea "sunset pre"
type textarea "x"
type textarea "sunset pref"
type textarea "x"
type textarea "sunset pref,"
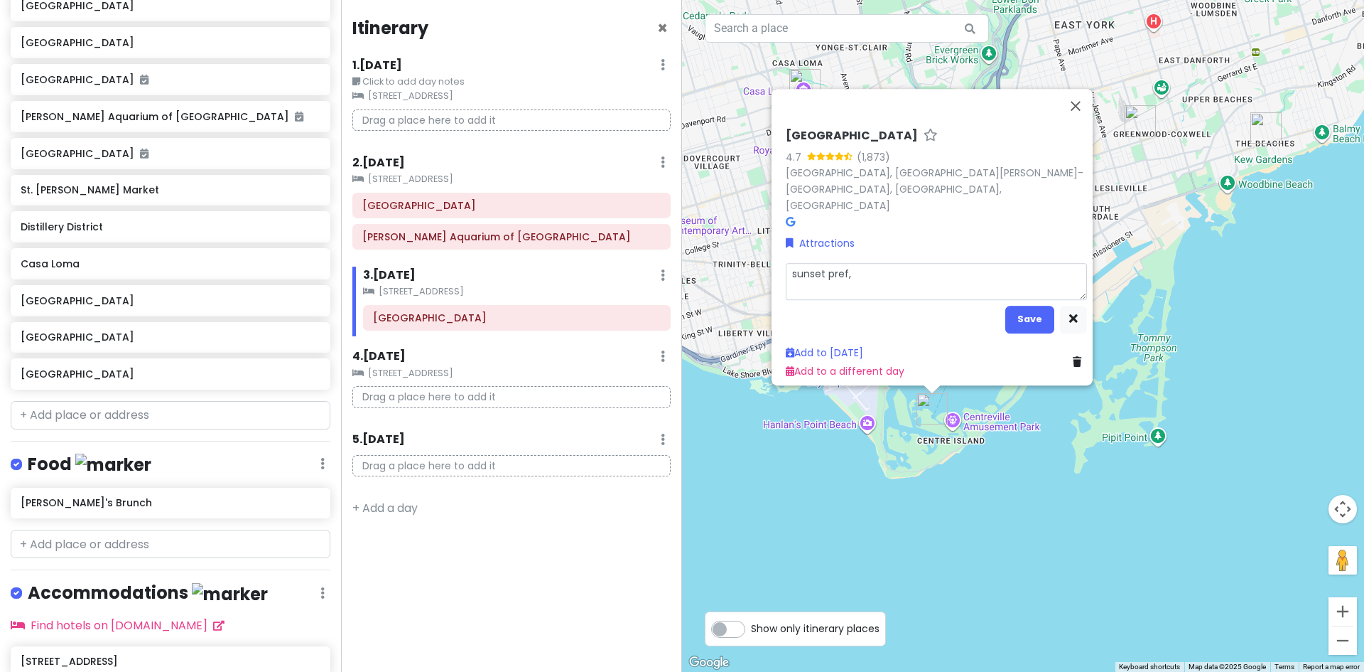
type textarea "x"
type textarea "sunset pref,"
type textarea "x"
type textarea "sunset pref, ~"
type textarea "x"
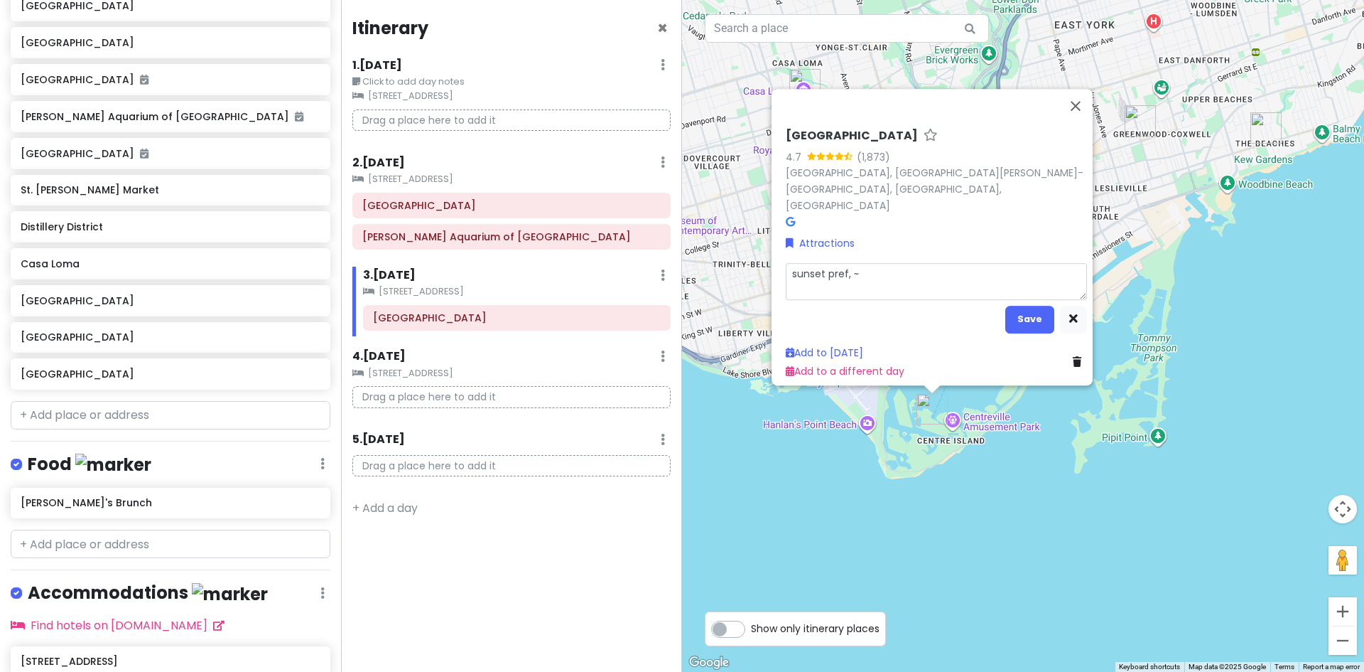
type textarea "sunset pref, ~"
type textarea "x"
type textarea "sunset pref, ~ 1"
type textarea "x"
type textarea "sunset pref, ~ 1."
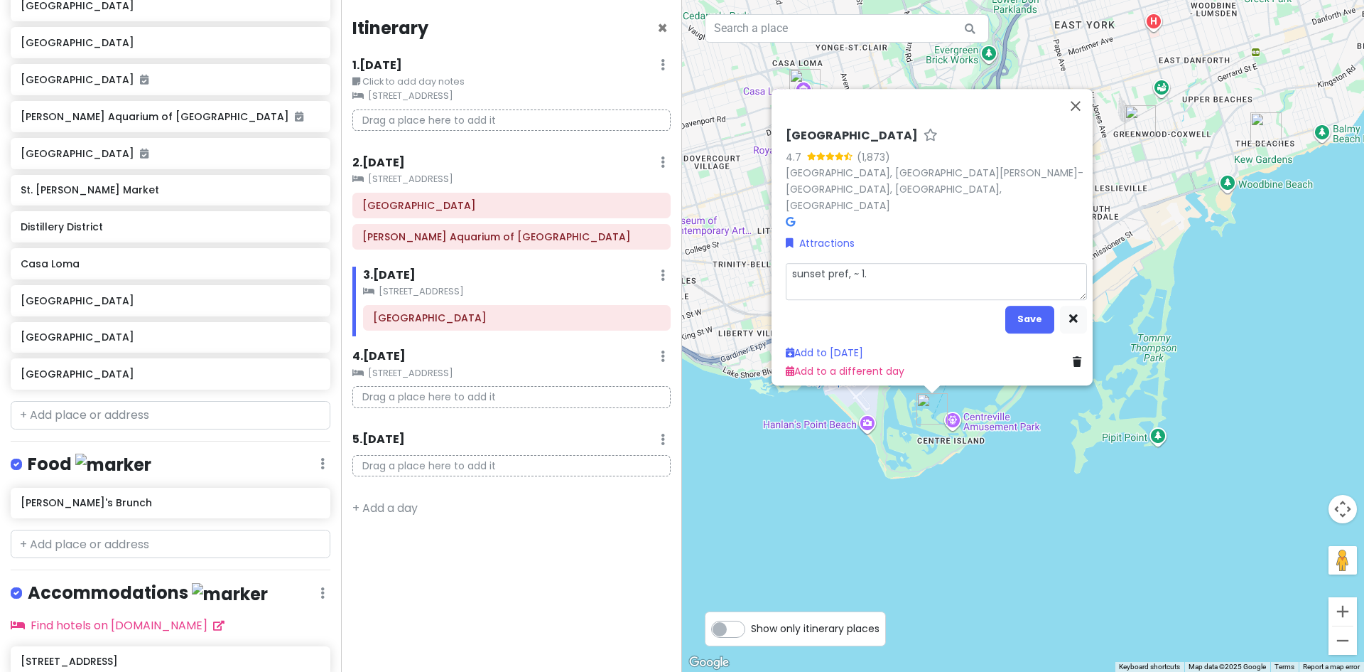
type textarea "x"
type textarea "sunset pref, ~ 1.2"
type textarea "x"
type textarea "sunset pref, ~ 1."
type textarea "x"
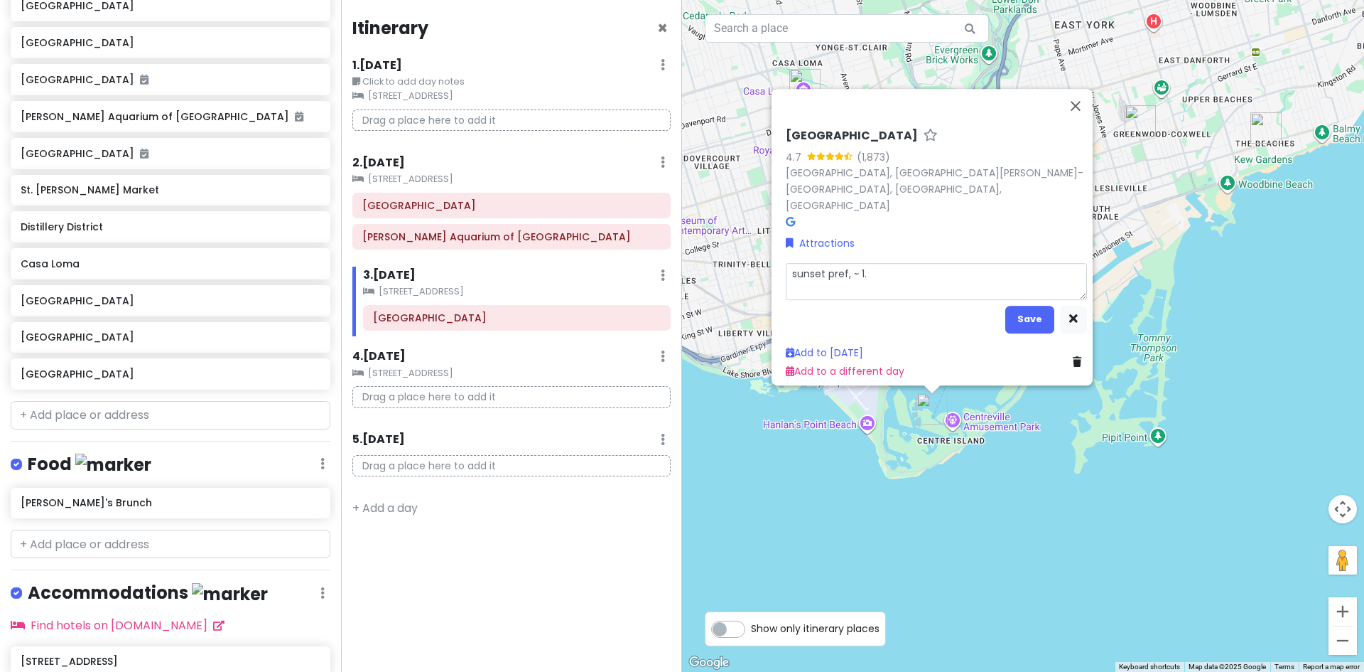
type textarea "sunset pref, ~ 1.5"
type textarea "x"
type textarea "sunset pref, ~ 1.5-"
type textarea "x"
type textarea "sunset pref, ~ 1.5-2"
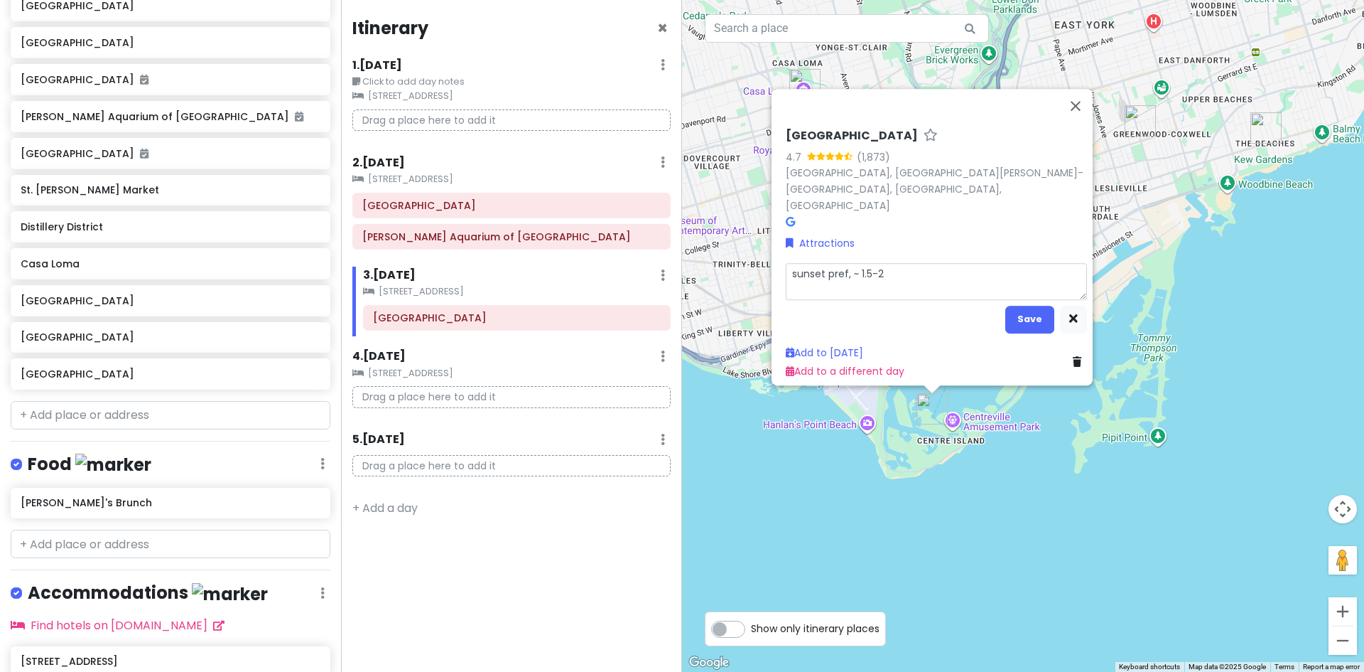
type textarea "x"
type textarea "sunset pref, ~ 1.5-2"
type textarea "x"
type textarea "sunset pref, ~ 1.5-2 h"
type textarea "x"
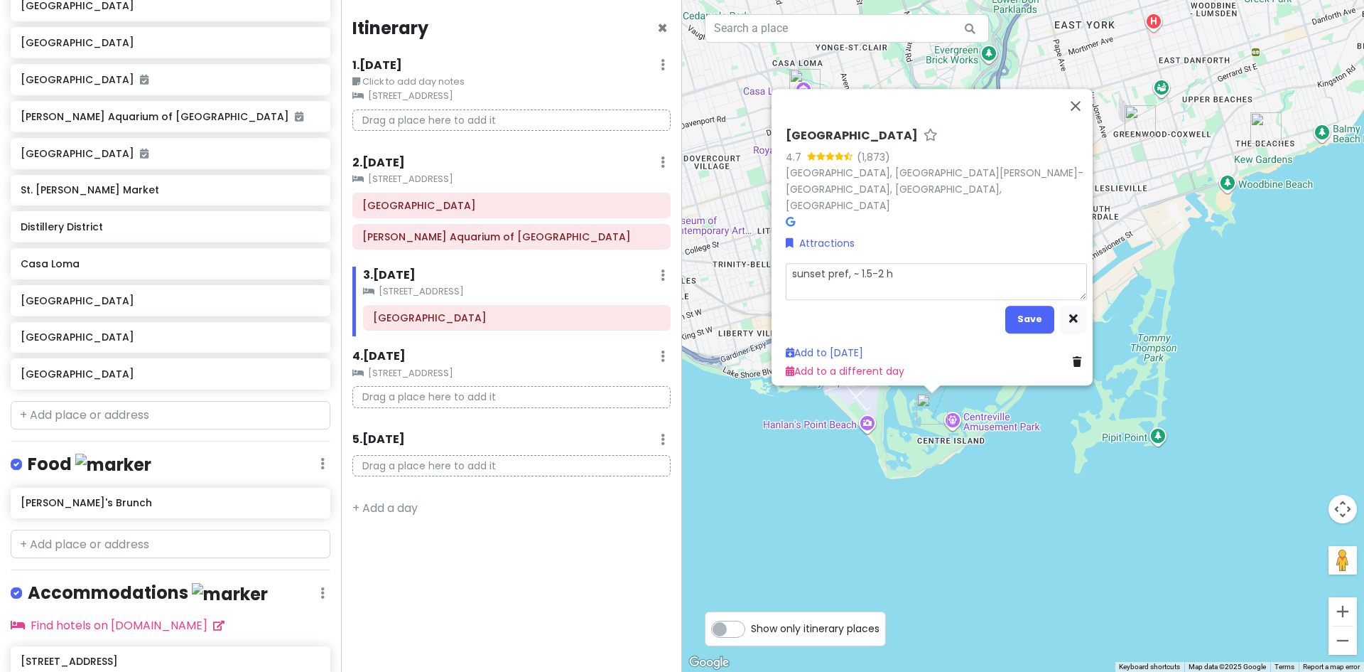
type textarea "sunset pref, ~ 1.5-2 ho"
type textarea "x"
type textarea "sunset pref, ~ 1.5-2 hou"
type textarea "x"
type textarea "sunset pref, ~ 1.5-2 hour"
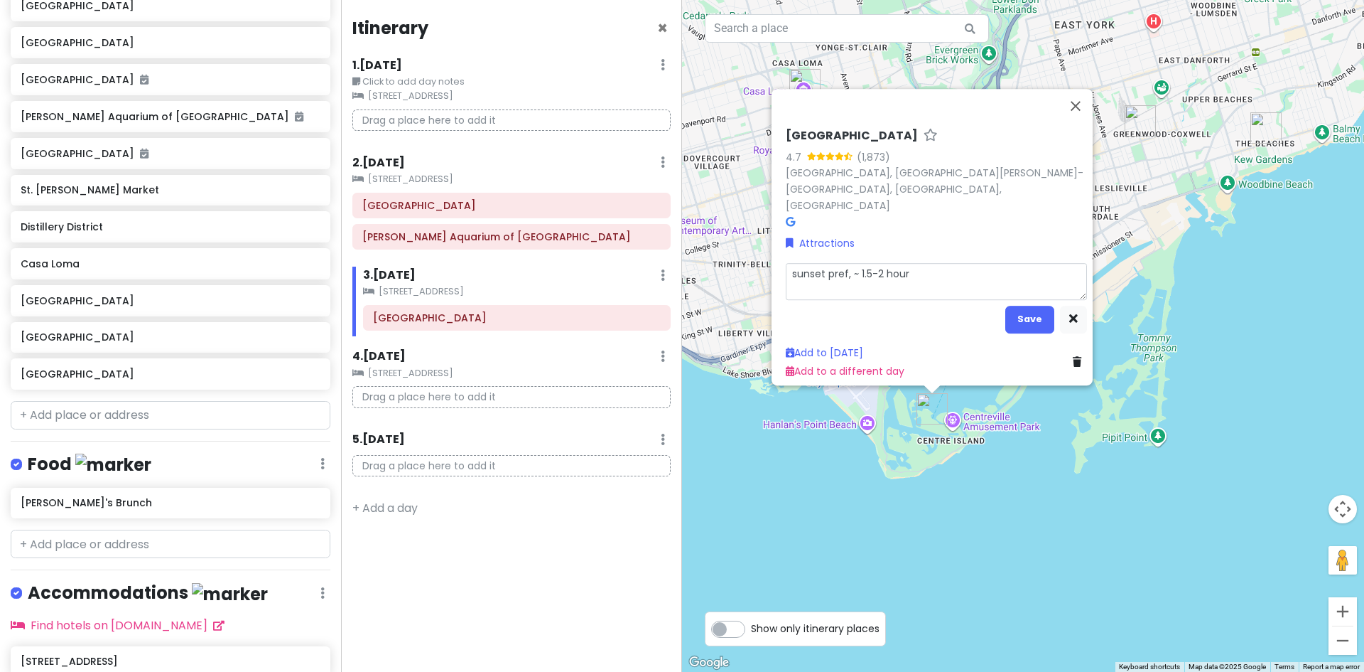
type textarea "x"
type textarea "sunset pref, ~ 1.5-2 hours"
click at [1014, 312] on button "Save" at bounding box center [1030, 319] width 49 height 28
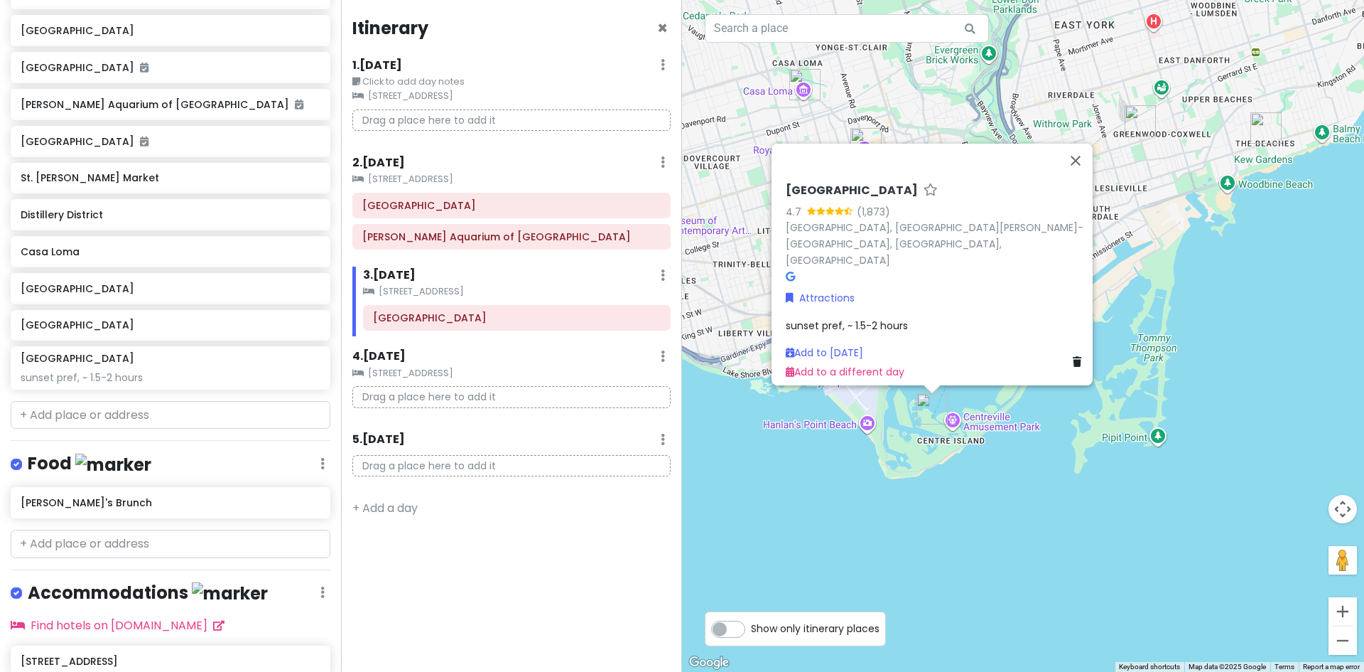
click at [1077, 506] on div "[GEOGRAPHIC_DATA] 4.7 (1,873) [GEOGRAPHIC_DATA], [GEOGRAPHIC_DATA][PERSON_NAME]…" at bounding box center [1023, 336] width 682 height 672
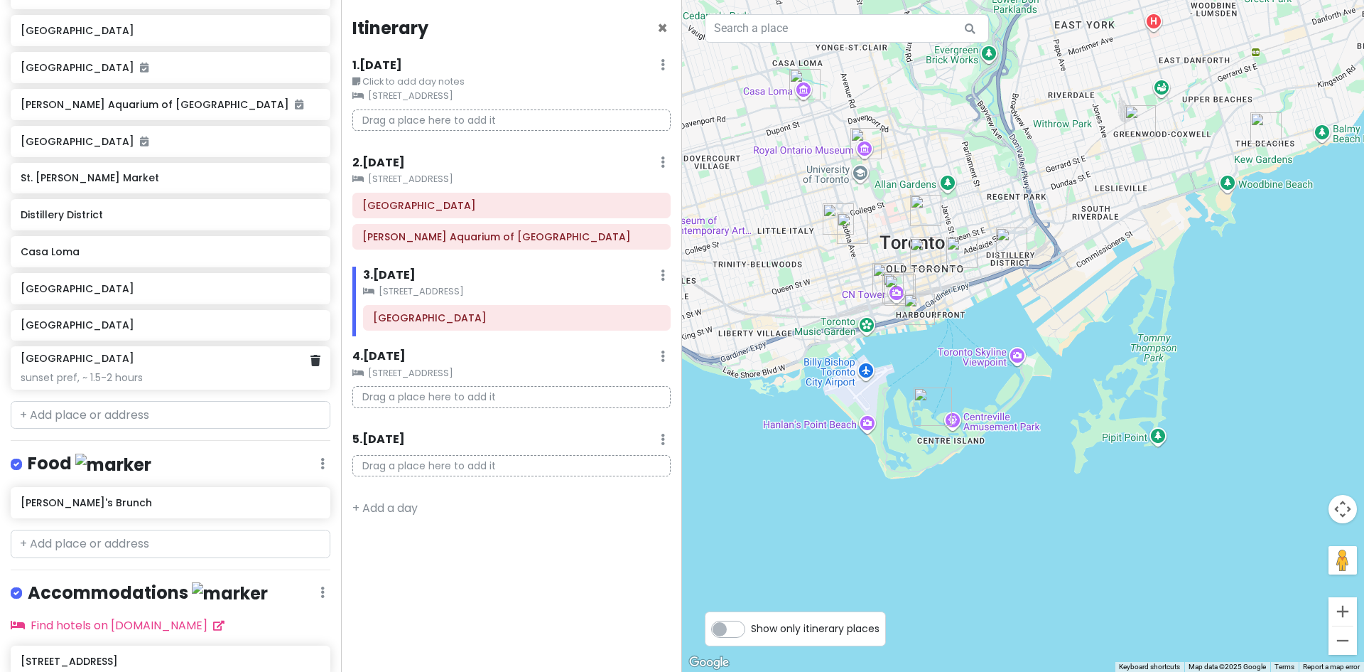
click at [158, 368] on div "[GEOGRAPHIC_DATA] sunset pref, ~ 1.5-2 hours" at bounding box center [170, 367] width 299 height 31
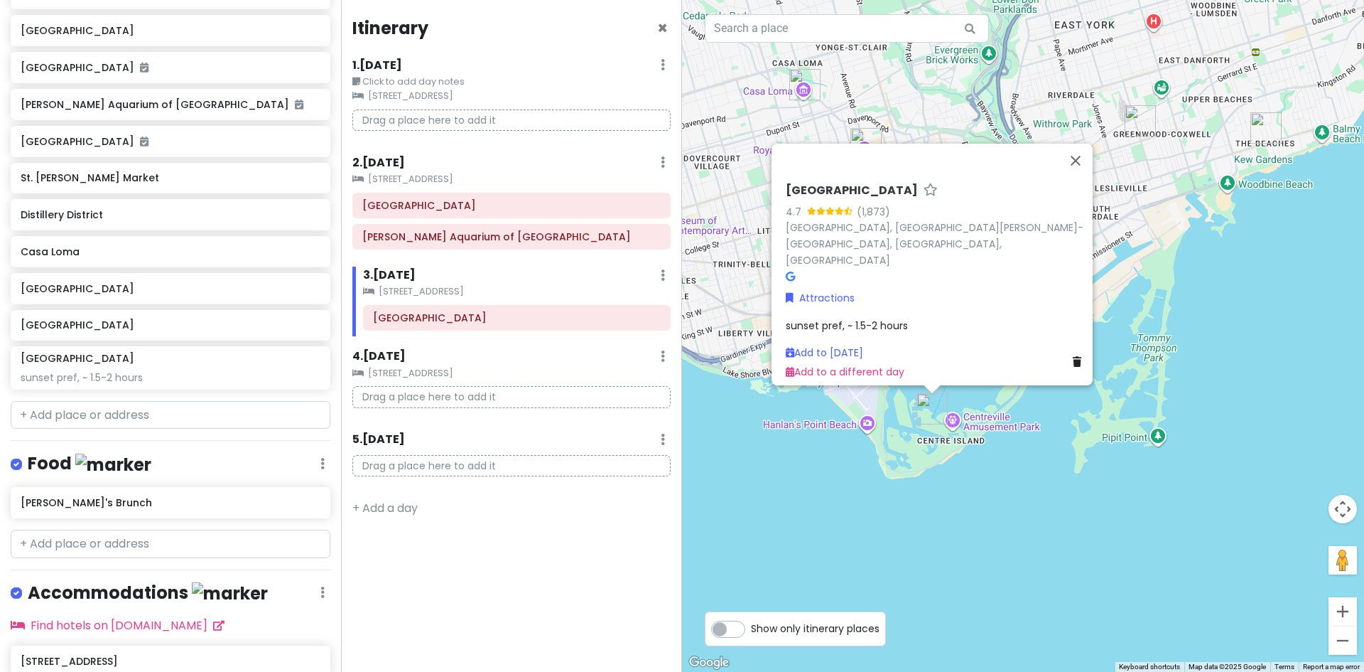
click at [854, 318] on span "sunset pref, ~ 1.5-2 hours" at bounding box center [847, 325] width 122 height 14
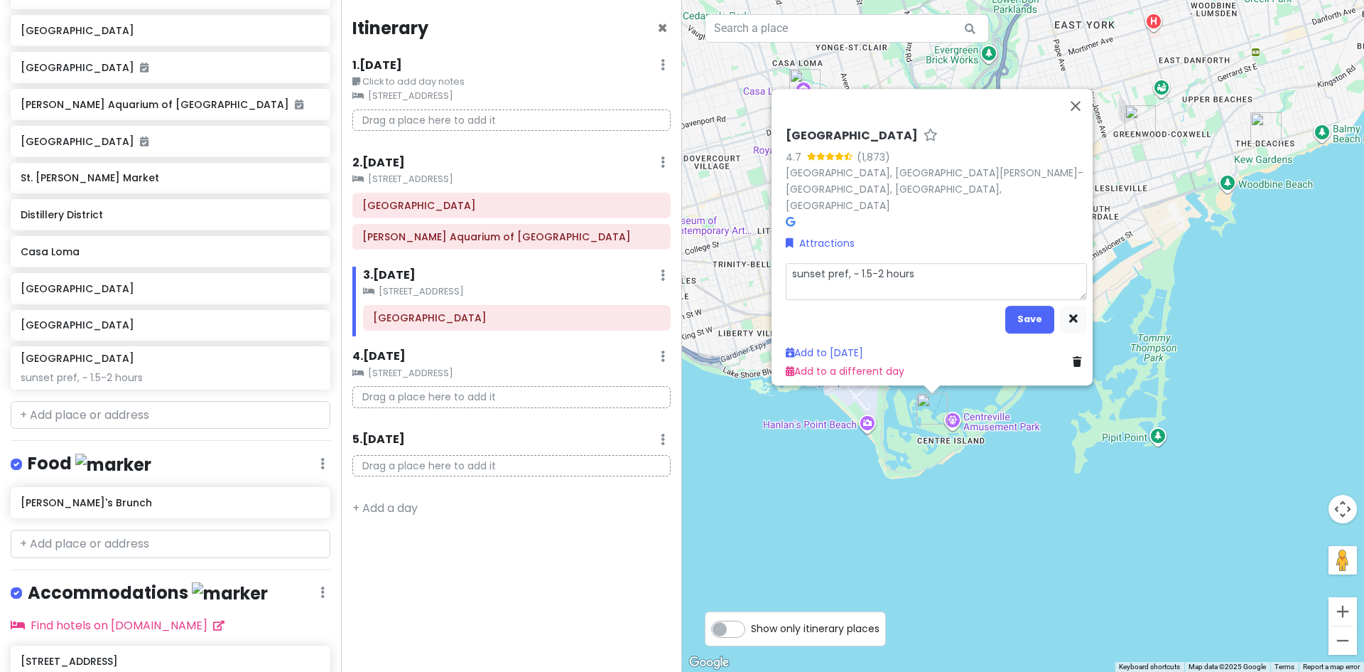
click at [839, 267] on textarea "sunset pref, ~ 1.5-2 hours" at bounding box center [936, 280] width 301 height 37
click at [809, 264] on textarea "sunset pref, ~ 1.5-2 hours" at bounding box center [936, 280] width 301 height 37
click at [819, 264] on textarea "sunset pref, ~ 1.5-2 hours" at bounding box center [936, 280] width 301 height 37
type textarea "x"
type textarea "sunset/ pref, ~ 1.5-2 hours"
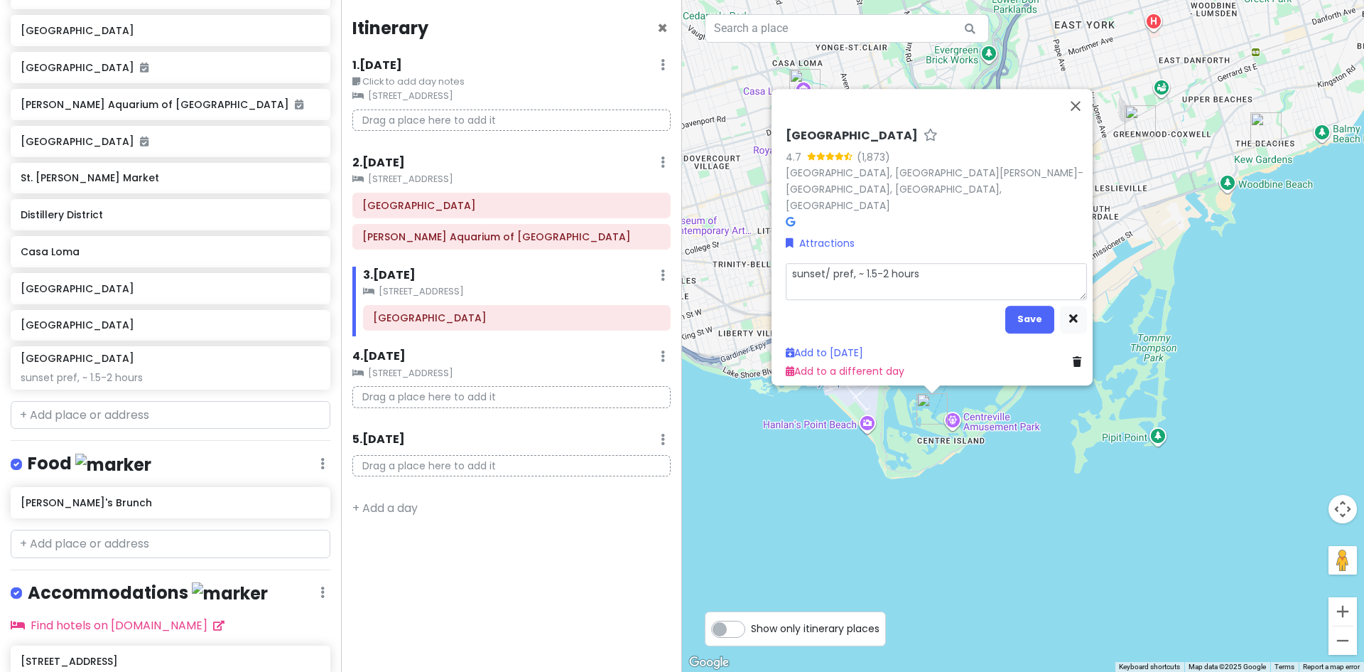
type textarea "x"
type textarea "sunset/p pref, ~ 1.5-2 hours"
type textarea "x"
type textarea "sunset/po pref, ~ 1.5-2 hours"
type textarea "x"
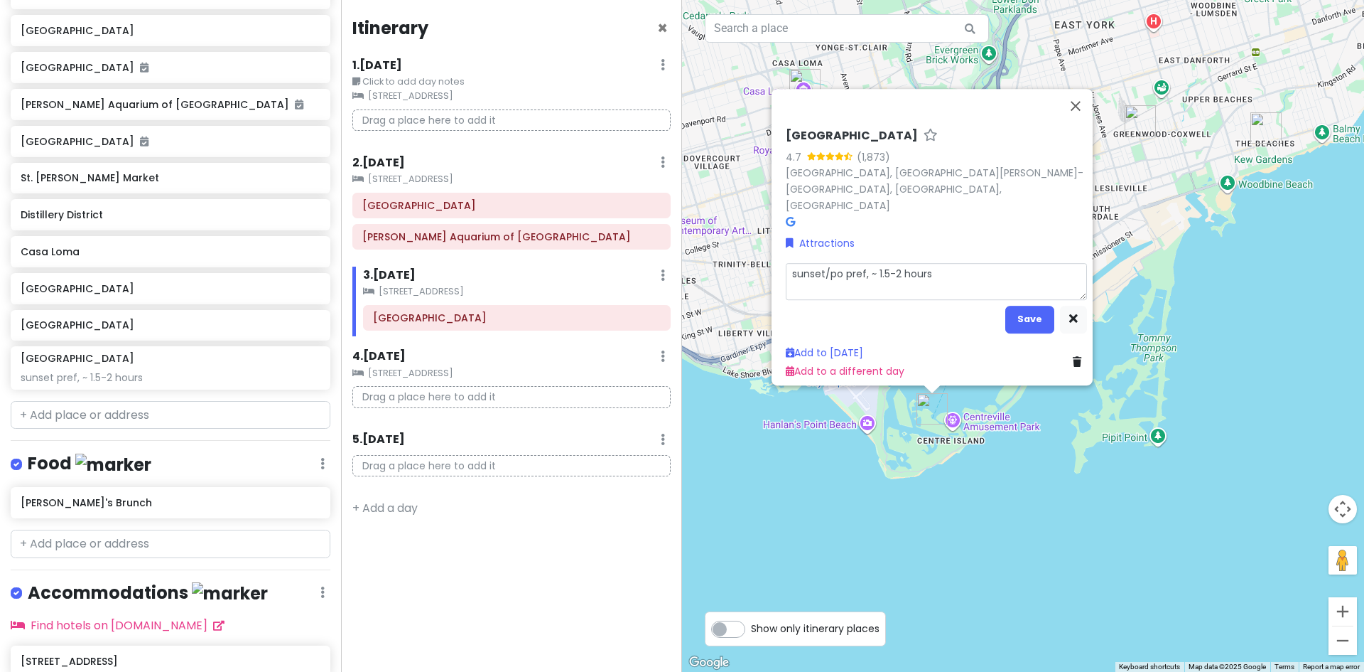
type textarea "sunset/pos pref, ~ 1.5-2 hours"
type textarea "x"
type textarea "sunset/post pref, ~ 1.5-2 hours"
type textarea "x"
type textarea "sunset/post pref, ~ 1.5-2 hours"
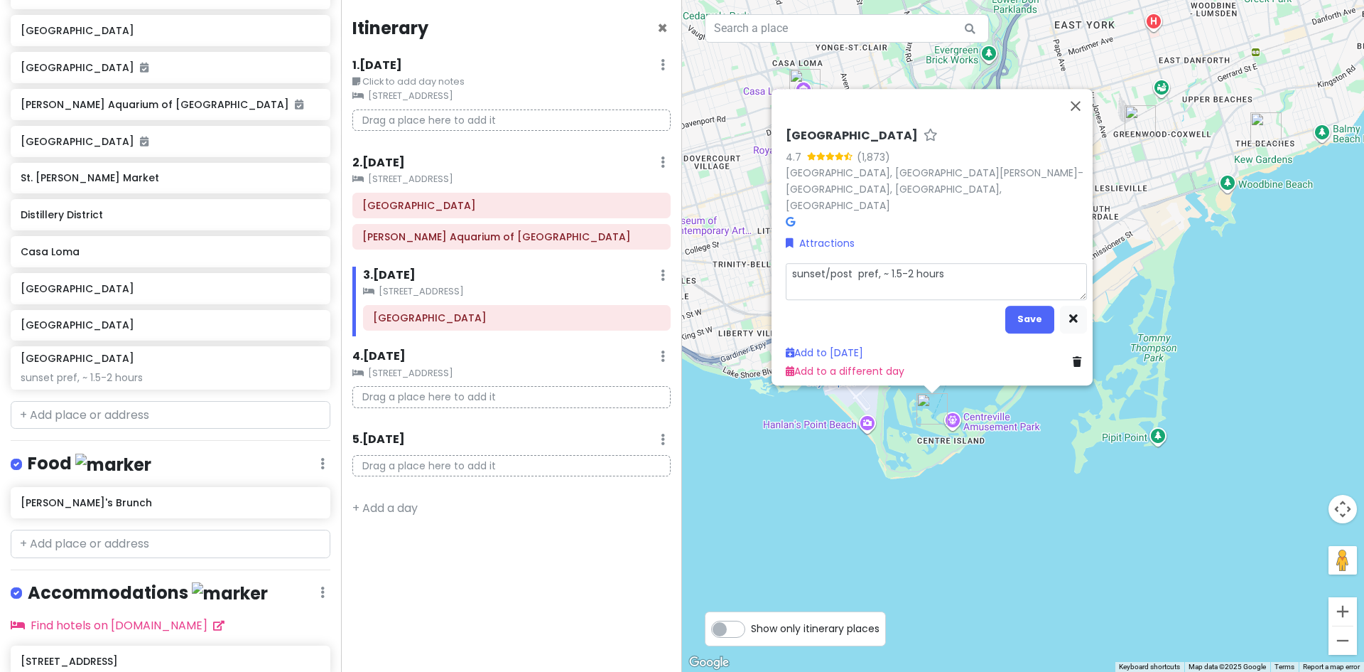
type textarea "x"
type textarea "sunset/post d pref, ~ 1.5-2 hours"
type textarea "x"
type textarea "sunset/post di pref, ~ 1.5-2 hours"
type textarea "x"
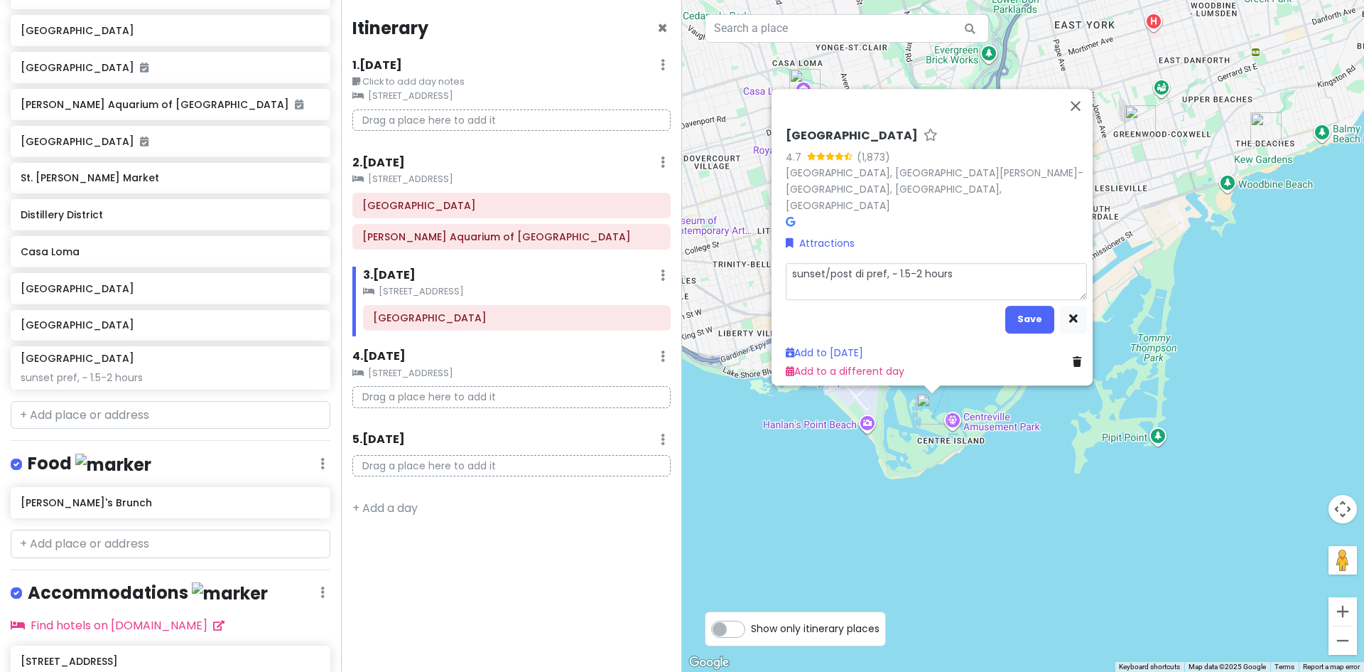
type textarea "sunset/post din pref, ~ 1.5-2 hours"
type textarea "x"
type textarea "sunset/post dinn pref, ~ 1.5-2 hours"
type textarea "x"
type textarea "sunset/post dinne pref, ~ 1.5-2 hours"
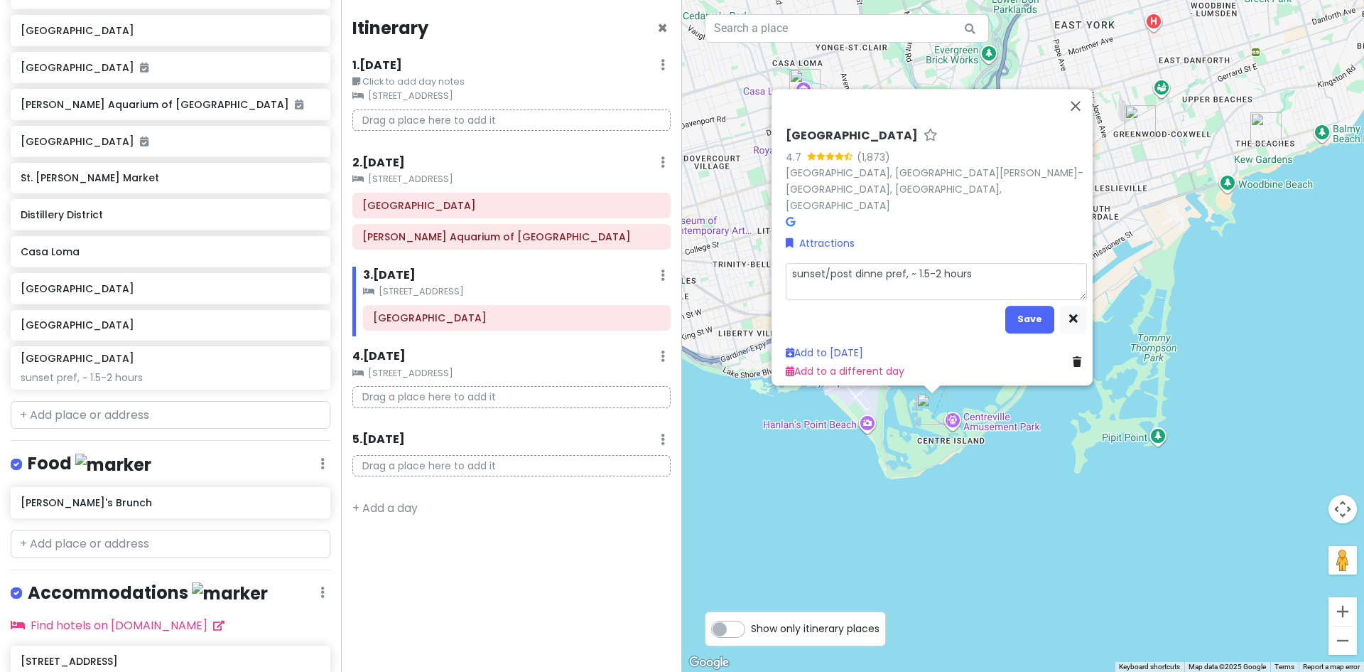
type textarea "x"
type textarea "sunset/post dinner pref, ~ 1.5-2 hours"
type textarea "x"
type textarea "sunset/post dinner pref, ~ 1.5-2 hours"
type textarea "x"
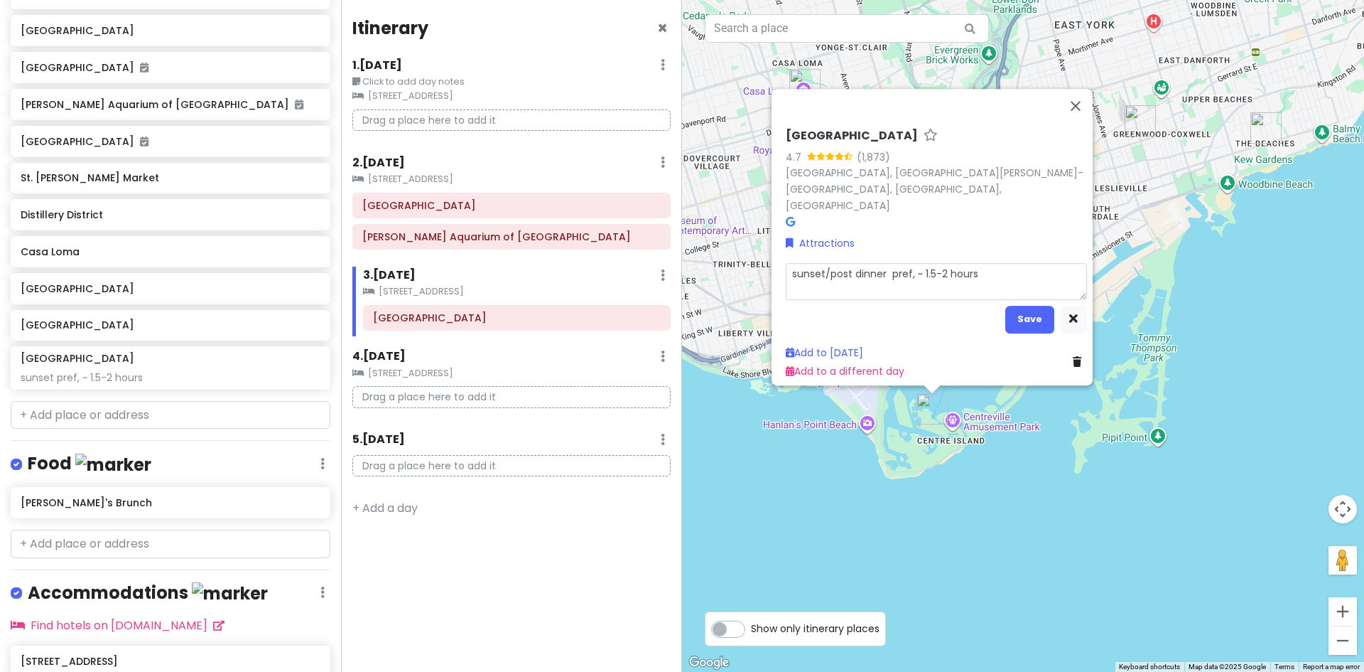
type textarea "sunset/post dinner s pref, ~ 1.5-2 hours"
type textarea "x"
type textarea "sunset/post dinner st pref, ~ 1.5-2 hours"
type textarea "x"
type textarea "sunset/post dinner str pref, ~ 1.5-2 hours"
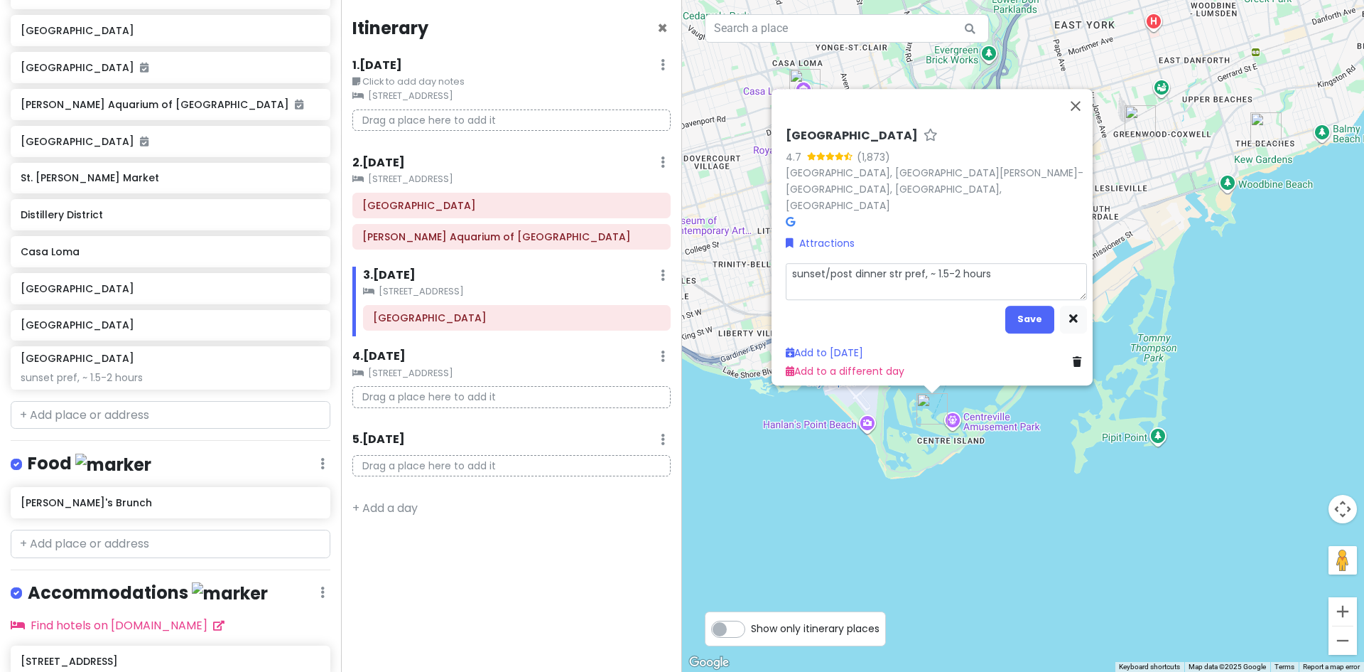
type textarea "x"
type textarea "sunset/post dinner stro pref, ~ 1.5-2 hours"
type textarea "x"
type textarea "sunset/post dinner strol pref, ~ 1.5-2 hours"
type textarea "x"
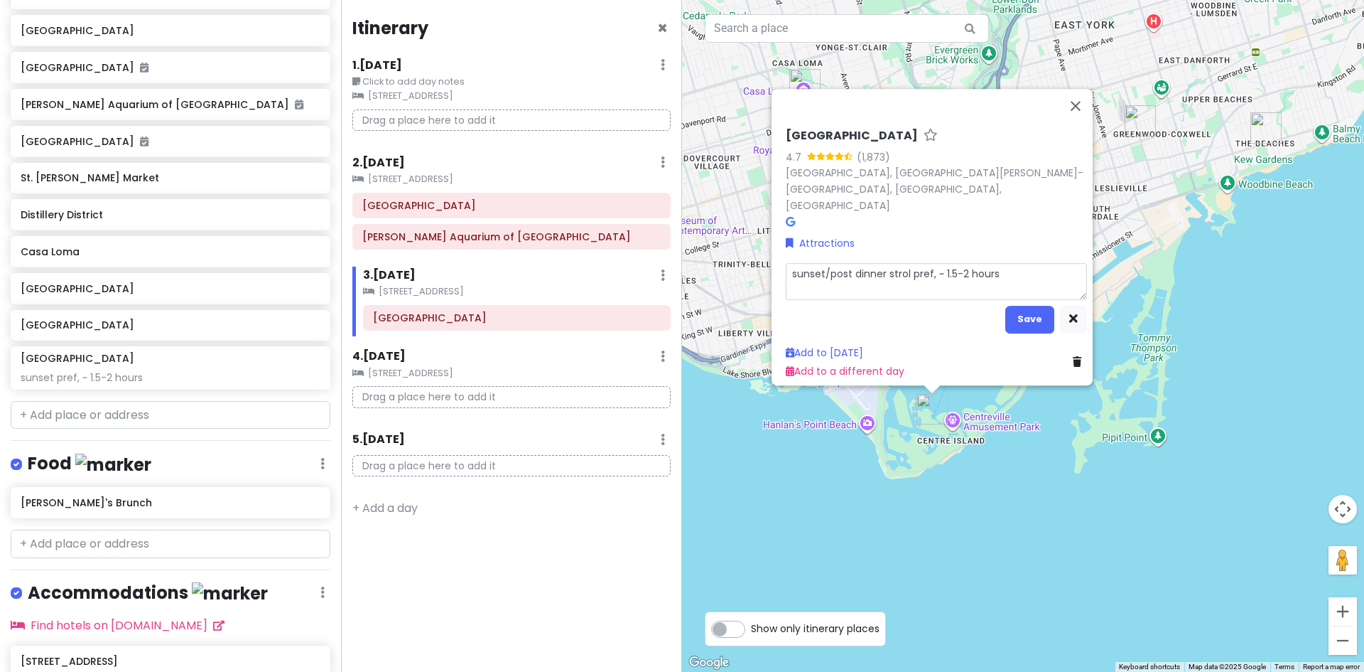
type textarea "sunset/post dinner stroll pref, ~ 1.5-2 hours"
type textarea "x"
type textarea "sunset/post dinner strollpref, ~ 1.5-2 hours"
type textarea "x"
type textarea "sunset/post dinner strollref, ~ 1.5-2 hours"
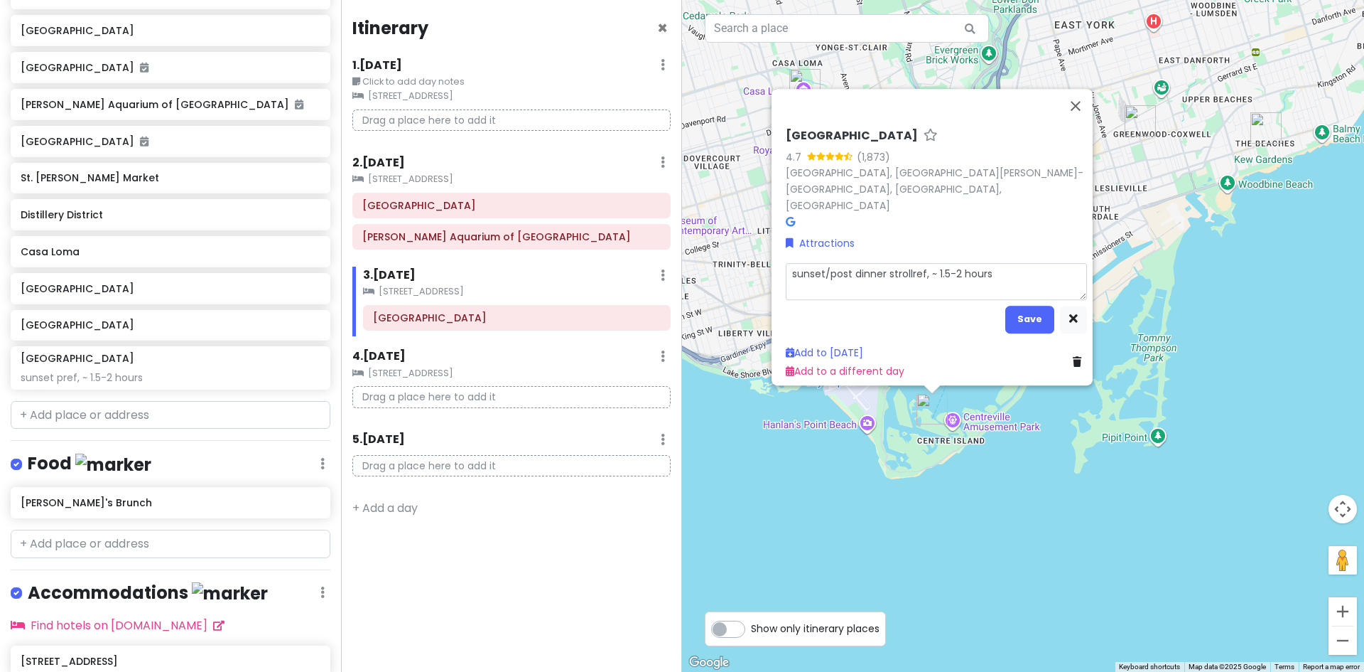
type textarea "x"
type textarea "sunset/post dinner strollef, ~ 1.5-2 hours"
type textarea "x"
type textarea "sunset/post dinner strollf, ~ 1.5-2 hours"
type textarea "x"
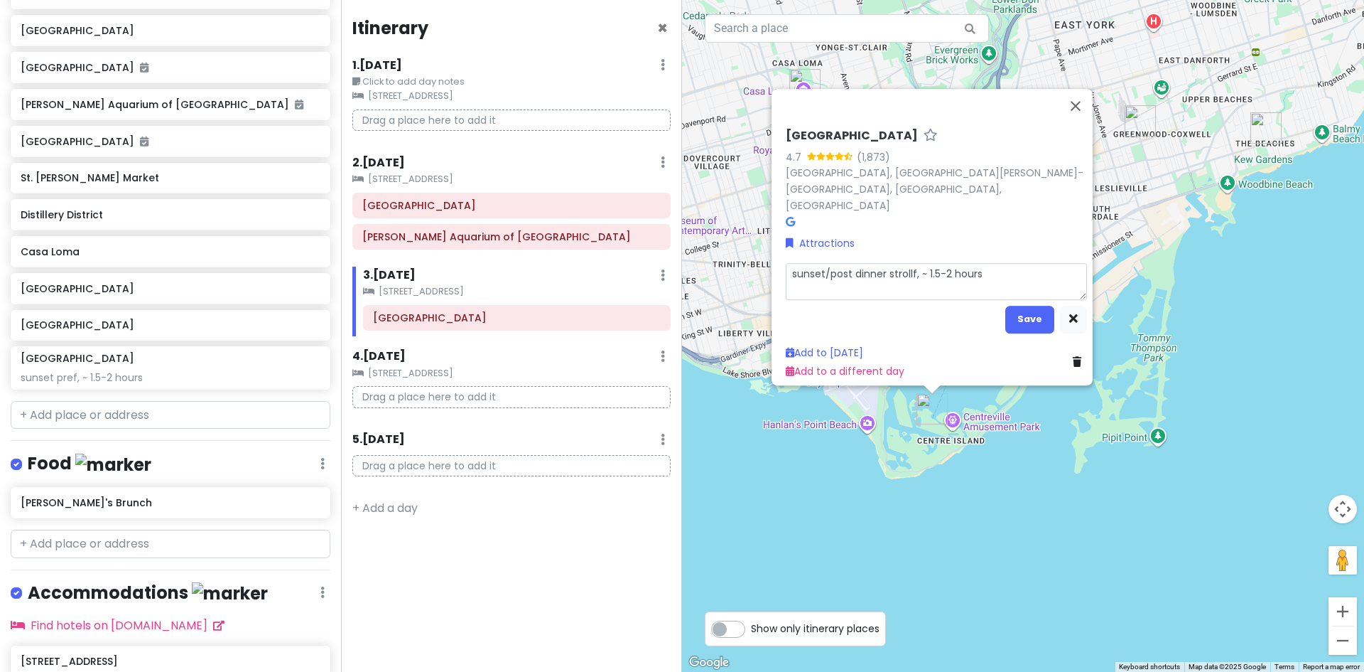
type textarea "sunset/post dinner stroll, ~ 1.5-2 hours"
type textarea "x"
type textarea "sunset/post dinner stroll , ~ 1.5-2 hours"
type textarea "x"
type textarea "sunset/post dinner stroll, ~ 1.5-2 hours"
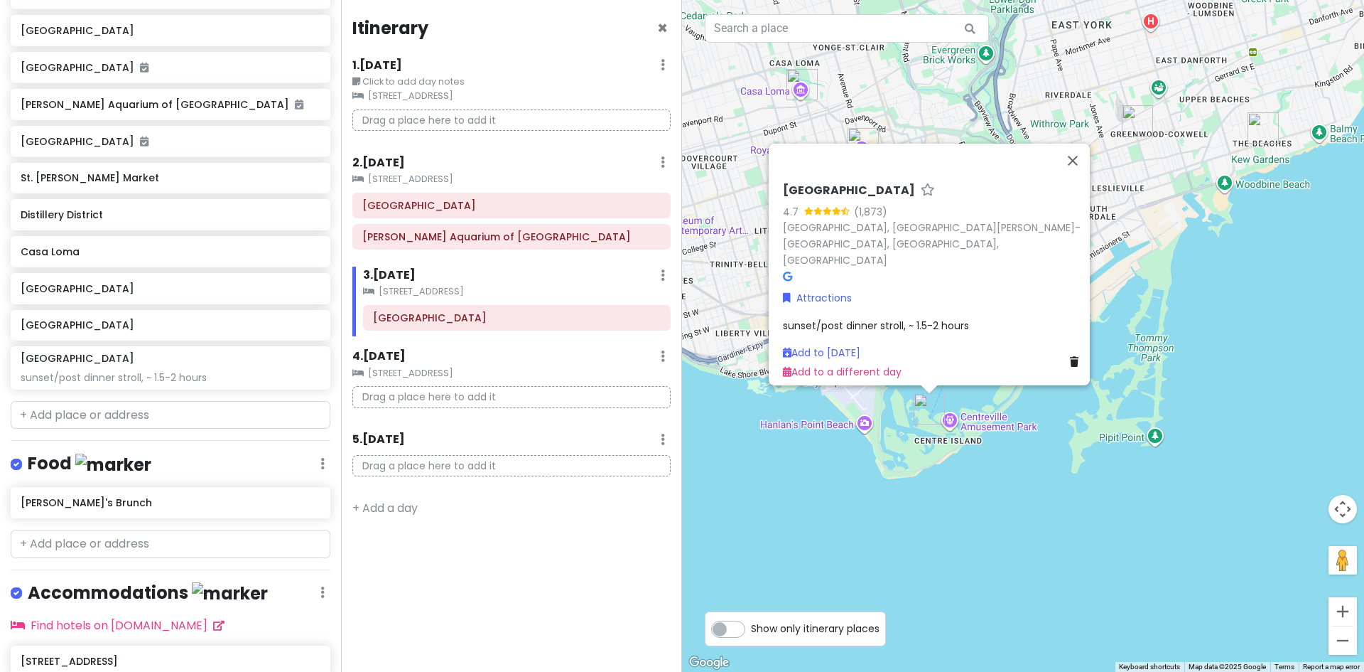
click at [979, 541] on div "[GEOGRAPHIC_DATA] 4.7 (1,873) [GEOGRAPHIC_DATA], [GEOGRAPHIC_DATA][PERSON_NAME]…" at bounding box center [1023, 336] width 682 height 672
click at [1073, 156] on button "Close" at bounding box center [1073, 161] width 34 height 34
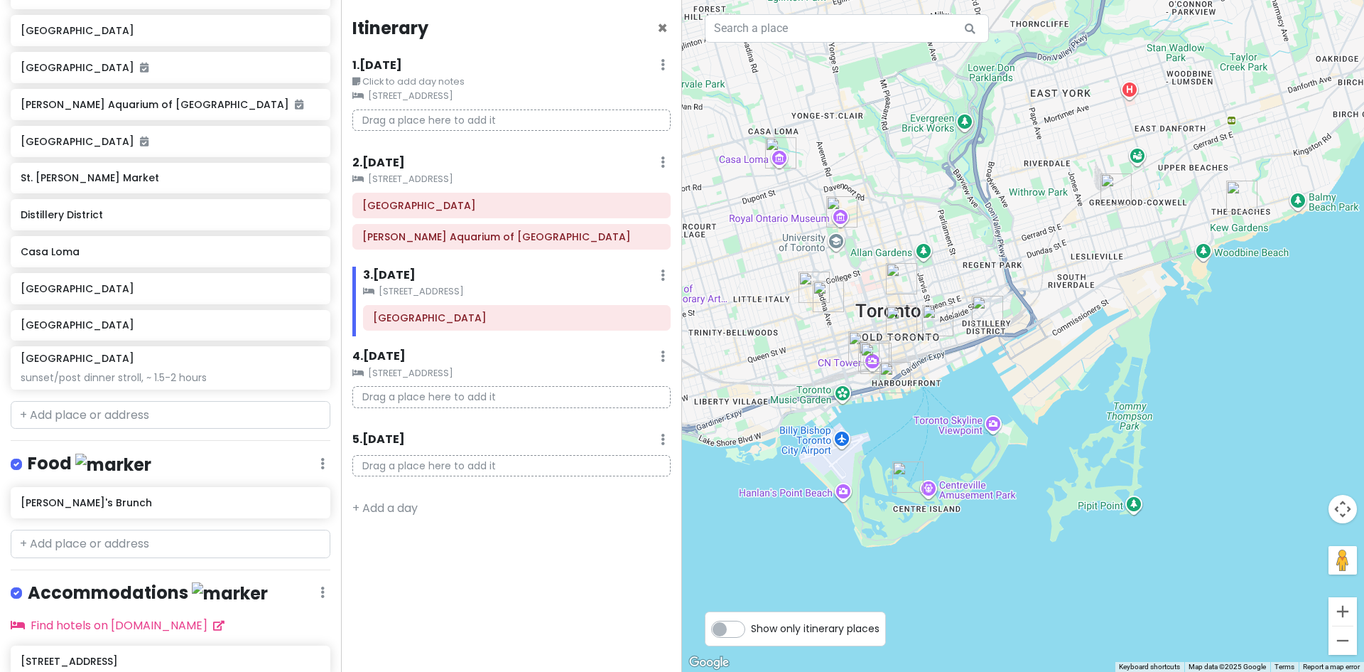
drag, startPoint x: 1256, startPoint y: 344, endPoint x: 1251, endPoint y: 394, distance: 50.0
click at [1252, 384] on div at bounding box center [1023, 336] width 682 height 672
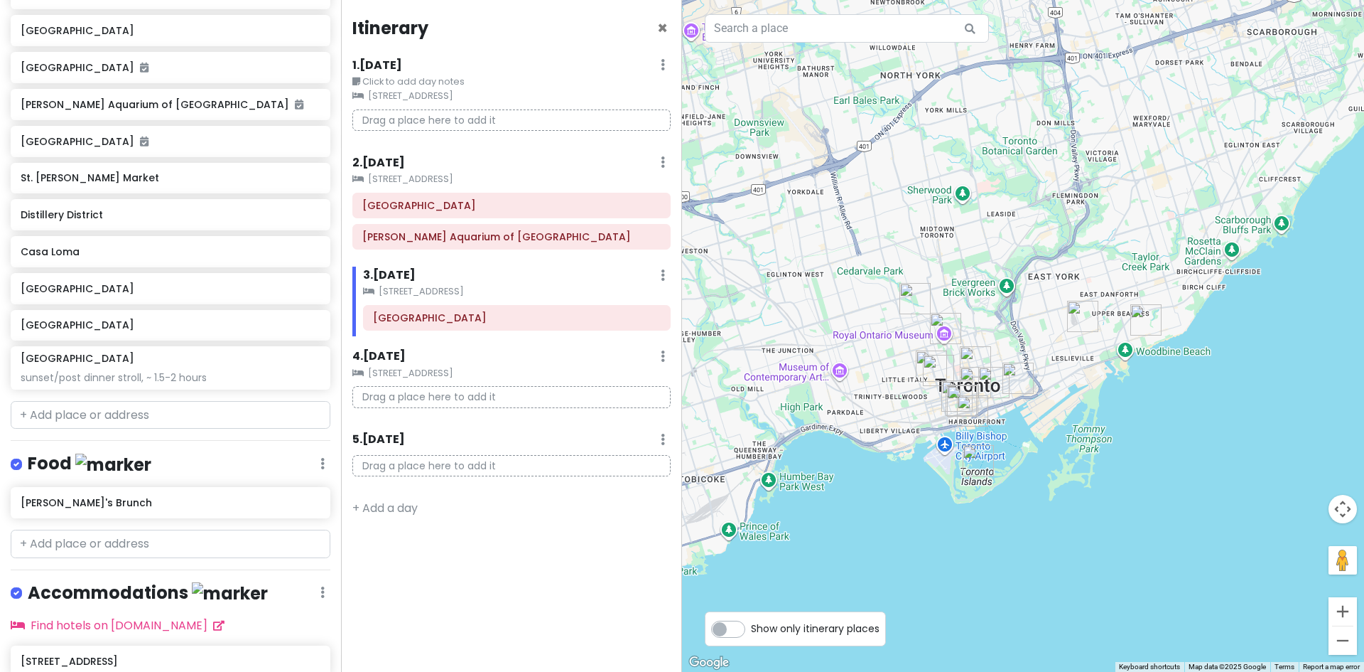
drag, startPoint x: 1261, startPoint y: 387, endPoint x: 1174, endPoint y: 418, distance: 92.6
click at [1174, 418] on div at bounding box center [1023, 336] width 682 height 672
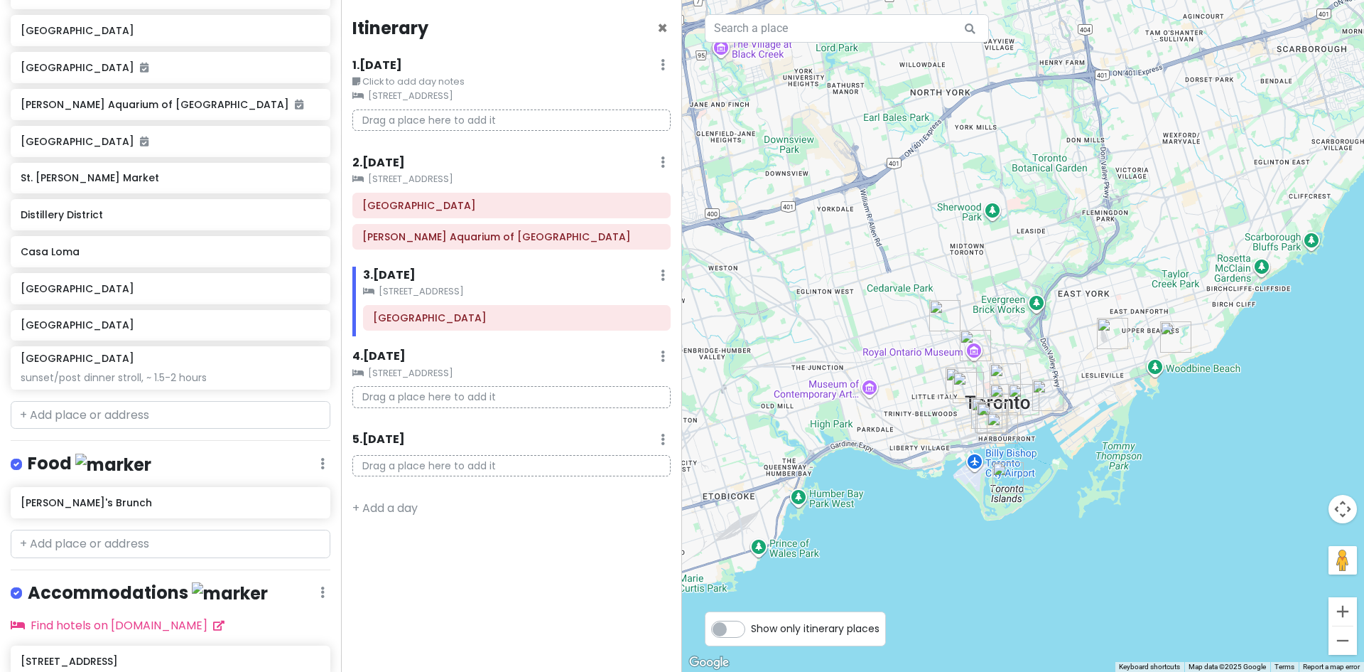
drag, startPoint x: 1160, startPoint y: 438, endPoint x: 1118, endPoint y: 563, distance: 131.5
click at [1118, 563] on div at bounding box center [1023, 336] width 682 height 672
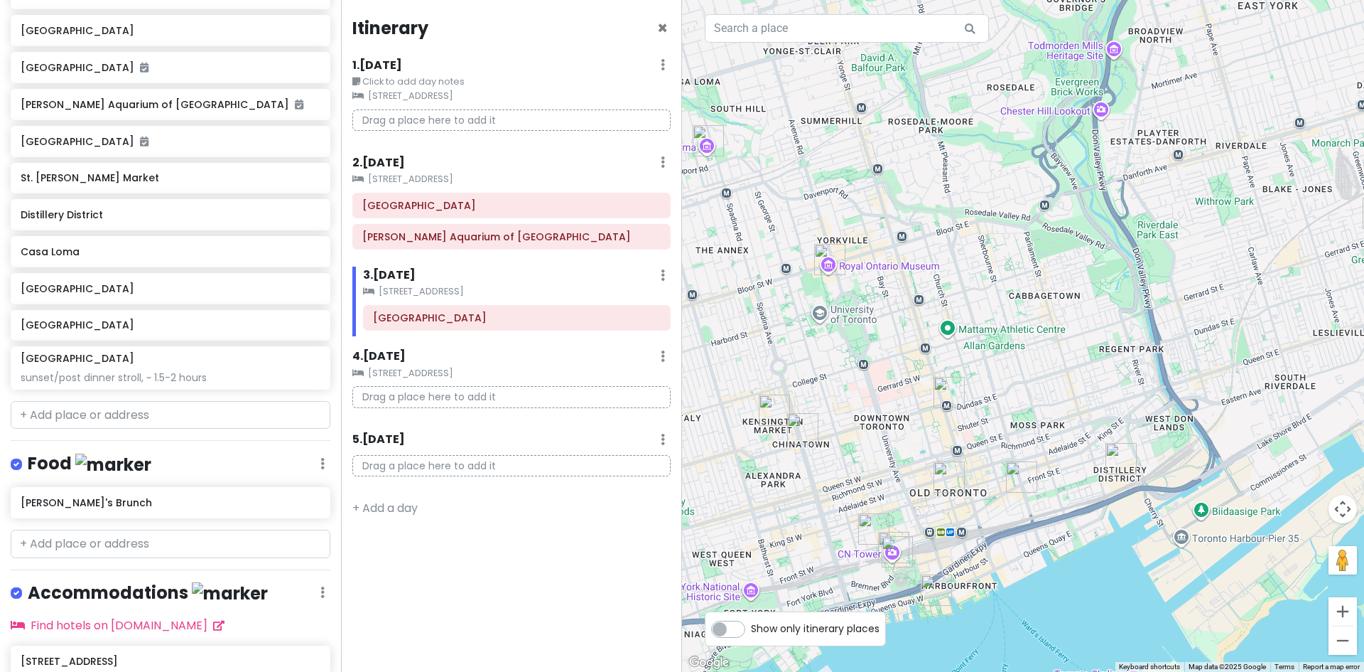
drag, startPoint x: 830, startPoint y: 319, endPoint x: 888, endPoint y: 386, distance: 88.2
click at [885, 387] on div at bounding box center [1023, 336] width 682 height 672
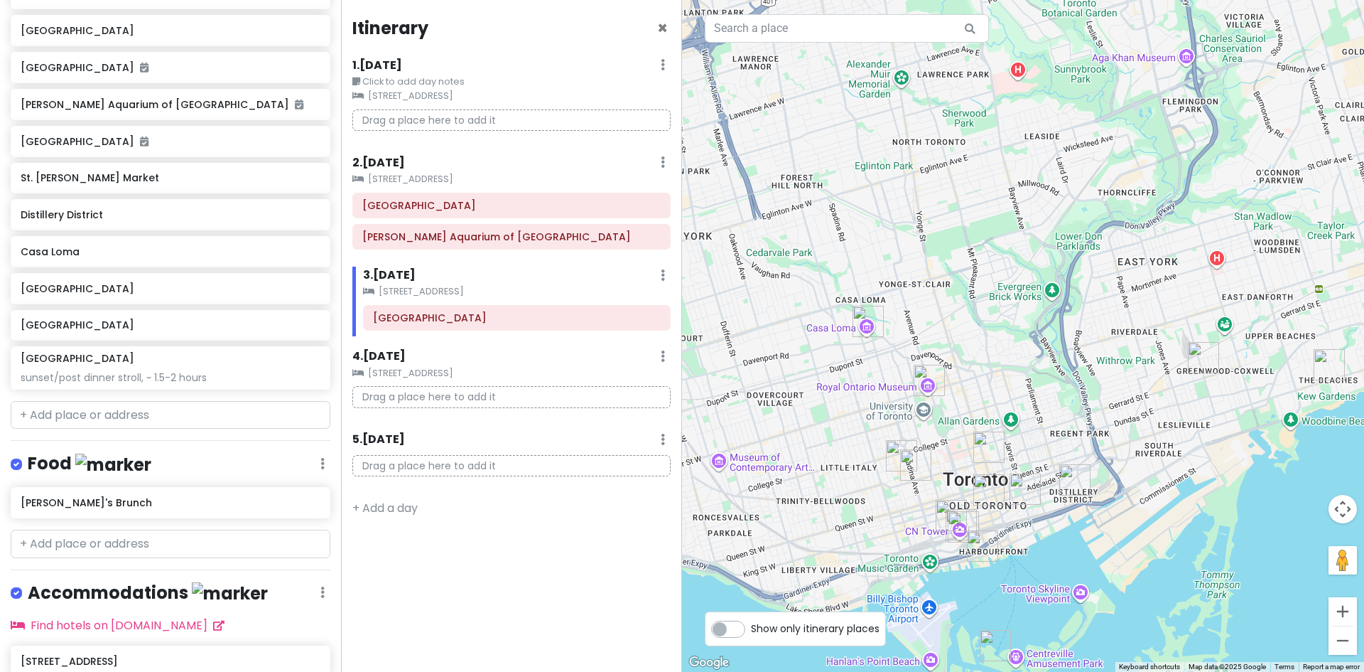
drag, startPoint x: 1109, startPoint y: 505, endPoint x: 1072, endPoint y: 399, distance: 112.1
click at [1072, 399] on div at bounding box center [1023, 336] width 682 height 672
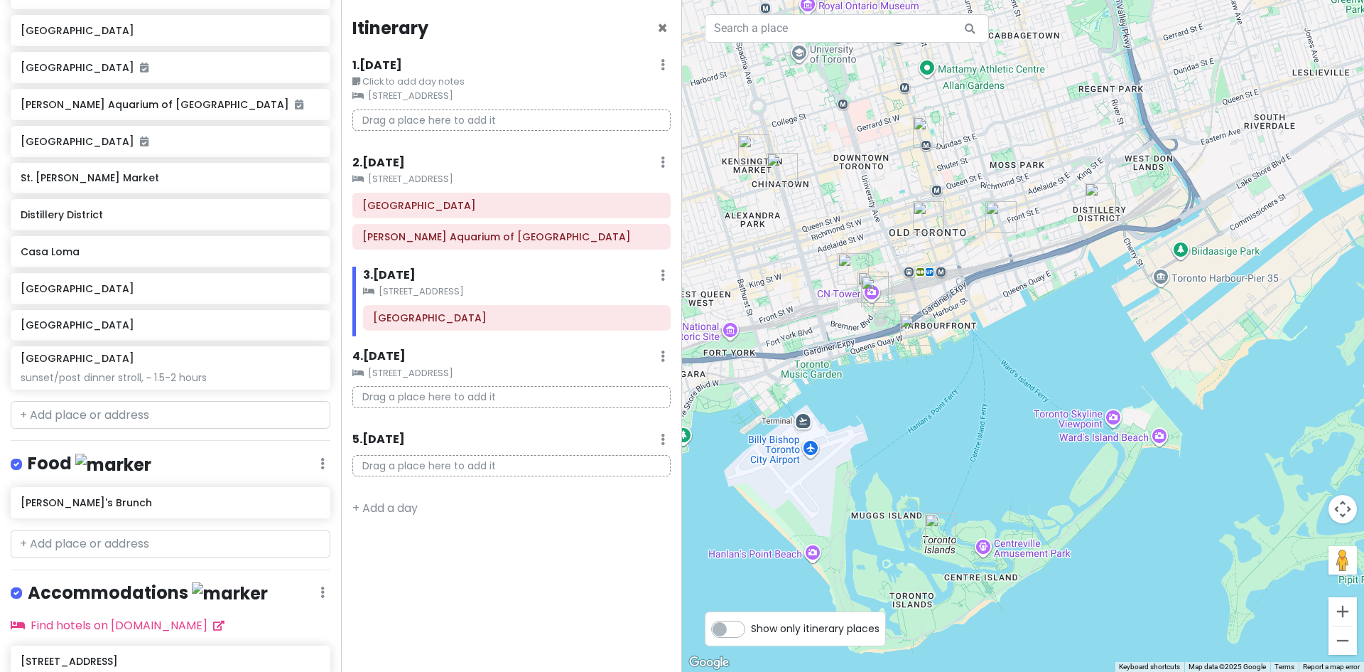
drag, startPoint x: 986, startPoint y: 391, endPoint x: 986, endPoint y: 341, distance: 49.7
click at [986, 341] on div at bounding box center [1023, 336] width 682 height 672
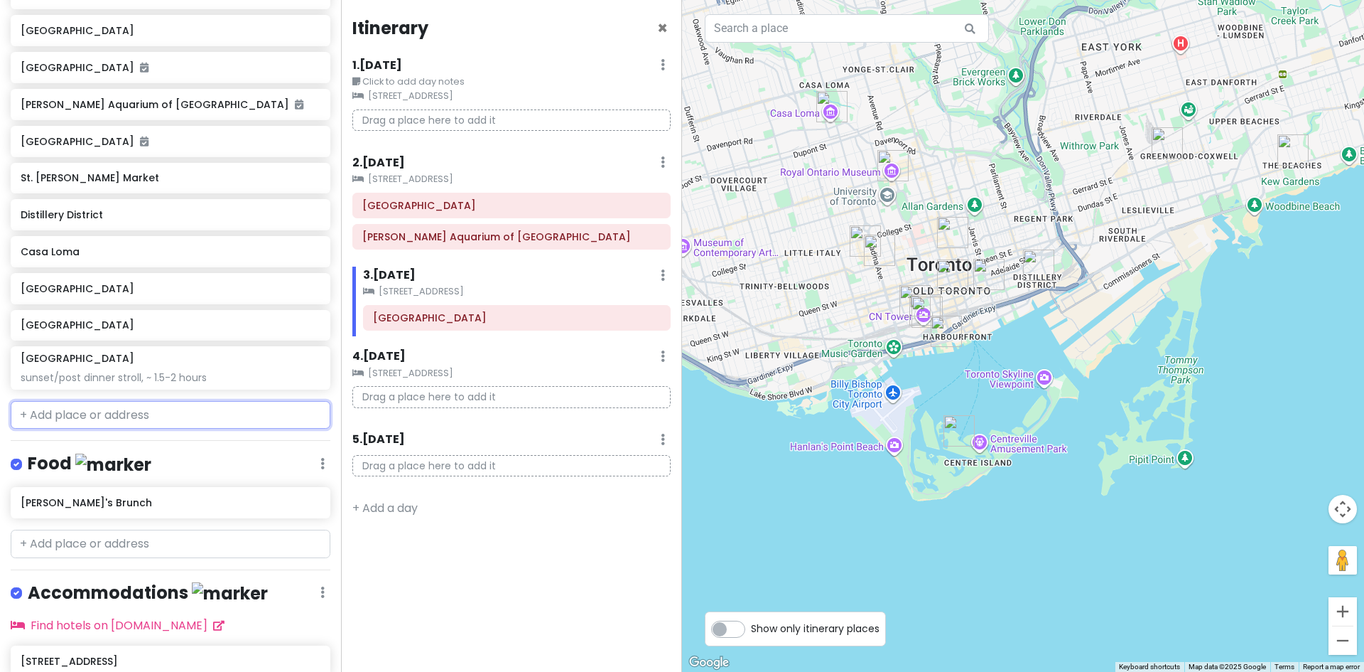
click at [163, 418] on input "text" at bounding box center [171, 415] width 320 height 28
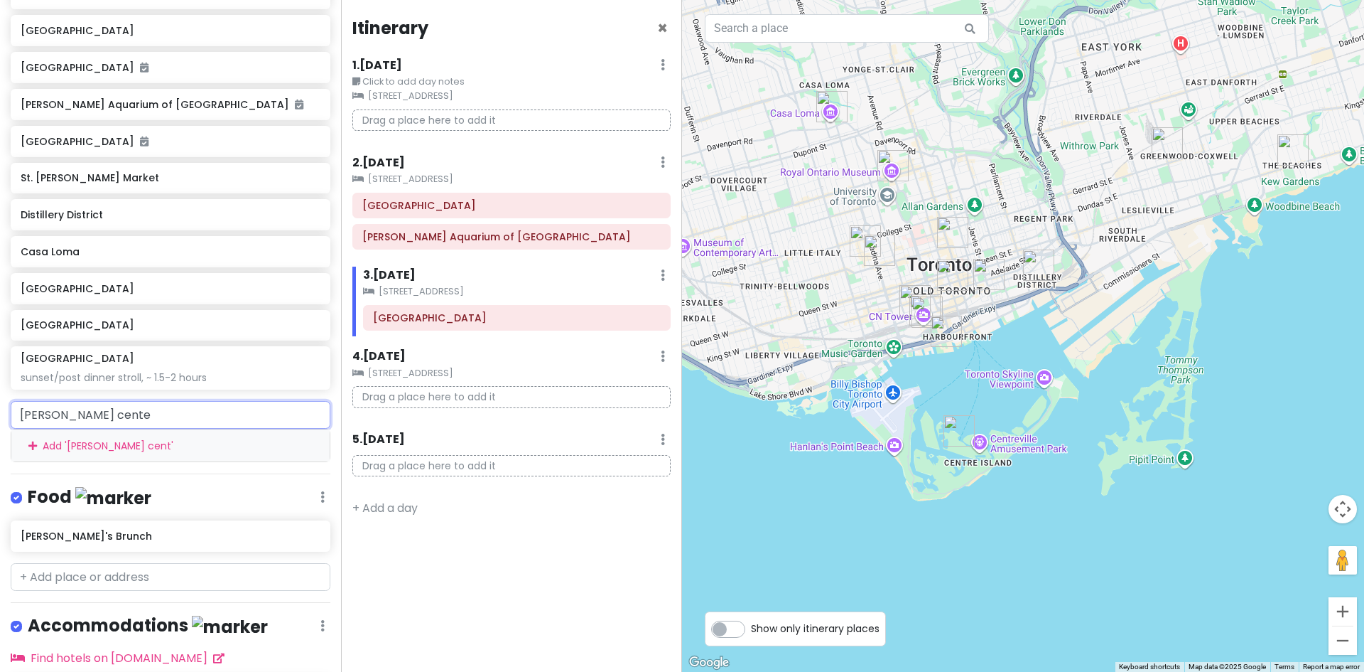
type input "[PERSON_NAME][GEOGRAPHIC_DATA]"
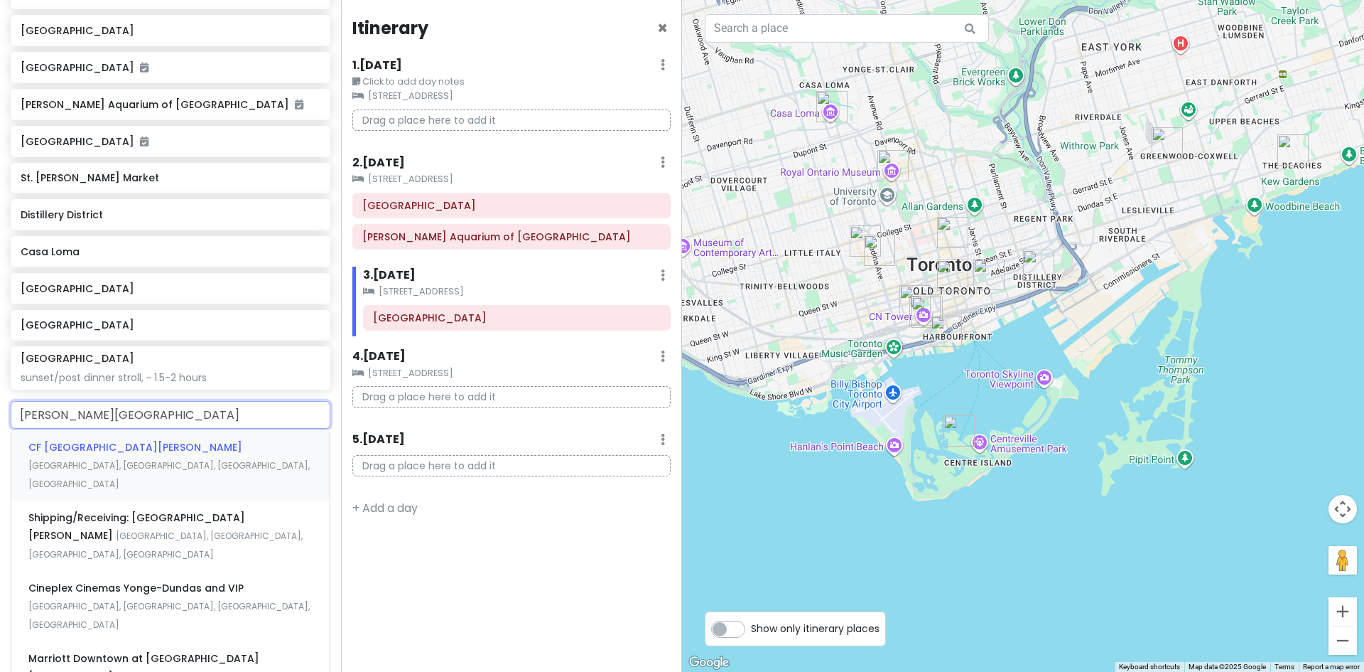
click at [187, 459] on span "[GEOGRAPHIC_DATA], [GEOGRAPHIC_DATA], [GEOGRAPHIC_DATA], [GEOGRAPHIC_DATA]" at bounding box center [168, 474] width 281 height 31
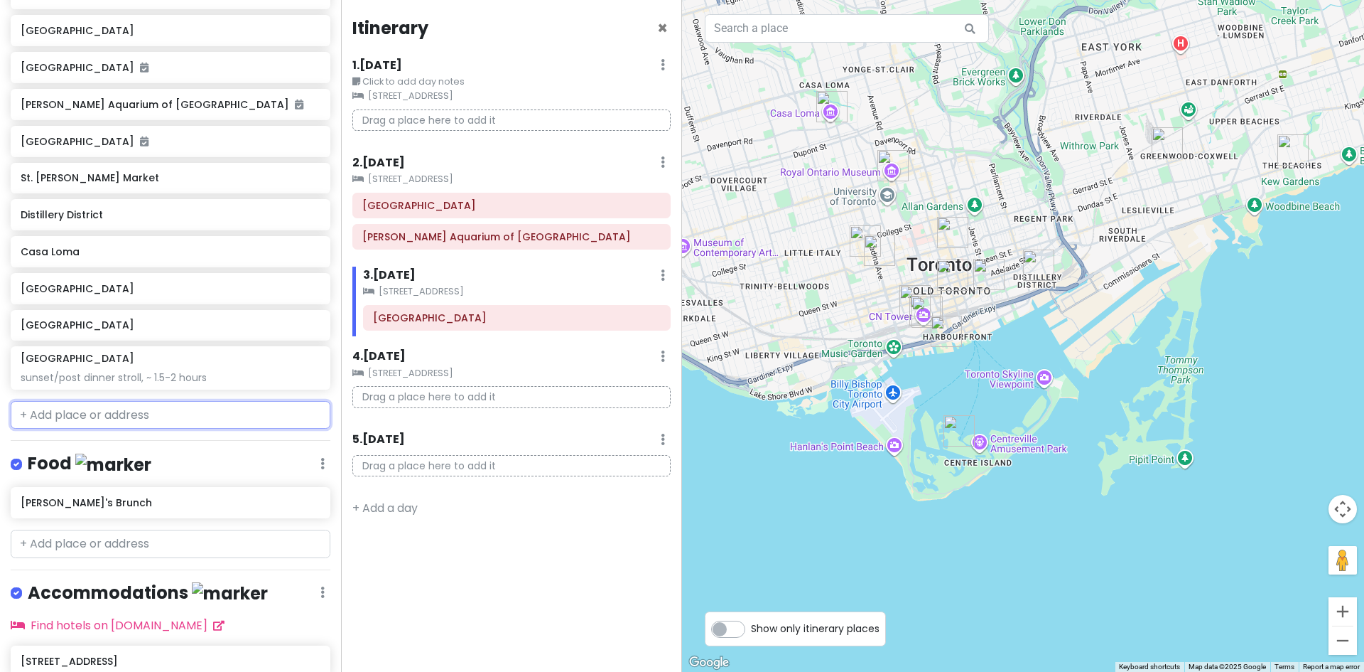
scroll to position [417, 0]
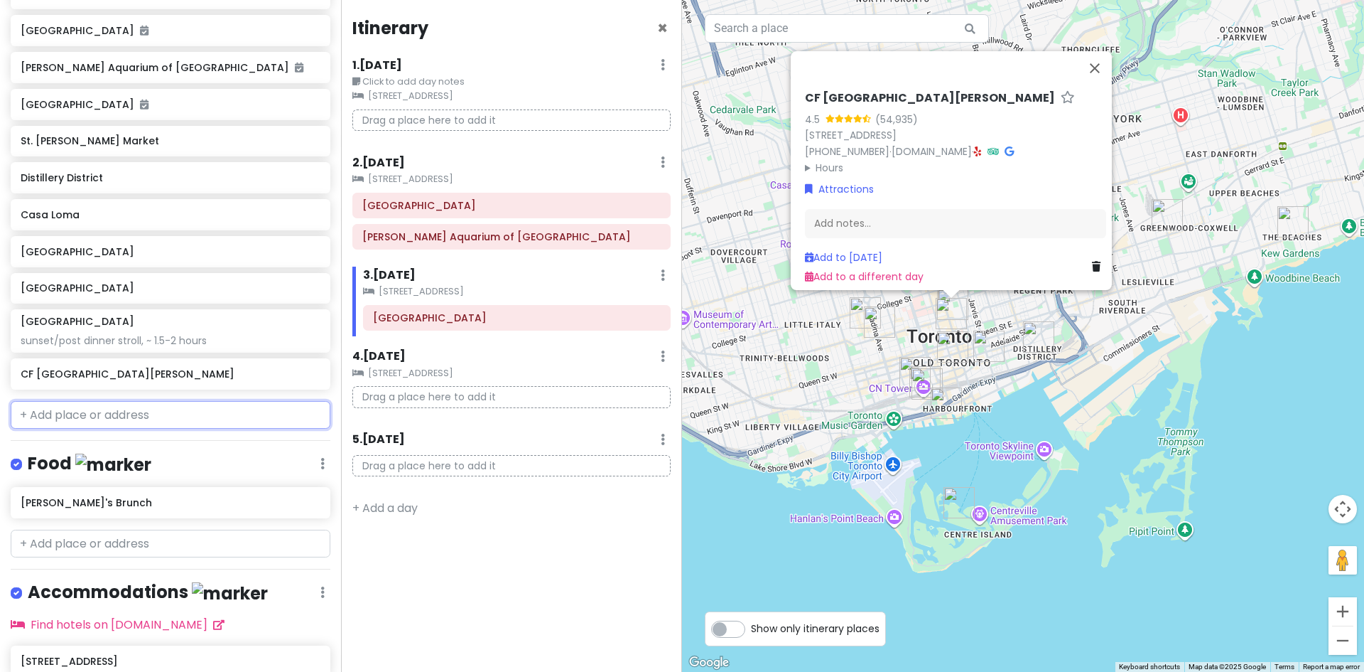
click at [146, 422] on input "text" at bounding box center [171, 415] width 320 height 28
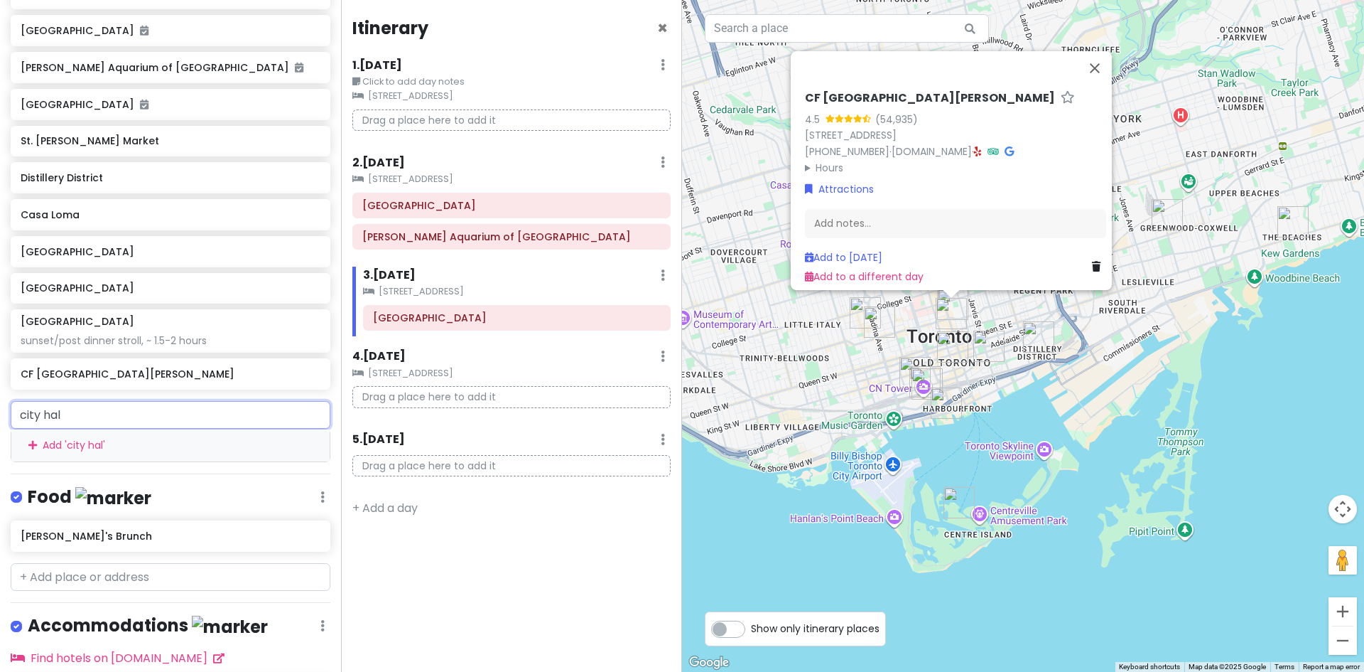
type input "[GEOGRAPHIC_DATA]"
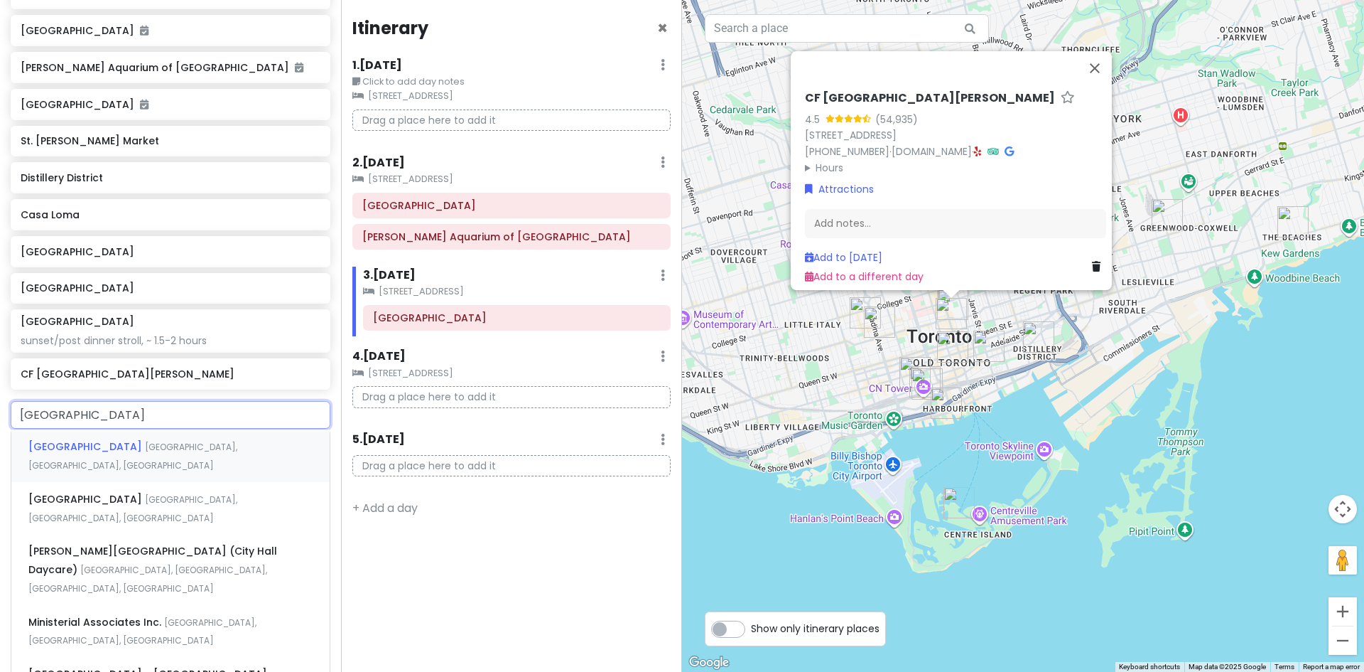
click at [138, 446] on span "[GEOGRAPHIC_DATA], [GEOGRAPHIC_DATA], [GEOGRAPHIC_DATA]" at bounding box center [132, 456] width 209 height 31
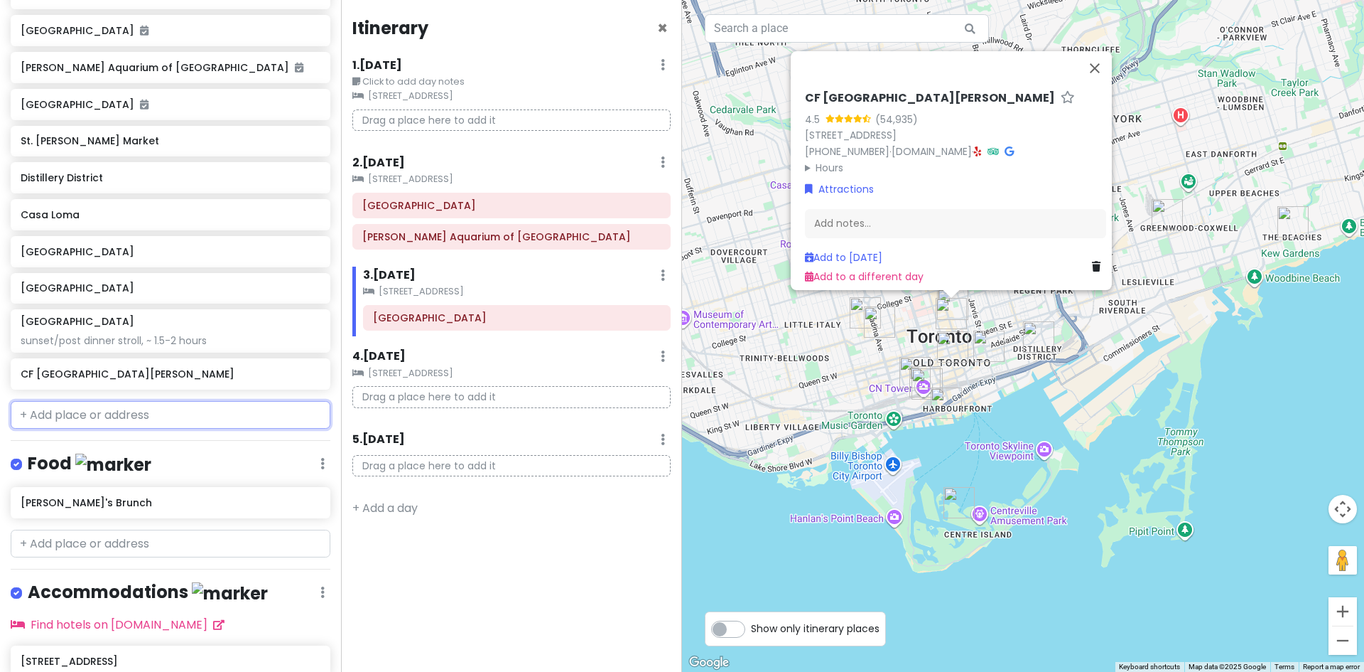
scroll to position [454, 0]
